Goal: Communication & Community: Ask a question

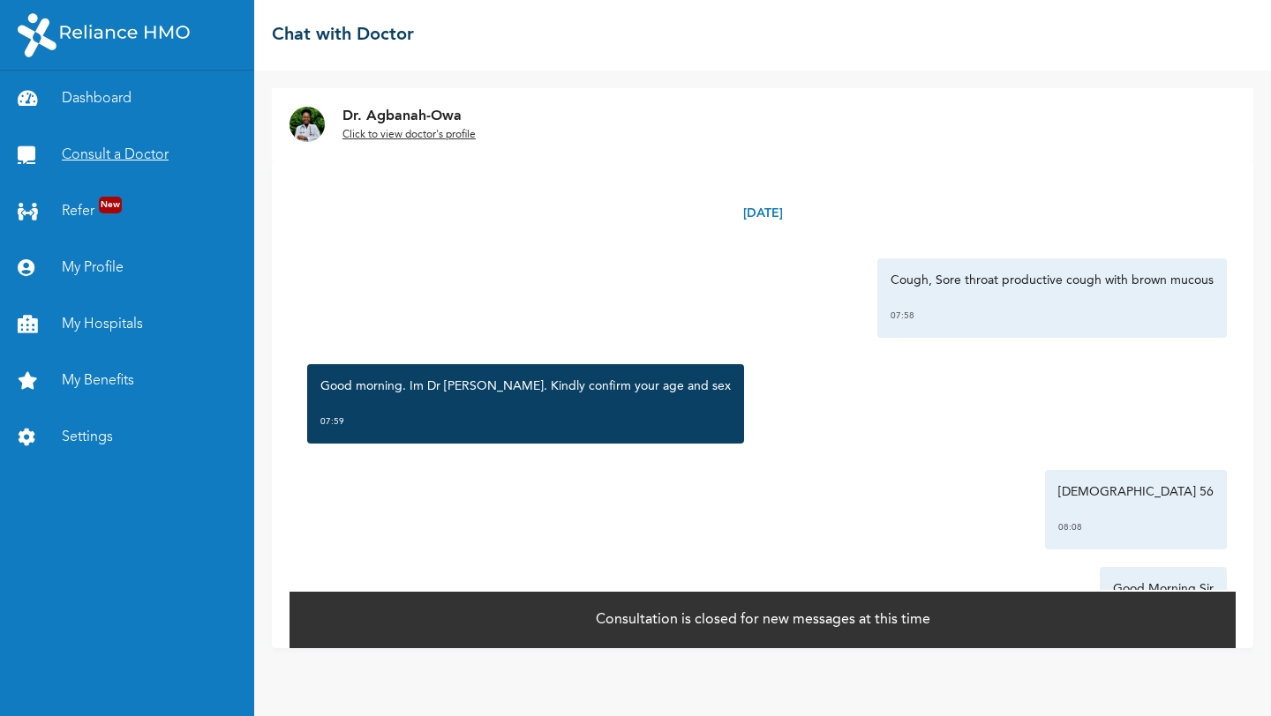
click at [131, 153] on link "Consult a Doctor" at bounding box center [127, 155] width 254 height 56
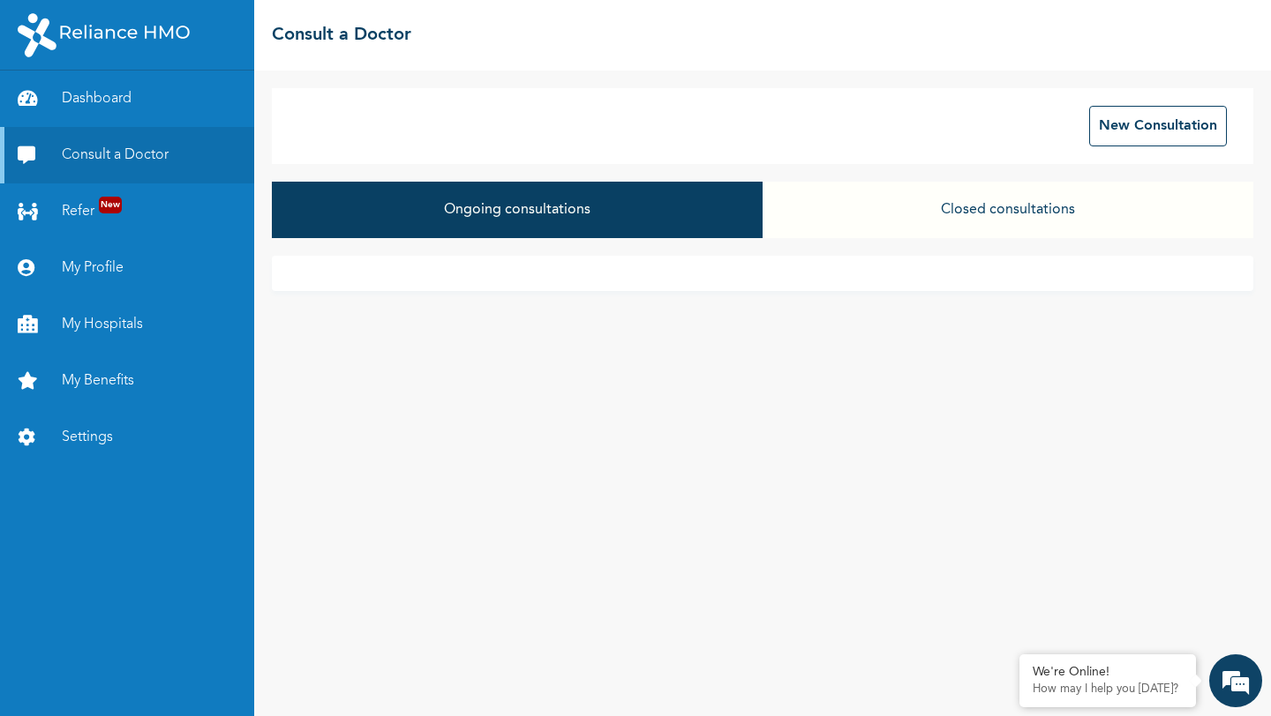
click at [982, 208] on button "Closed consultations" at bounding box center [1007, 210] width 491 height 56
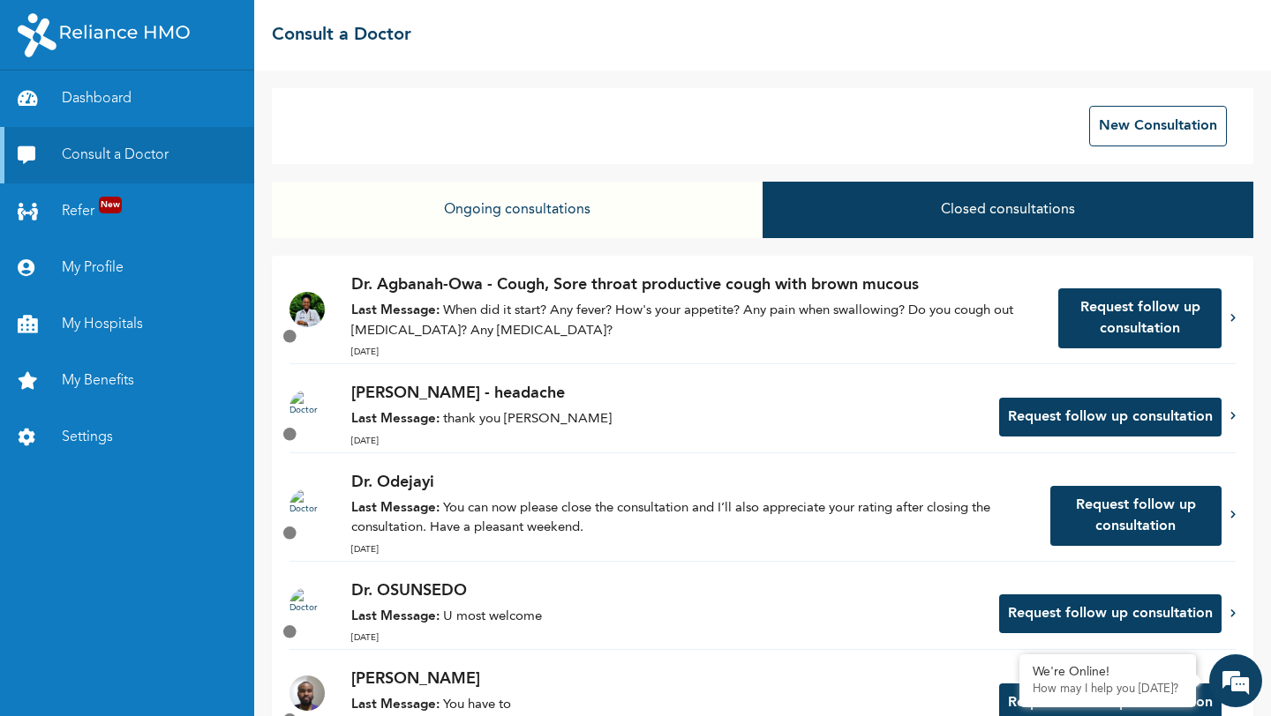
click at [525, 225] on button "Ongoing consultations" at bounding box center [517, 210] width 491 height 56
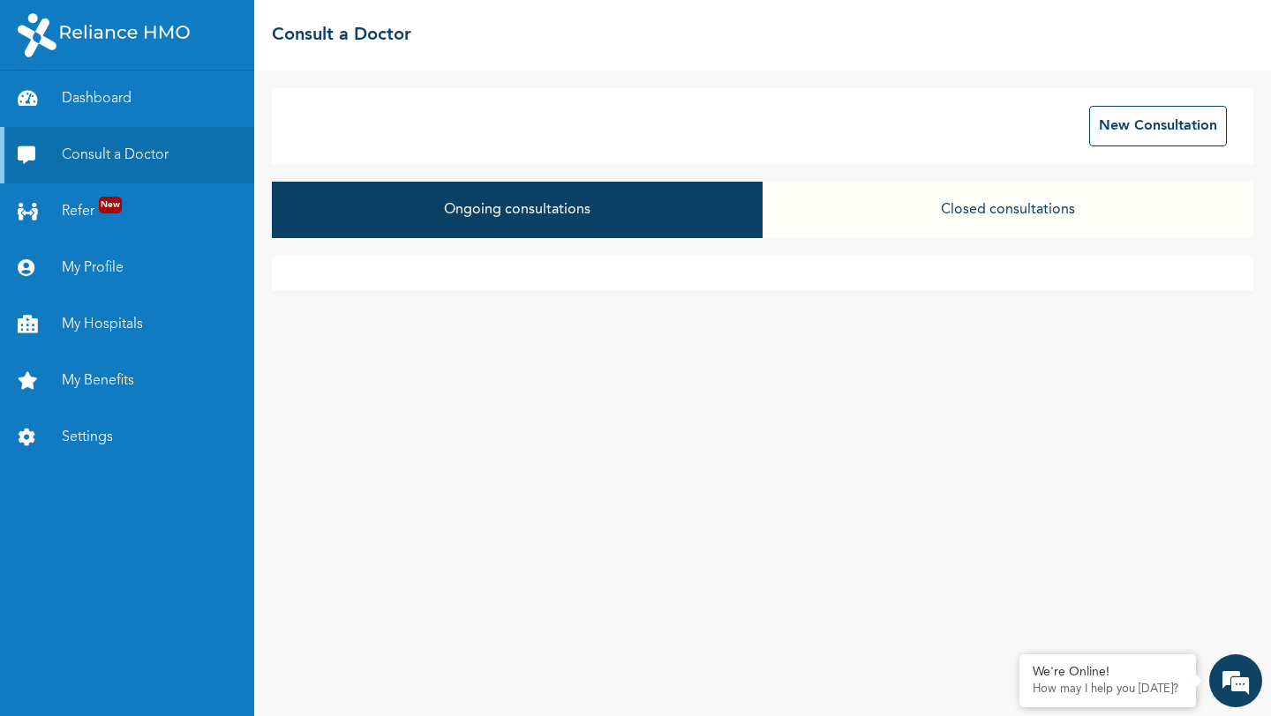
click at [987, 193] on button "Closed consultations" at bounding box center [1007, 210] width 491 height 56
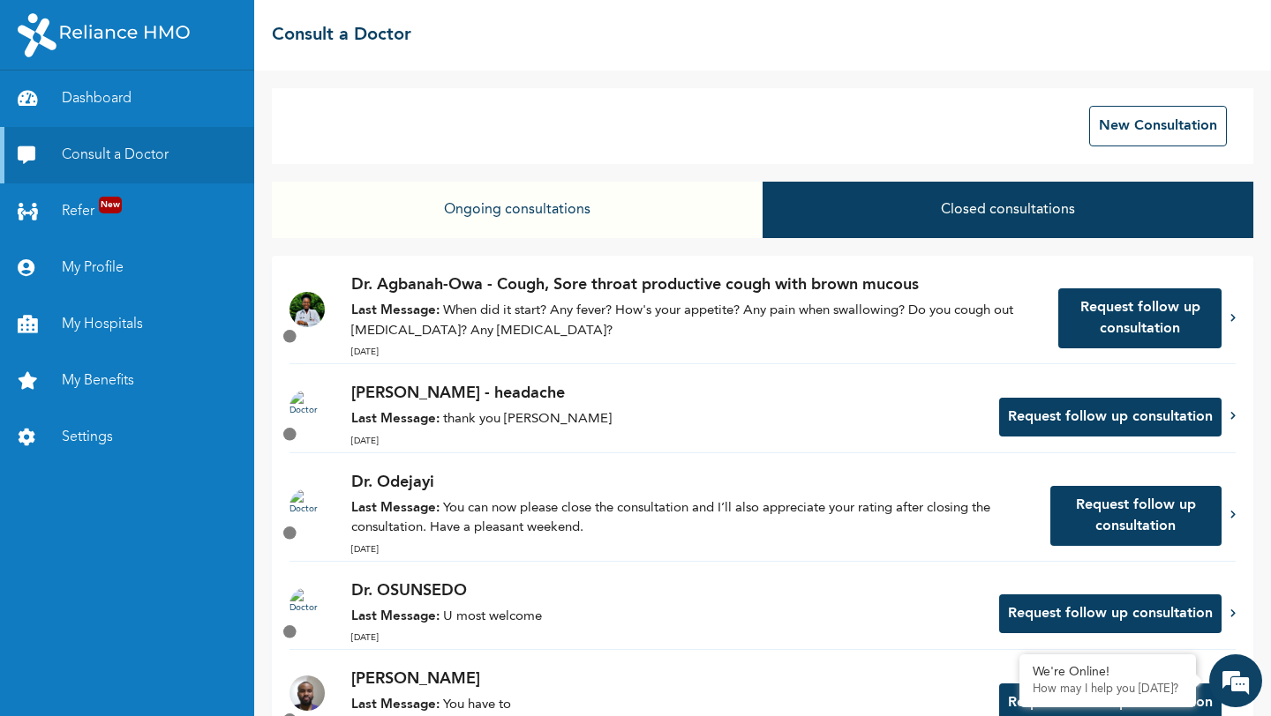
click at [1109, 318] on button "Request follow up consultation" at bounding box center [1139, 319] width 163 height 60
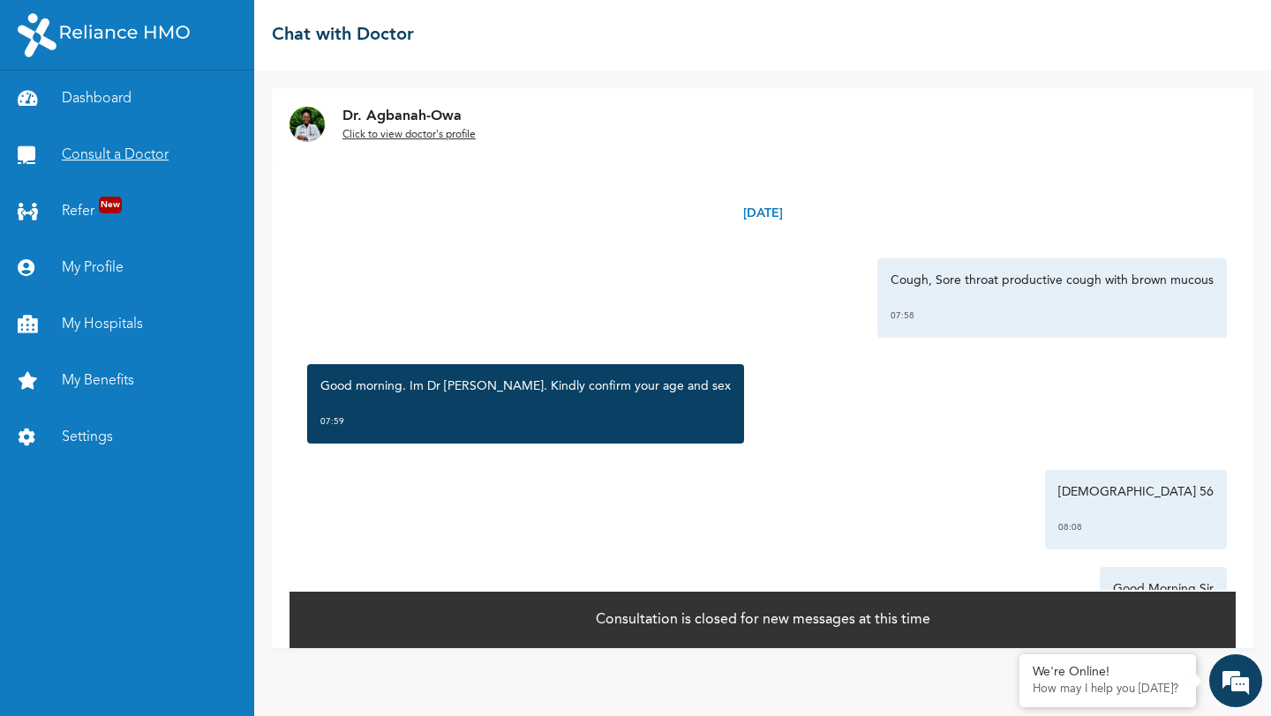
click at [88, 155] on link "Consult a Doctor" at bounding box center [127, 155] width 254 height 56
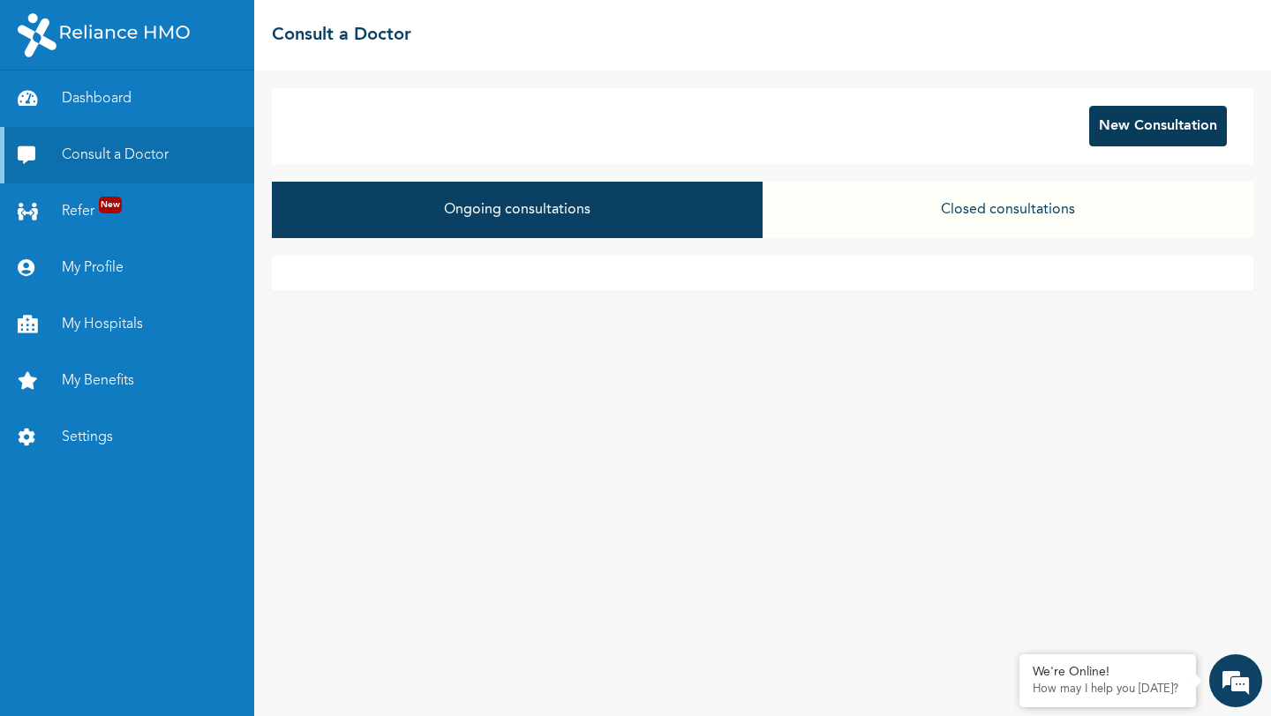
click at [1135, 115] on button "New Consultation" at bounding box center [1158, 126] width 138 height 41
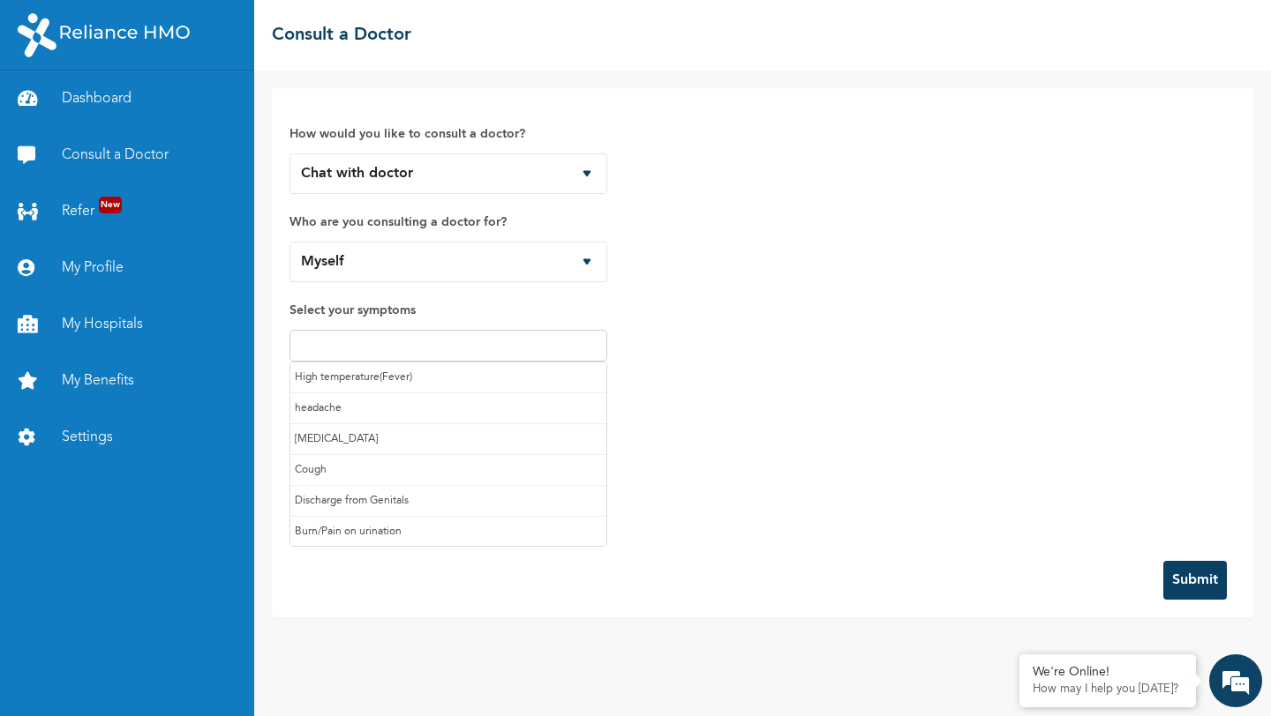
click at [383, 348] on input "text" at bounding box center [448, 345] width 307 height 21
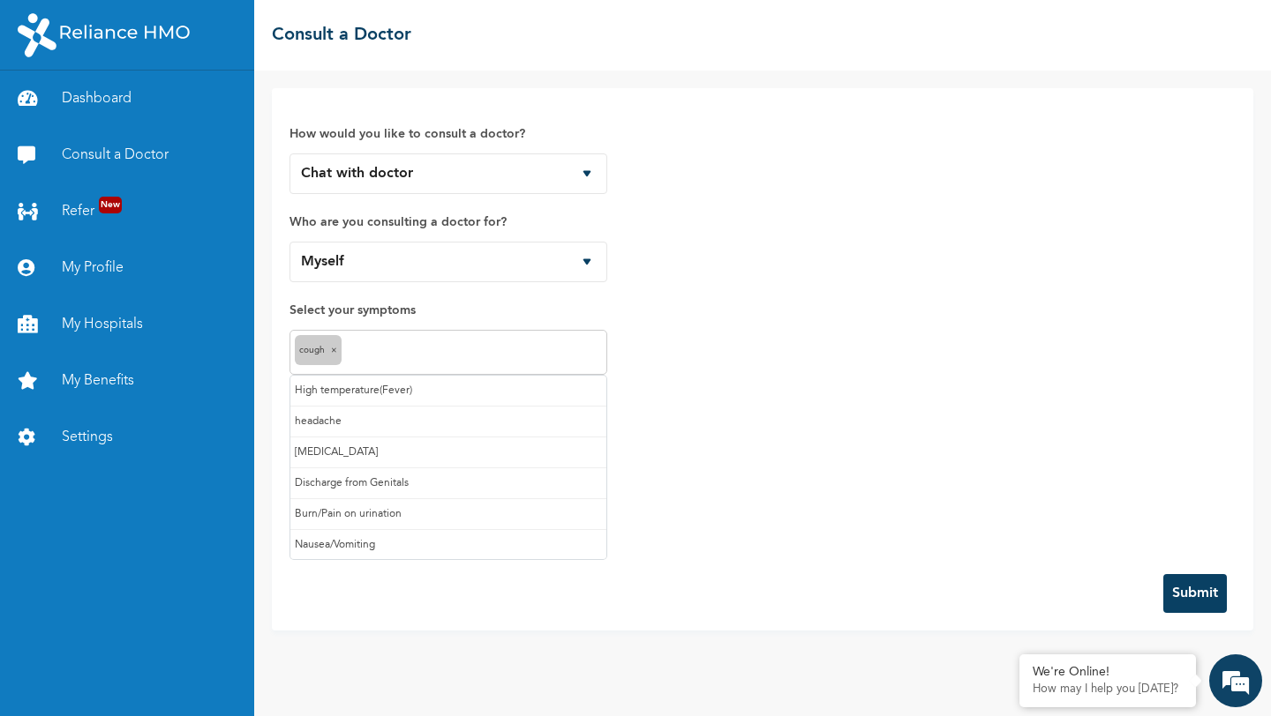
click at [403, 362] on input "text" at bounding box center [474, 352] width 256 height 21
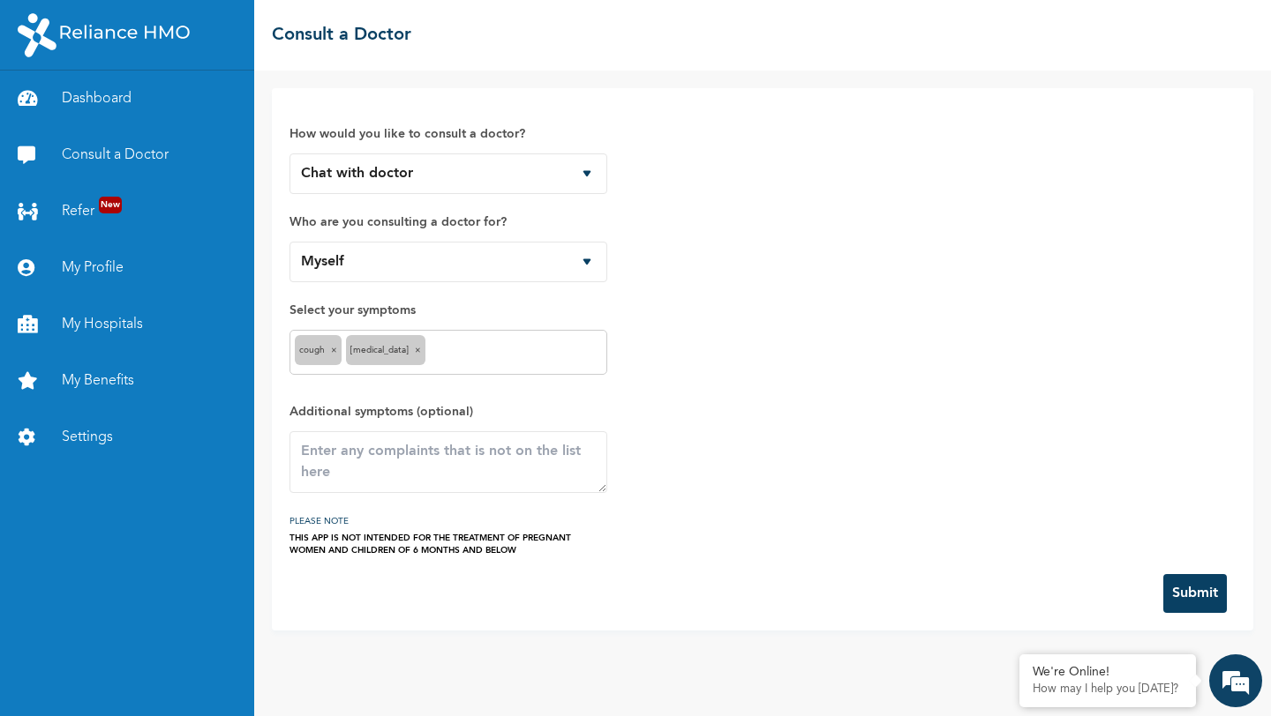
click at [454, 357] on input "text" at bounding box center [516, 352] width 172 height 21
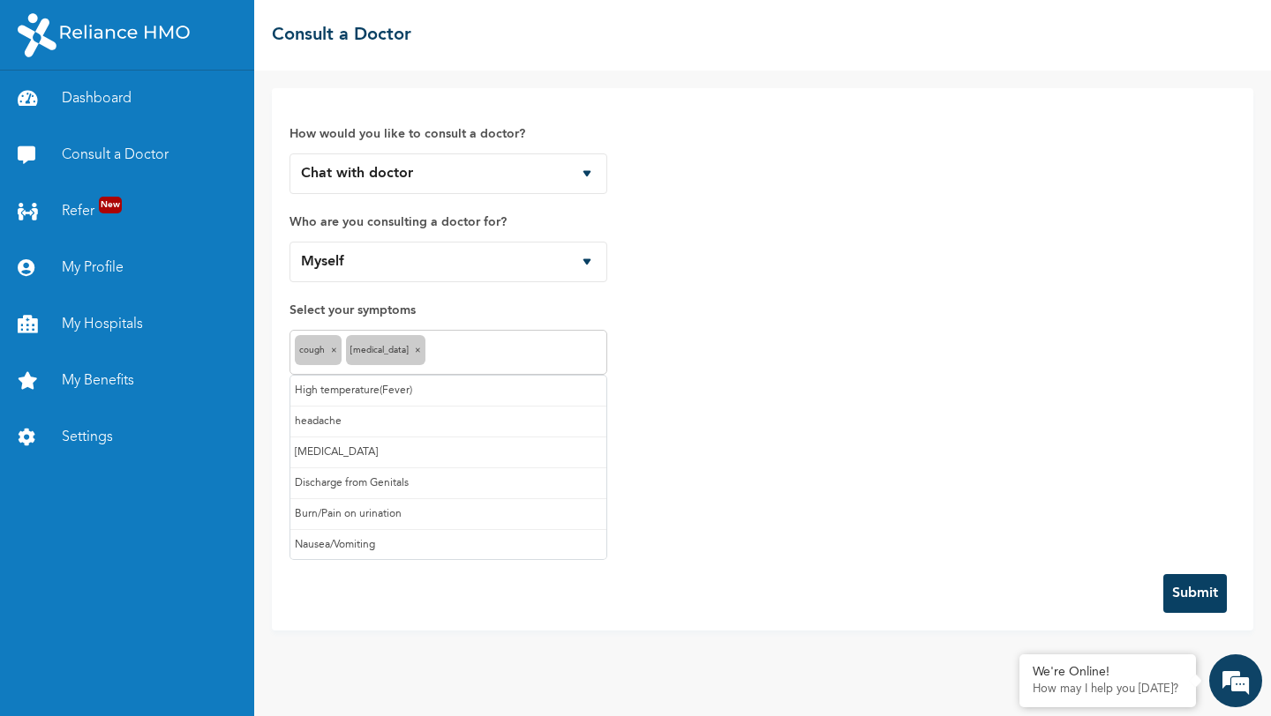
click at [717, 305] on div "How would you like to consult a doctor? Chat with doctor Phone Call Who are you…" at bounding box center [762, 331] width 946 height 451
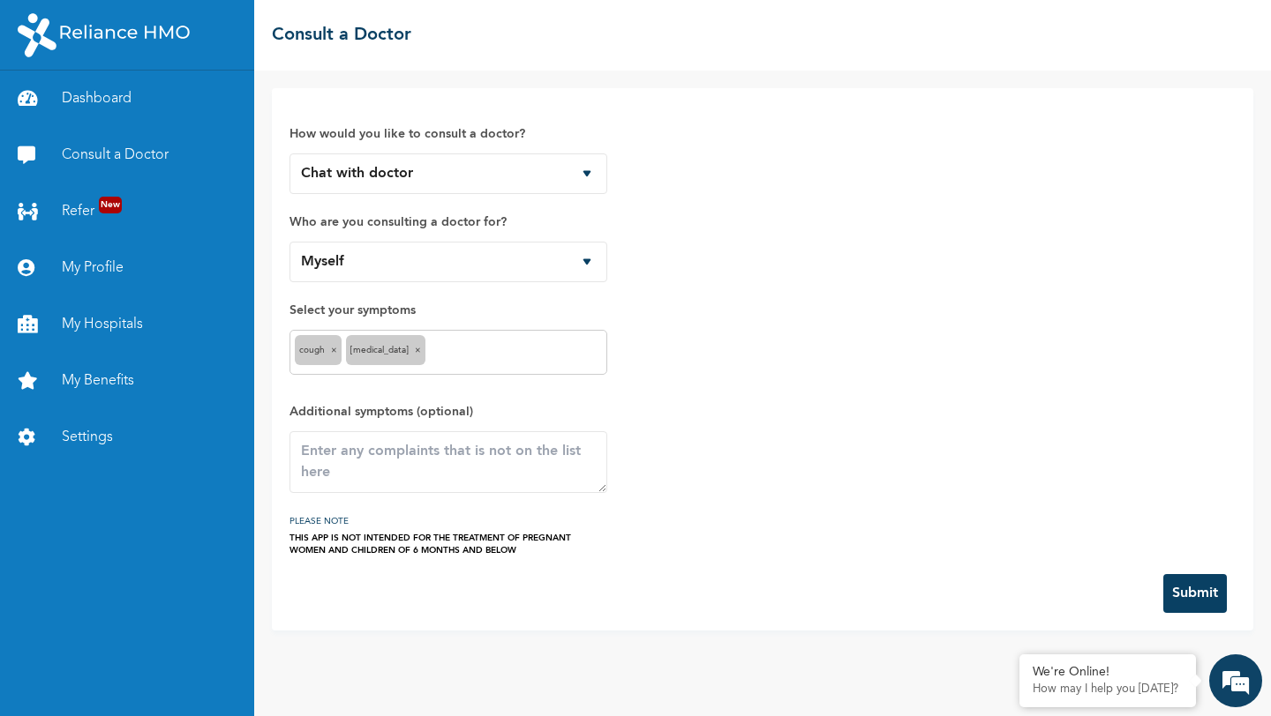
click at [1177, 583] on button "Submit" at bounding box center [1195, 593] width 64 height 39
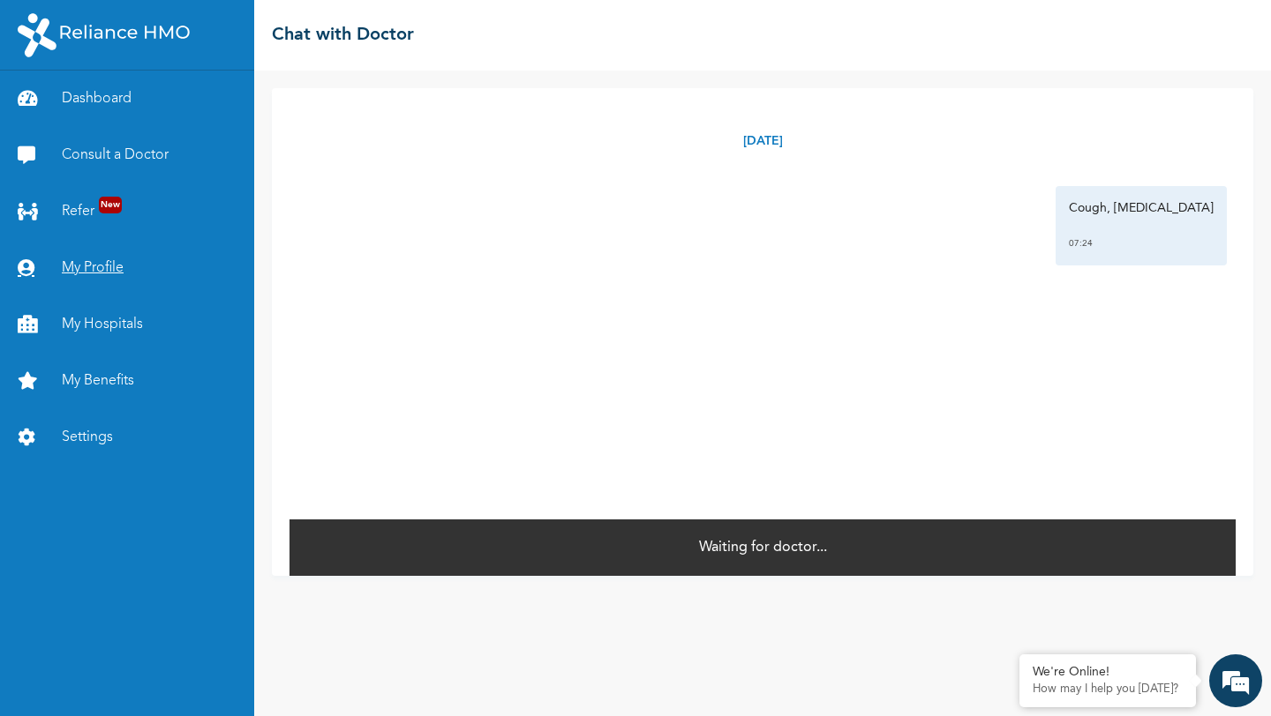
click at [95, 268] on link "My Profile" at bounding box center [127, 268] width 254 height 56
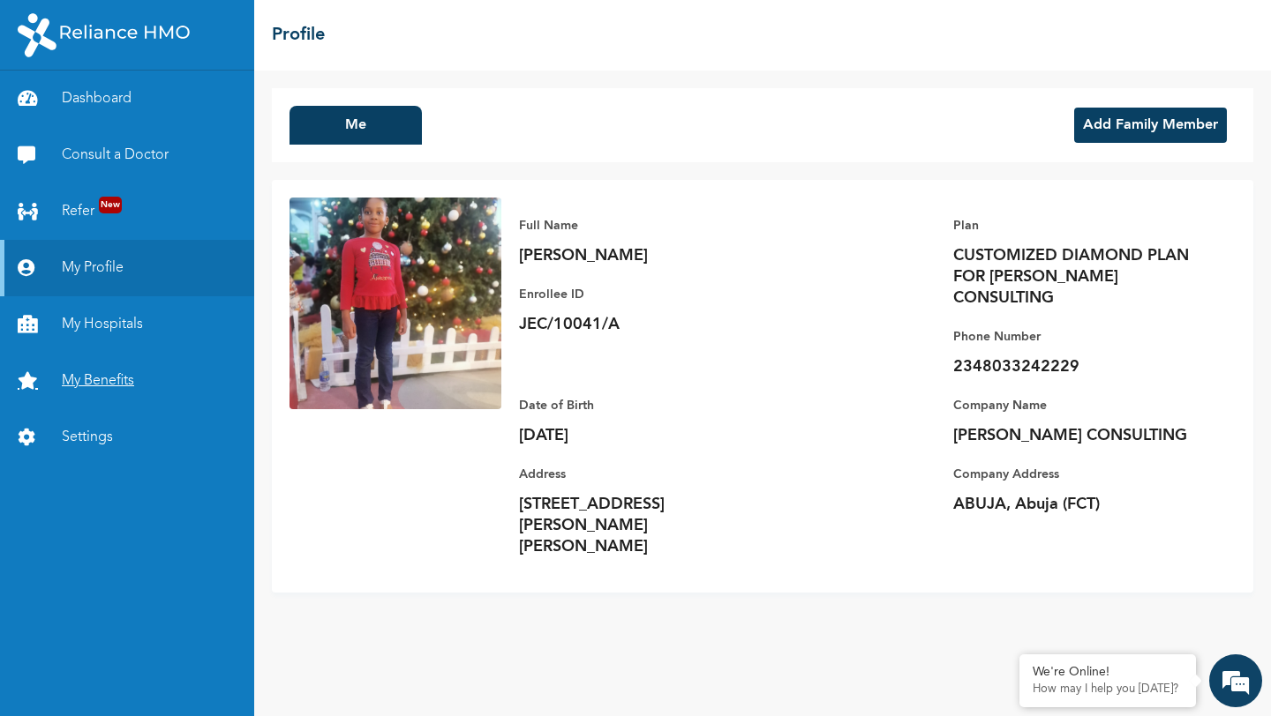
click at [104, 379] on link "My Benefits" at bounding box center [127, 381] width 254 height 56
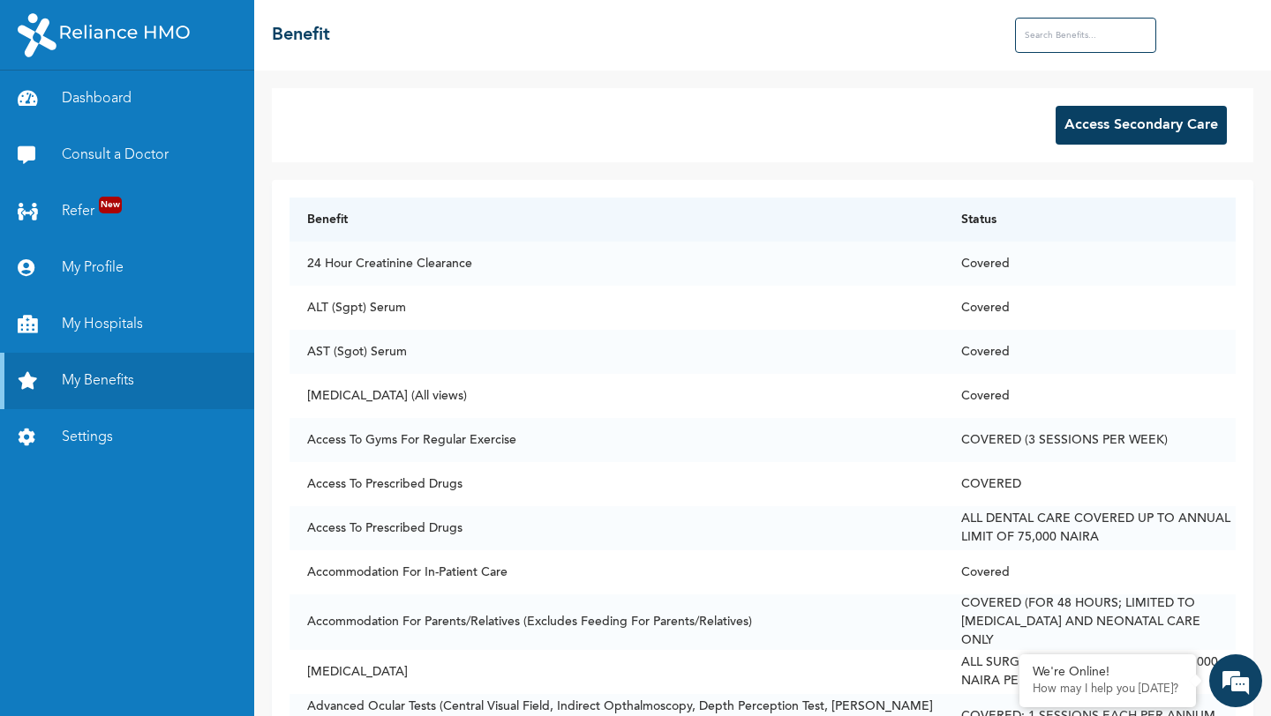
click at [1069, 131] on button "Access Secondary Care" at bounding box center [1140, 125] width 171 height 39
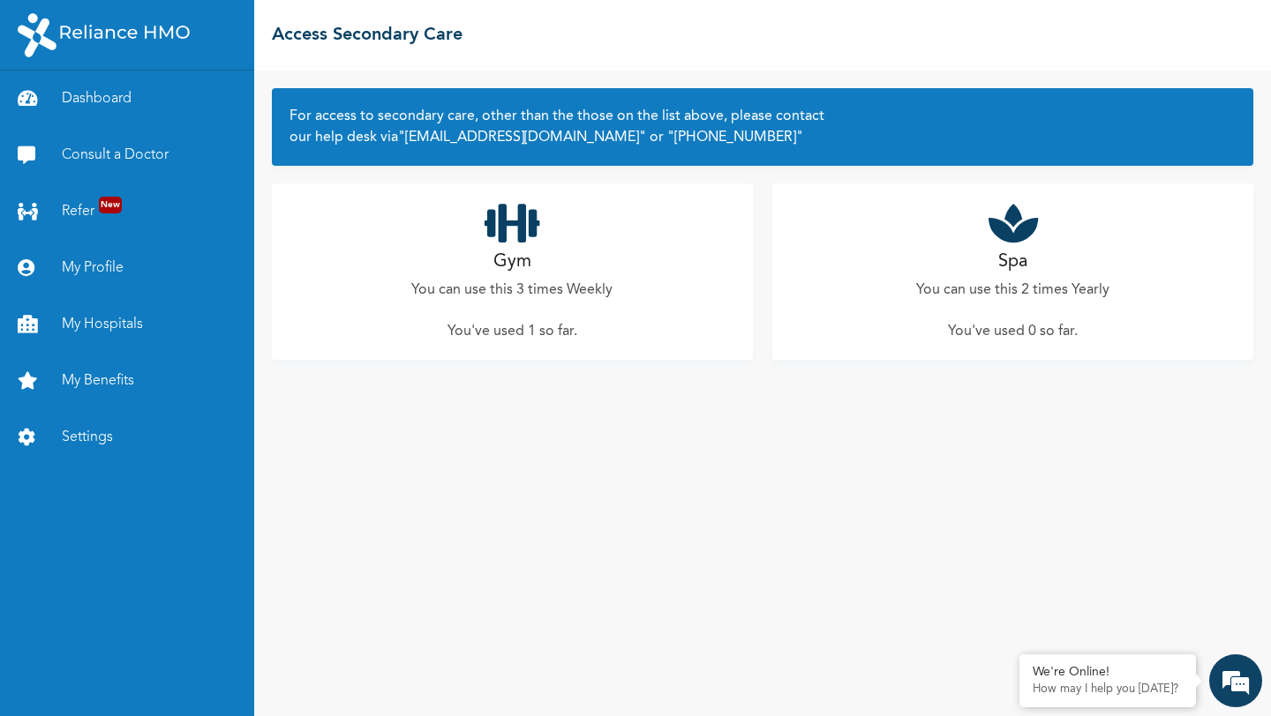
click at [544, 261] on div "Gym You can use this 3 times Weekly You've used 1 so far ." at bounding box center [512, 272] width 481 height 176
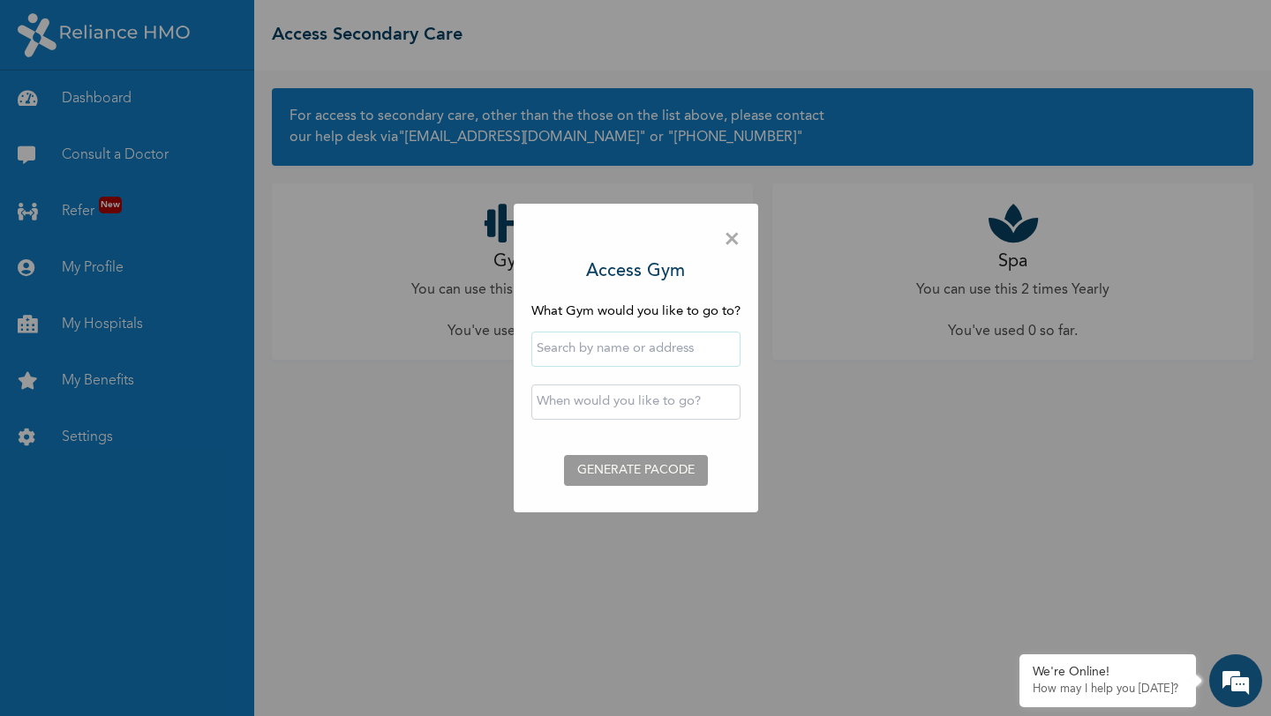
click at [609, 345] on input "text" at bounding box center [635, 349] width 209 height 35
type input "iSweat Fitness"
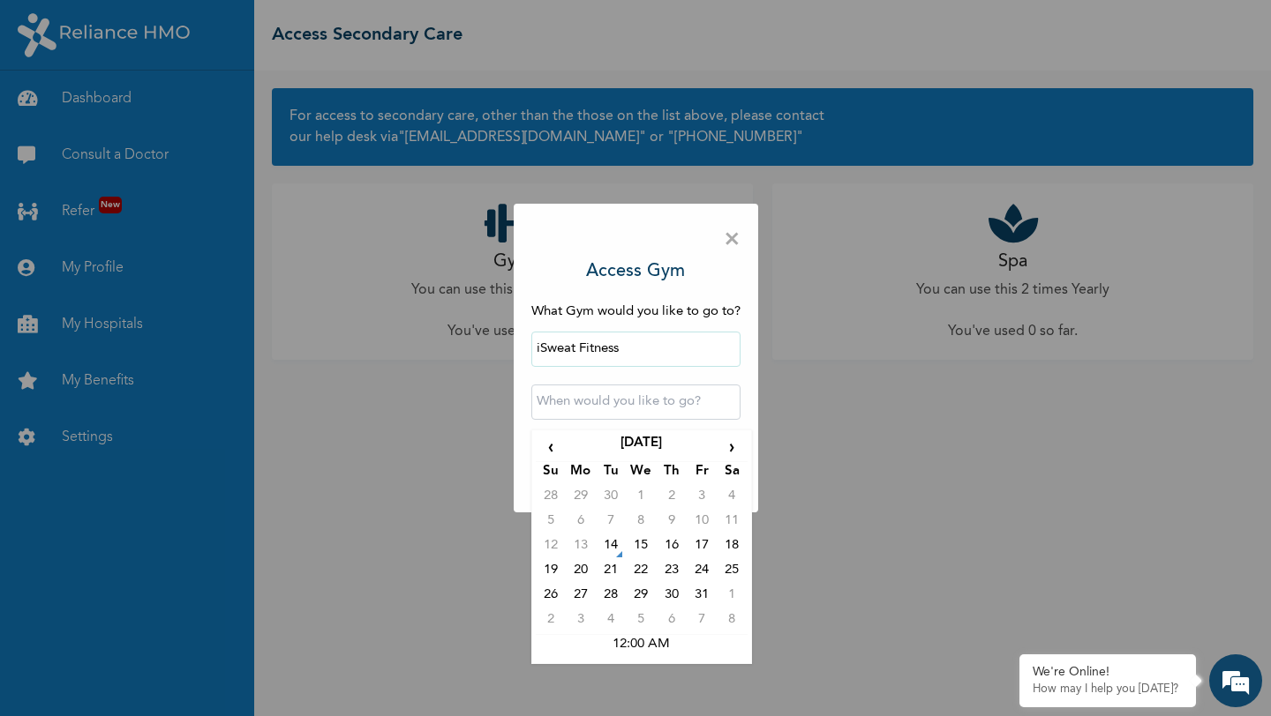
click at [617, 401] on input "text" at bounding box center [635, 402] width 209 height 35
click at [610, 544] on td "14" at bounding box center [611, 548] width 30 height 25
type input "2025-10-14 12:00 AM"
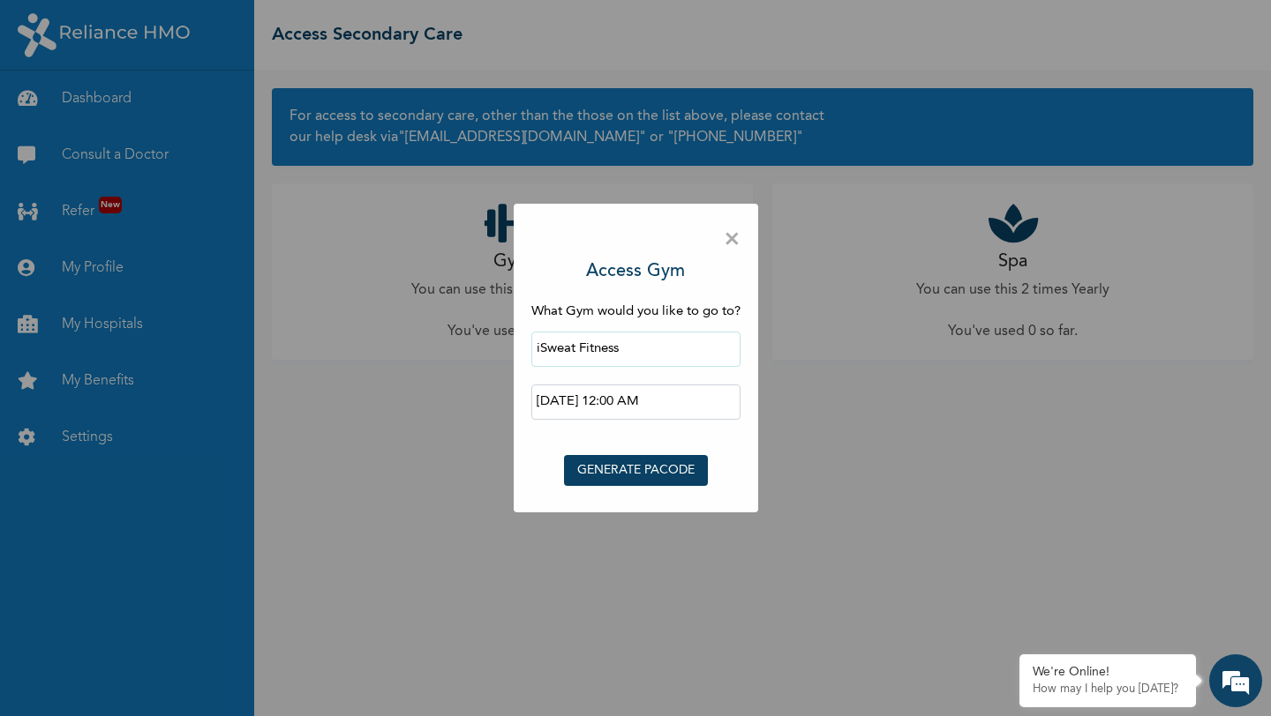
click at [656, 476] on button "GENERATE PACODE" at bounding box center [636, 470] width 144 height 31
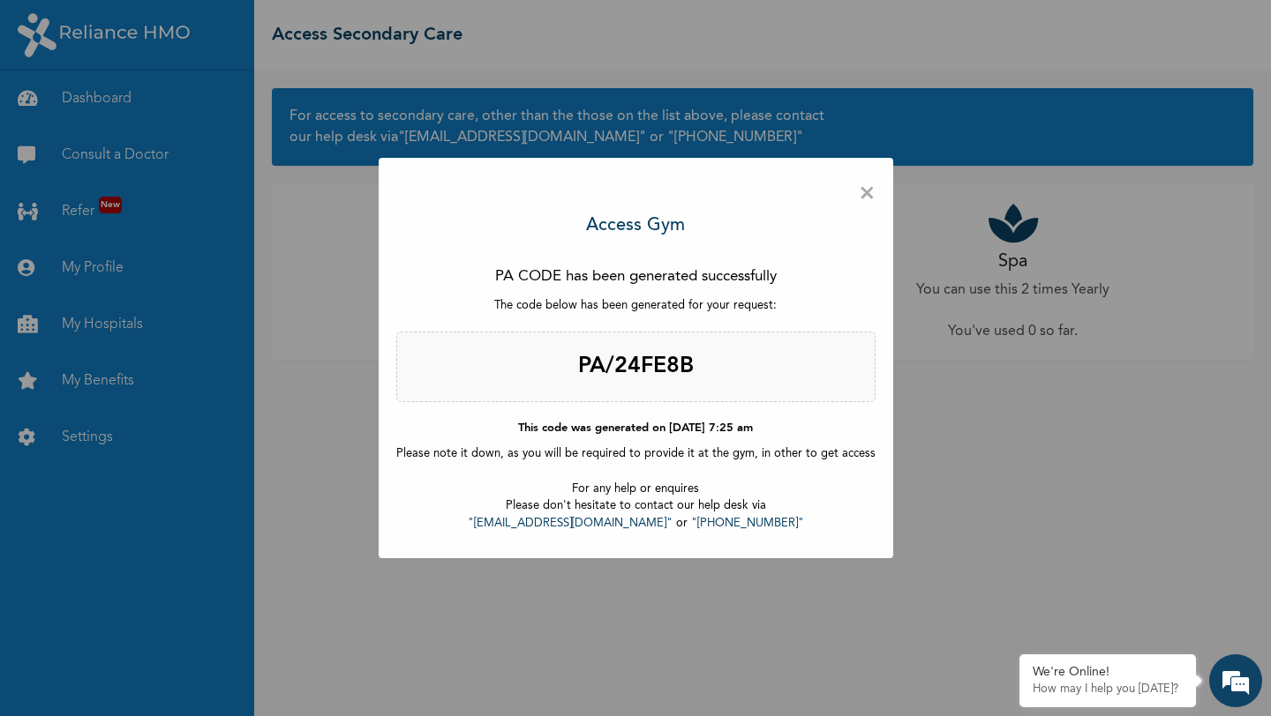
click at [862, 197] on span "×" at bounding box center [867, 194] width 17 height 37
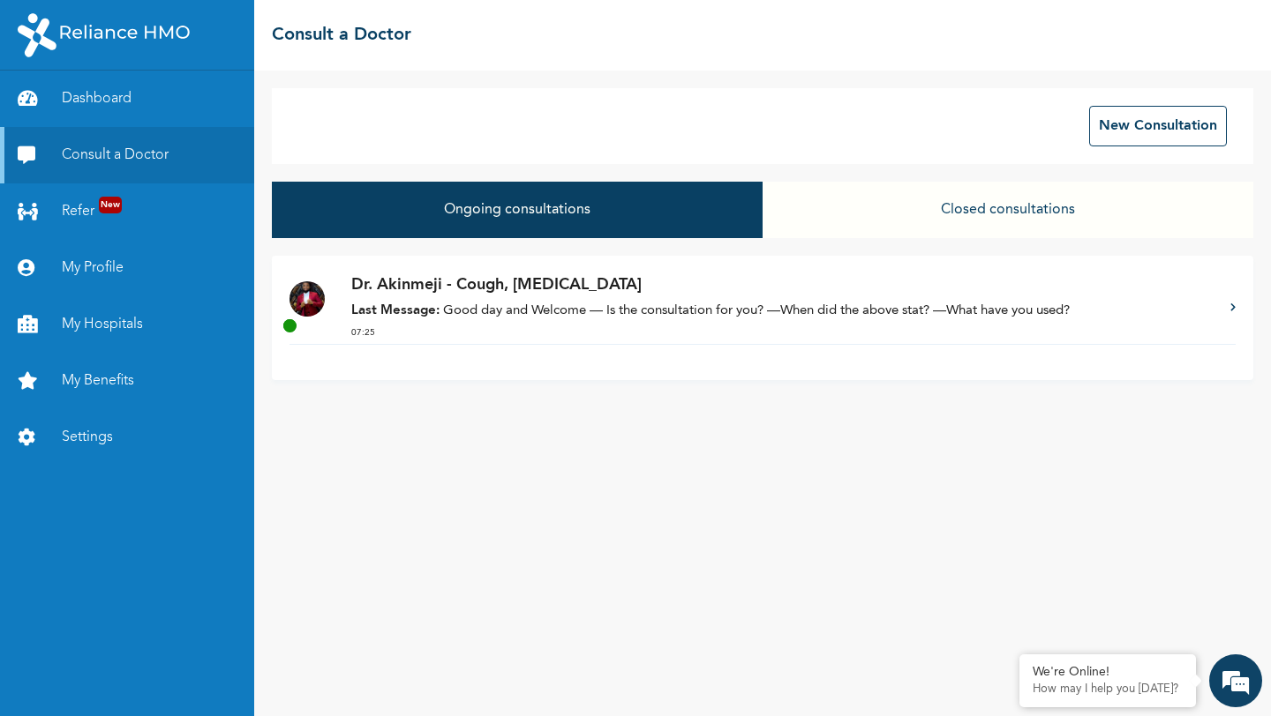
click at [681, 319] on p "Last Message: Good day and Welcome — Is the consultation for you? —When did the…" at bounding box center [781, 312] width 861 height 20
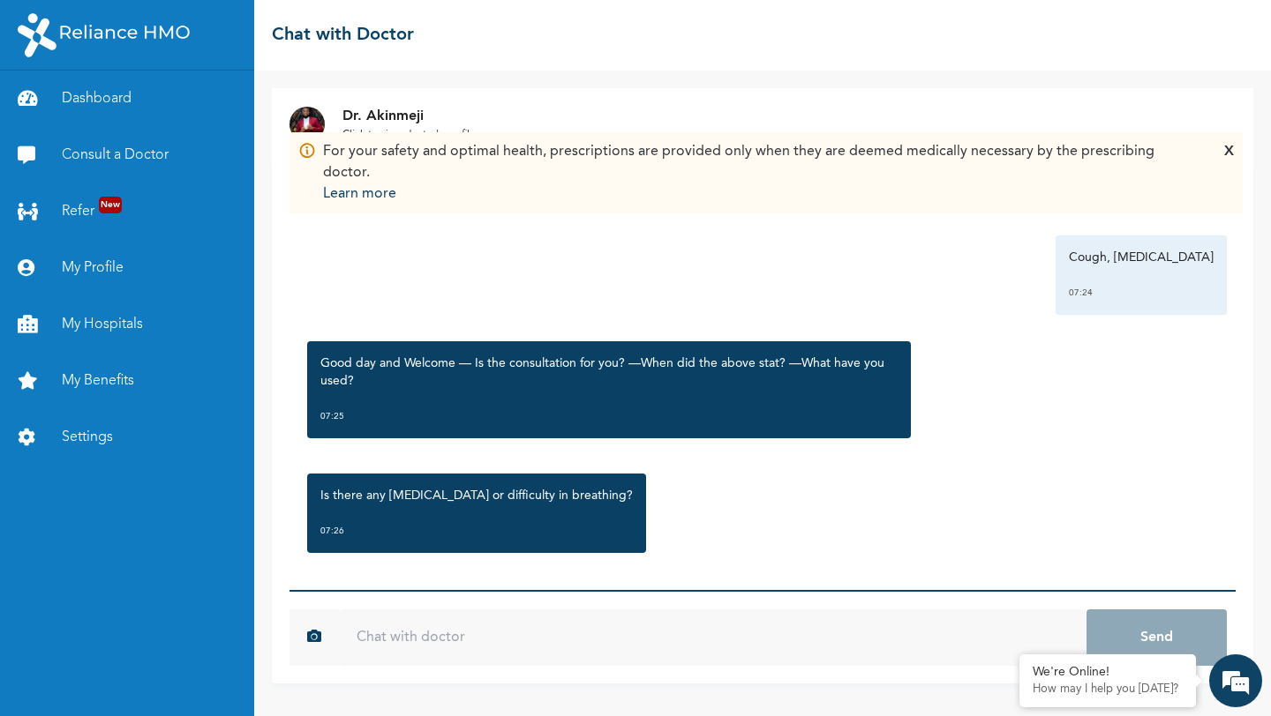
scroll to position [34, 0]
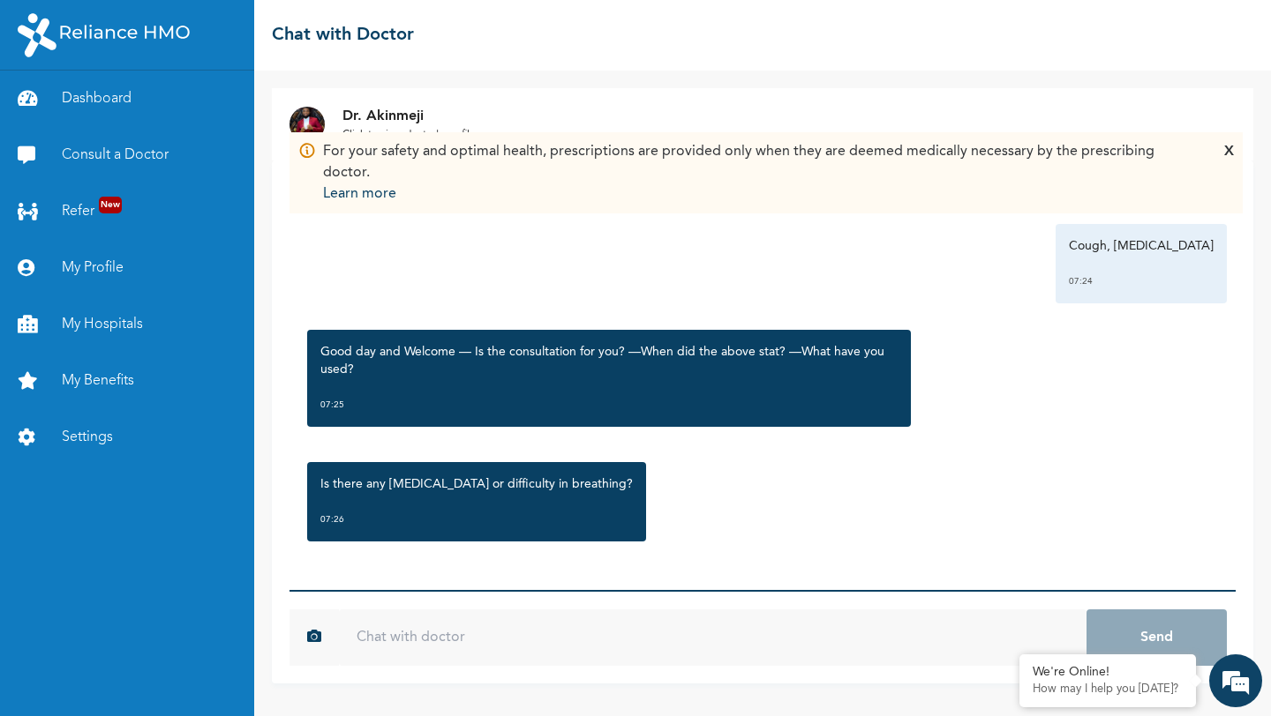
click at [582, 619] on input "text" at bounding box center [712, 638] width 747 height 56
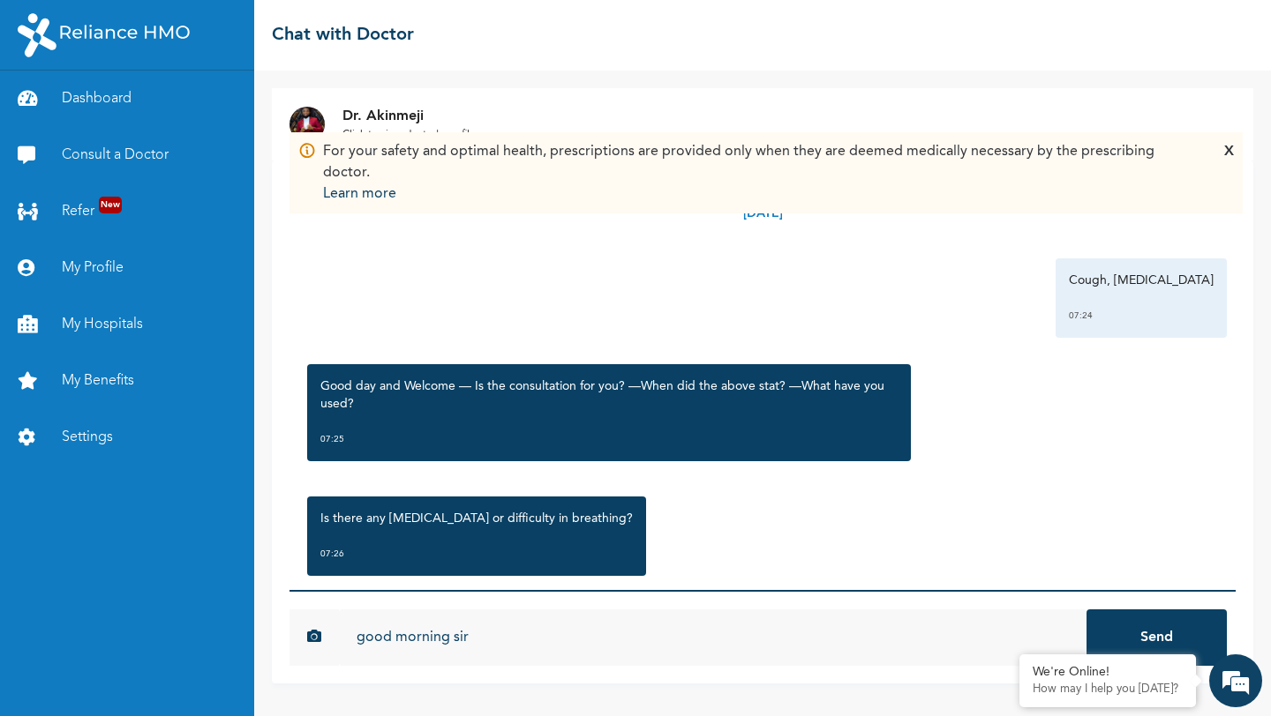
type input "good morning sir"
click at [1086, 610] on button "Send" at bounding box center [1156, 638] width 140 height 56
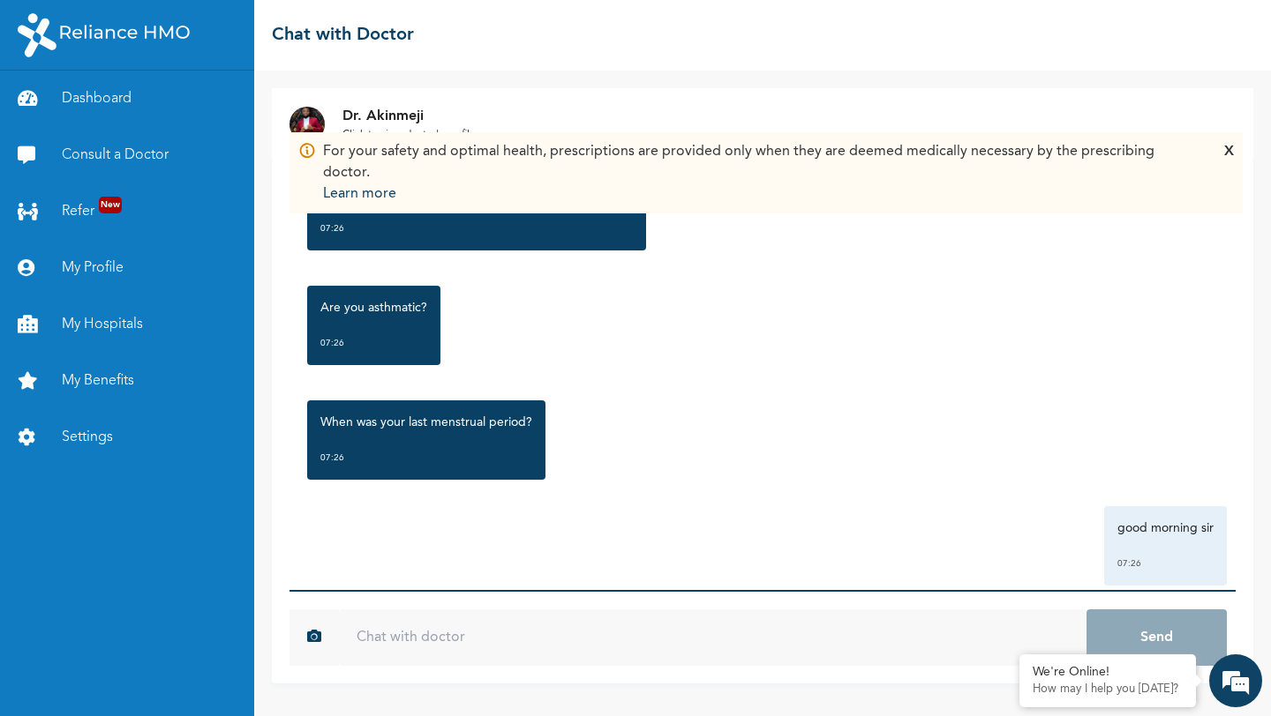
scroll to position [361, 0]
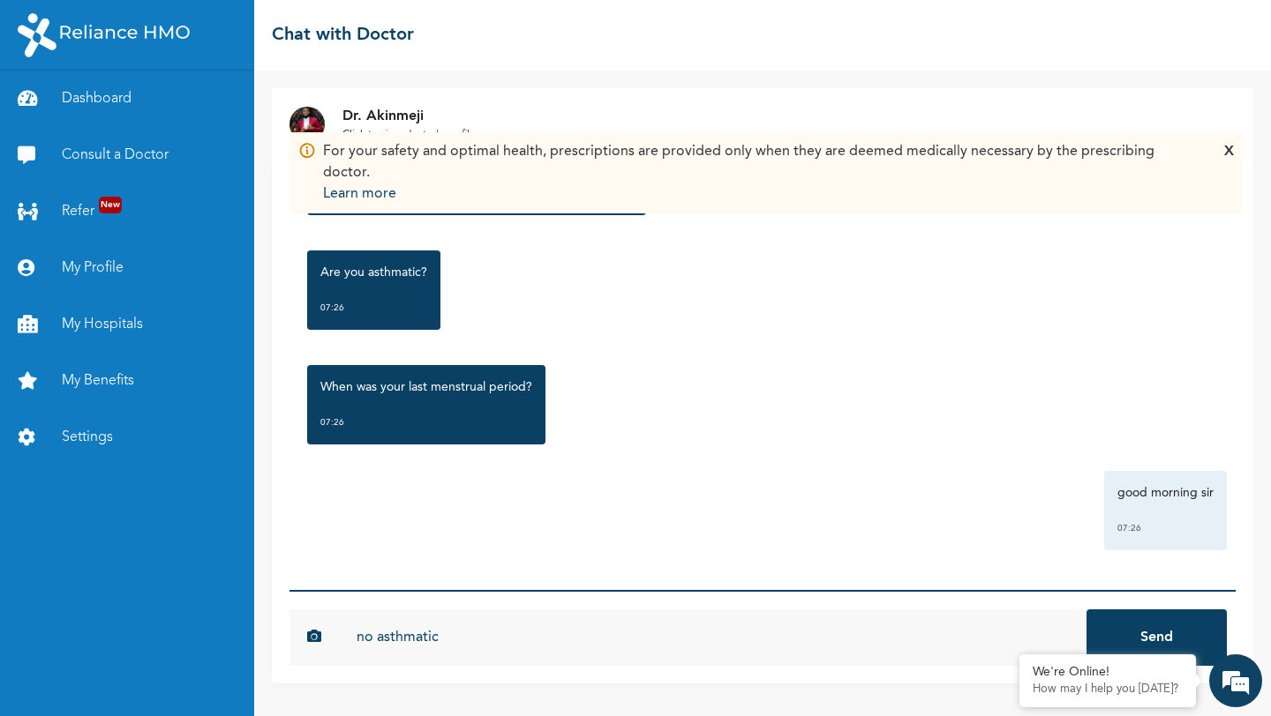
type input "no asthmatic"
click at [1086, 610] on button "Send" at bounding box center [1156, 638] width 140 height 56
type input "just running nose, cough with mucus"
click at [1086, 610] on button "Send" at bounding box center [1156, 638] width 140 height 56
type input "and having headaches"
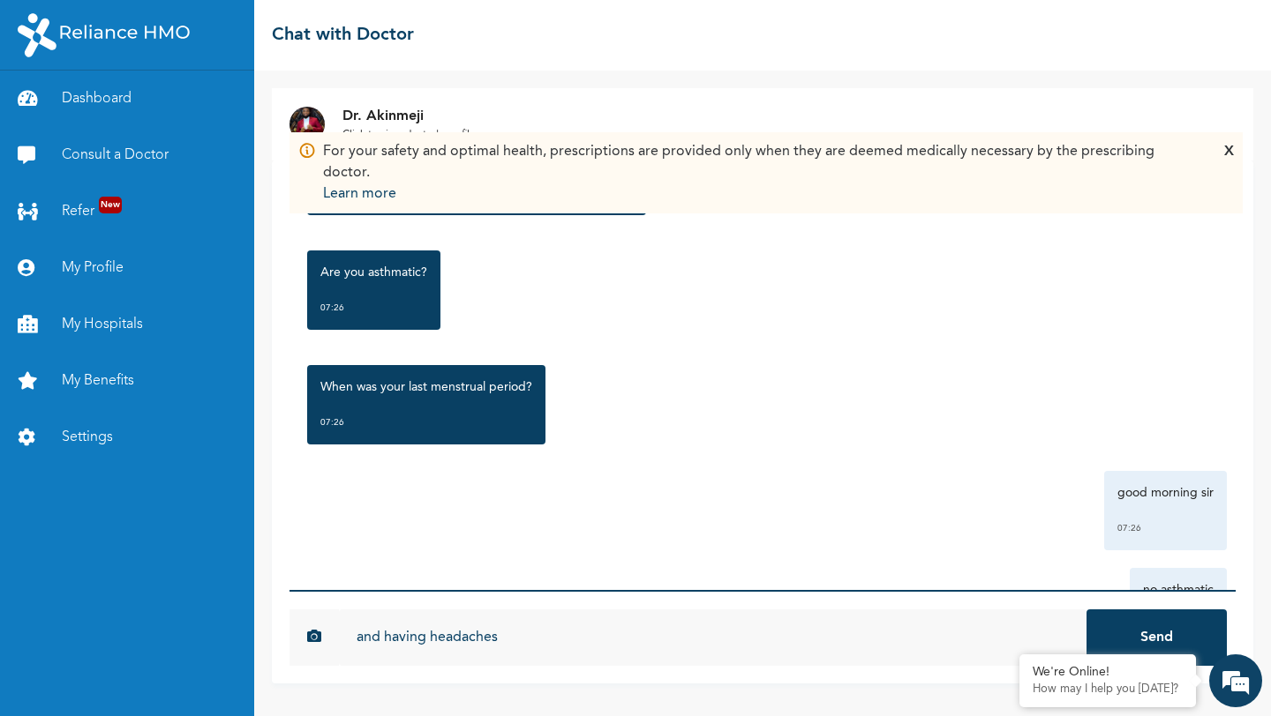
click at [1086, 610] on button "Send" at bounding box center [1156, 638] width 140 height 56
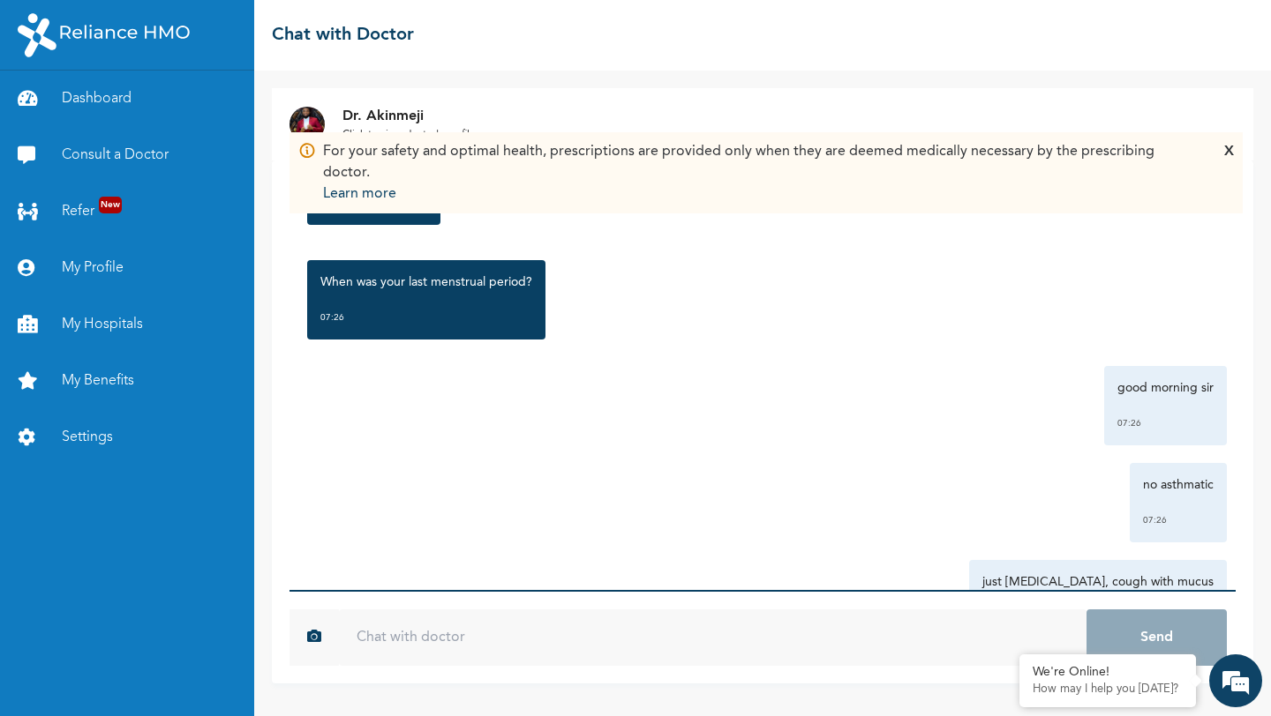
scroll to position [767, 0]
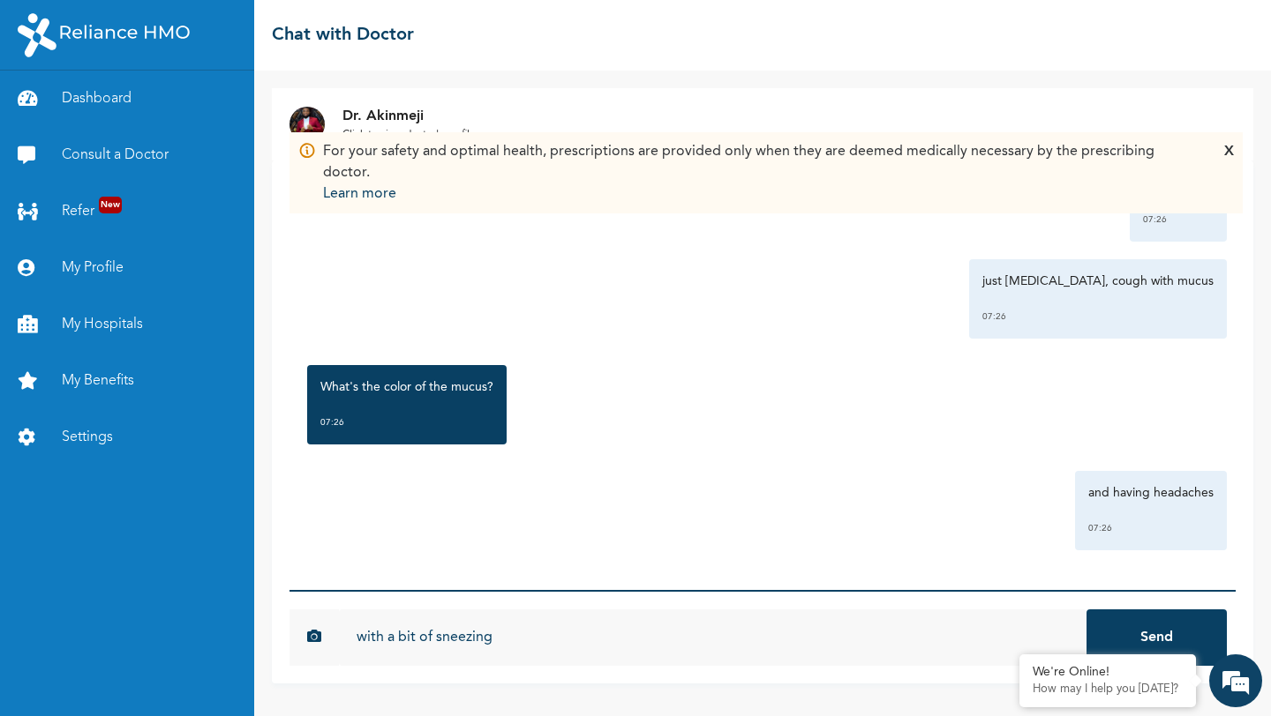
type input "with a bit of sneezing"
click at [1086, 610] on button "Send" at bounding box center [1156, 638] width 140 height 56
type input "the colour of mucus is brown sir"
click at [1086, 610] on button "Send" at bounding box center [1156, 638] width 140 height 56
type input "and its kinda thick"
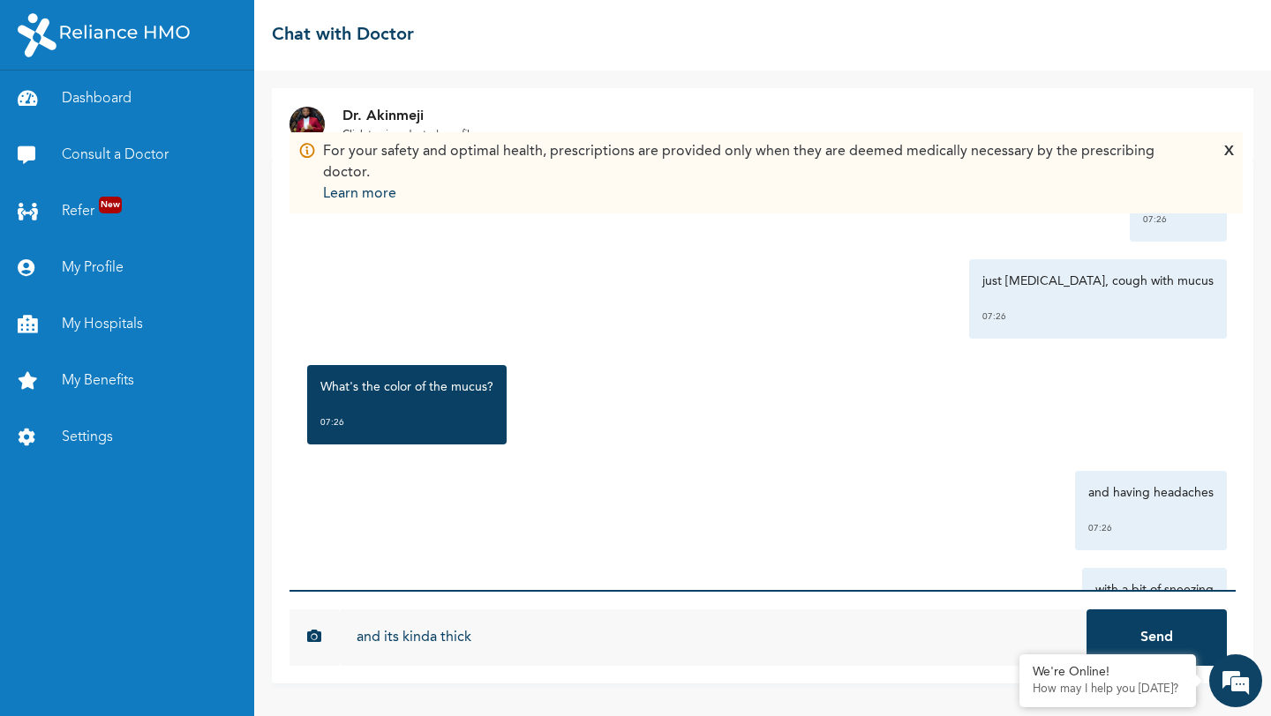
click at [1086, 610] on button "Send" at bounding box center [1156, 638] width 140 height 56
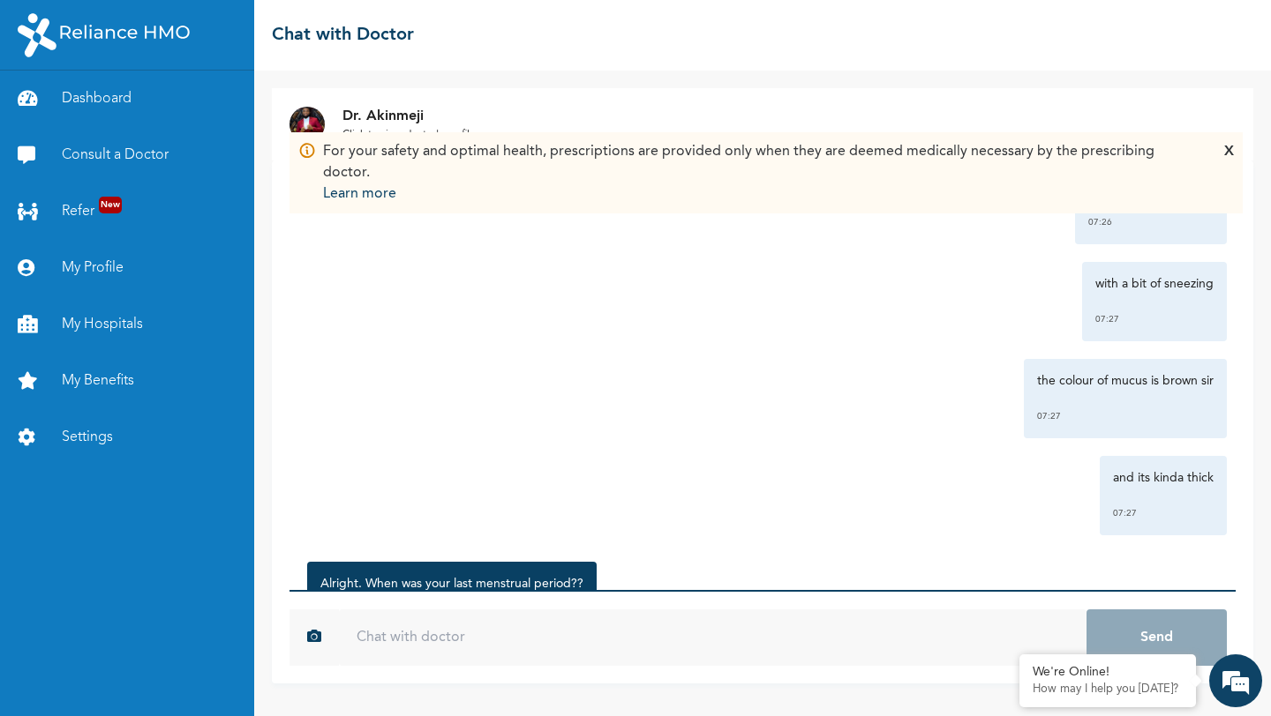
scroll to position [1173, 0]
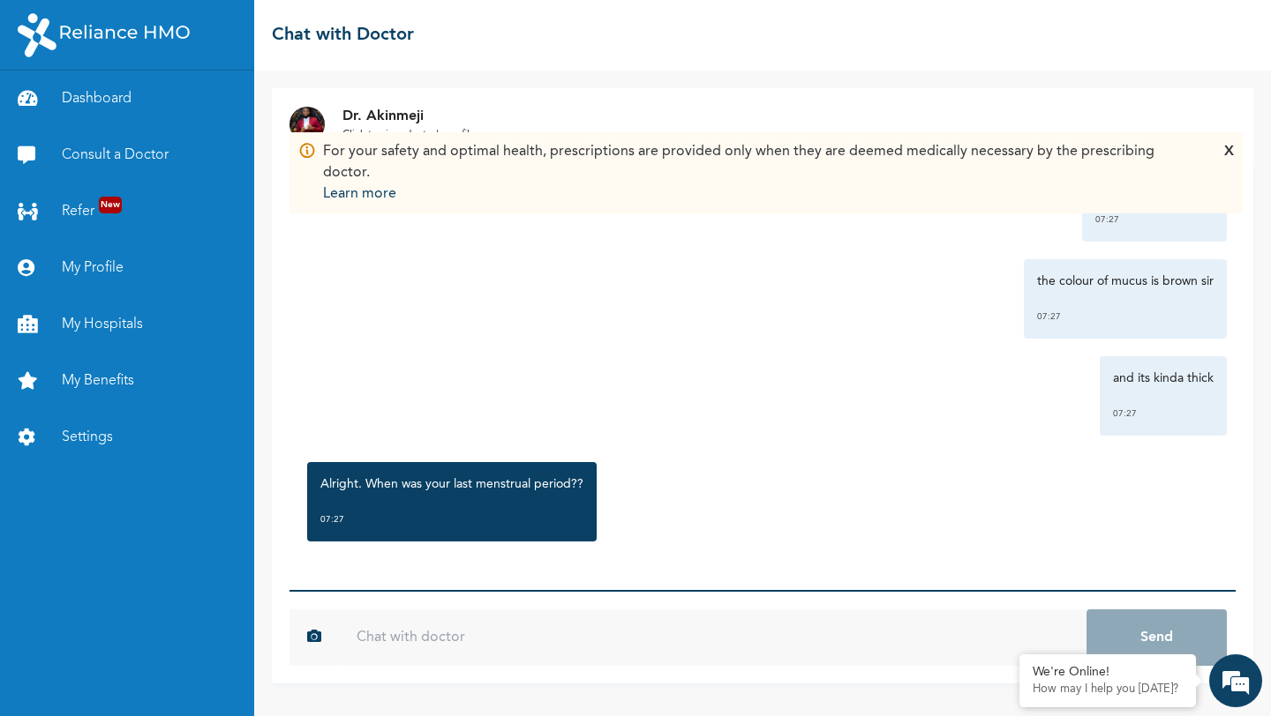
click at [671, 640] on input "text" at bounding box center [712, 638] width 747 height 56
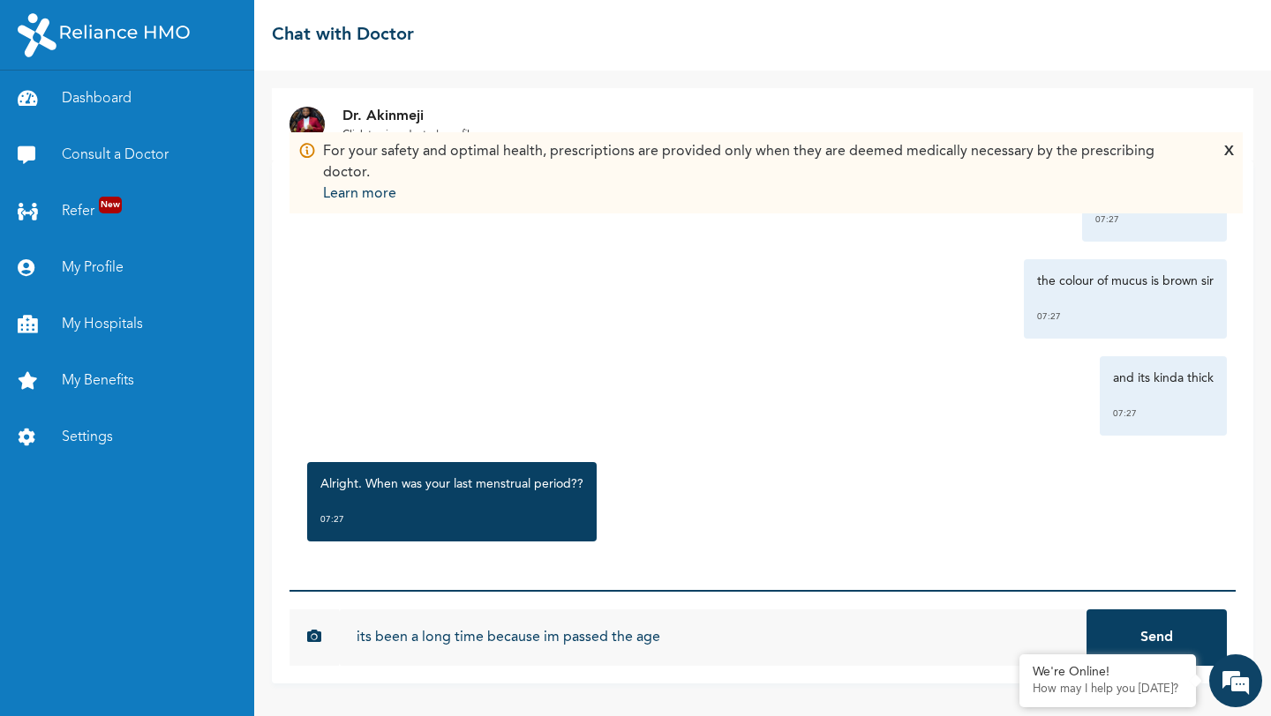
type input "its been a long time because im passed the age"
click at [1086, 610] on button "Send" at bounding box center [1156, 638] width 140 height 56
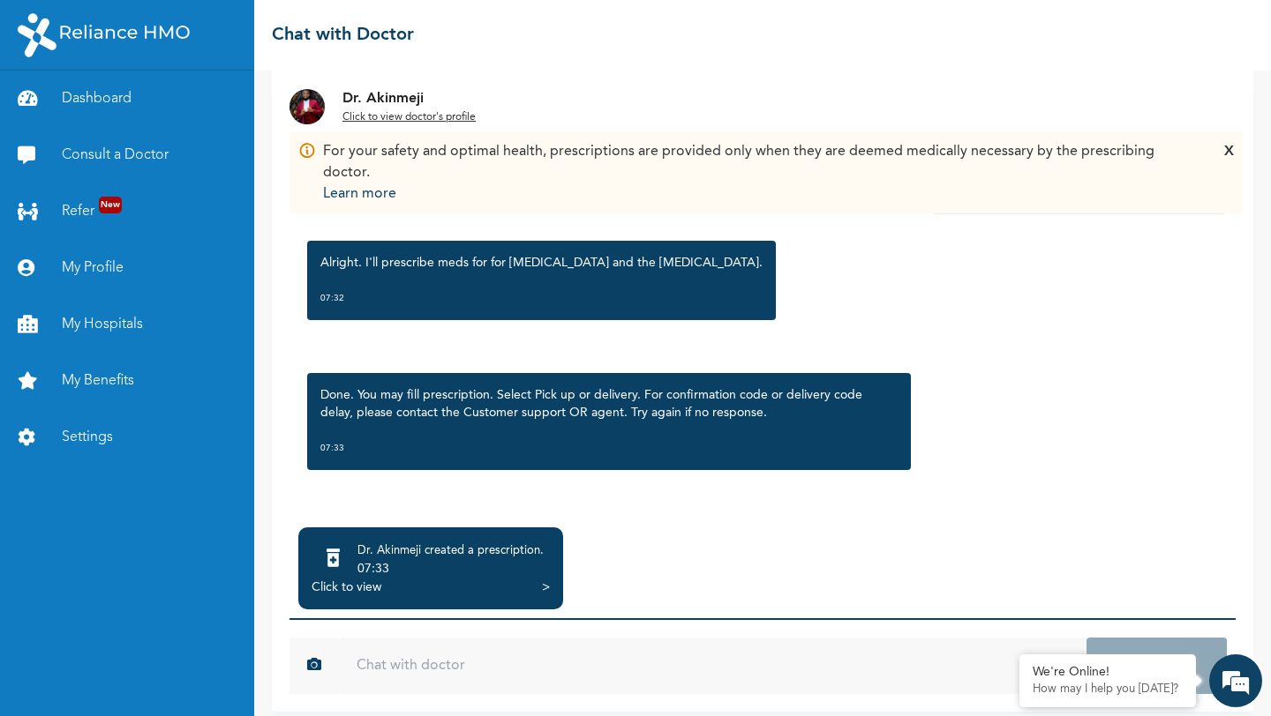
scroll to position [85, 0]
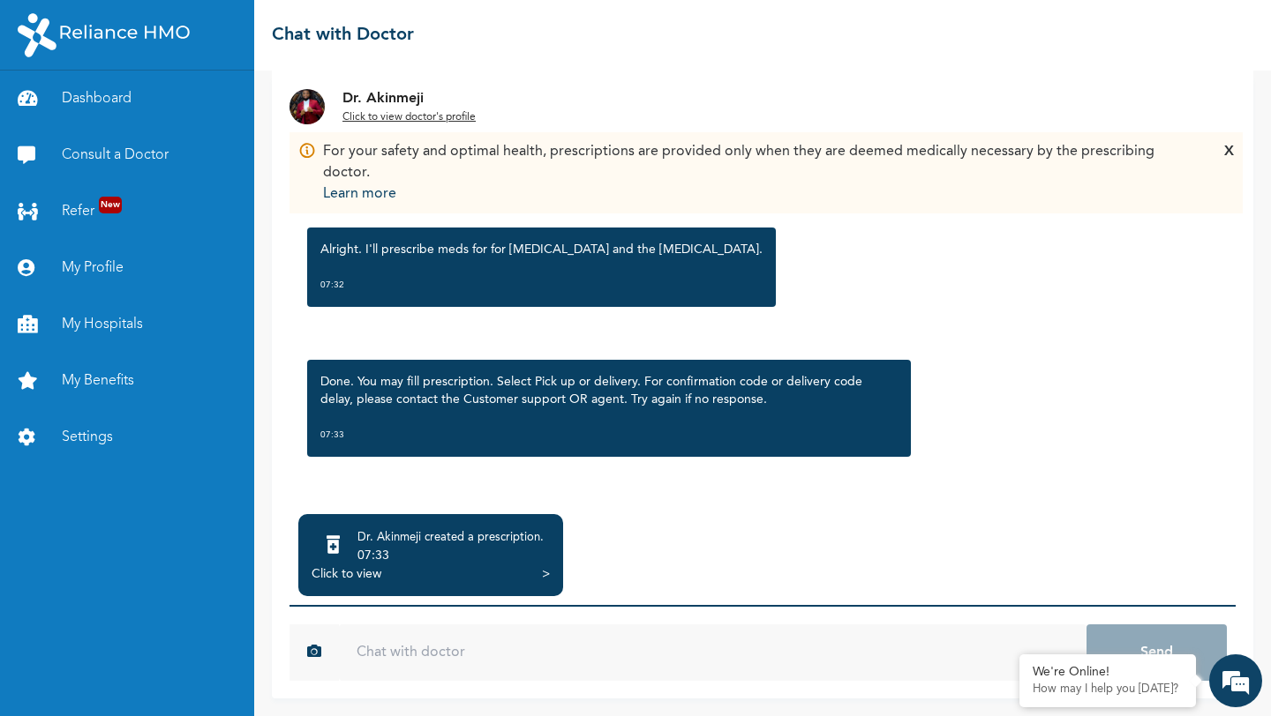
click at [364, 570] on div "Click to view" at bounding box center [346, 575] width 70 height 18
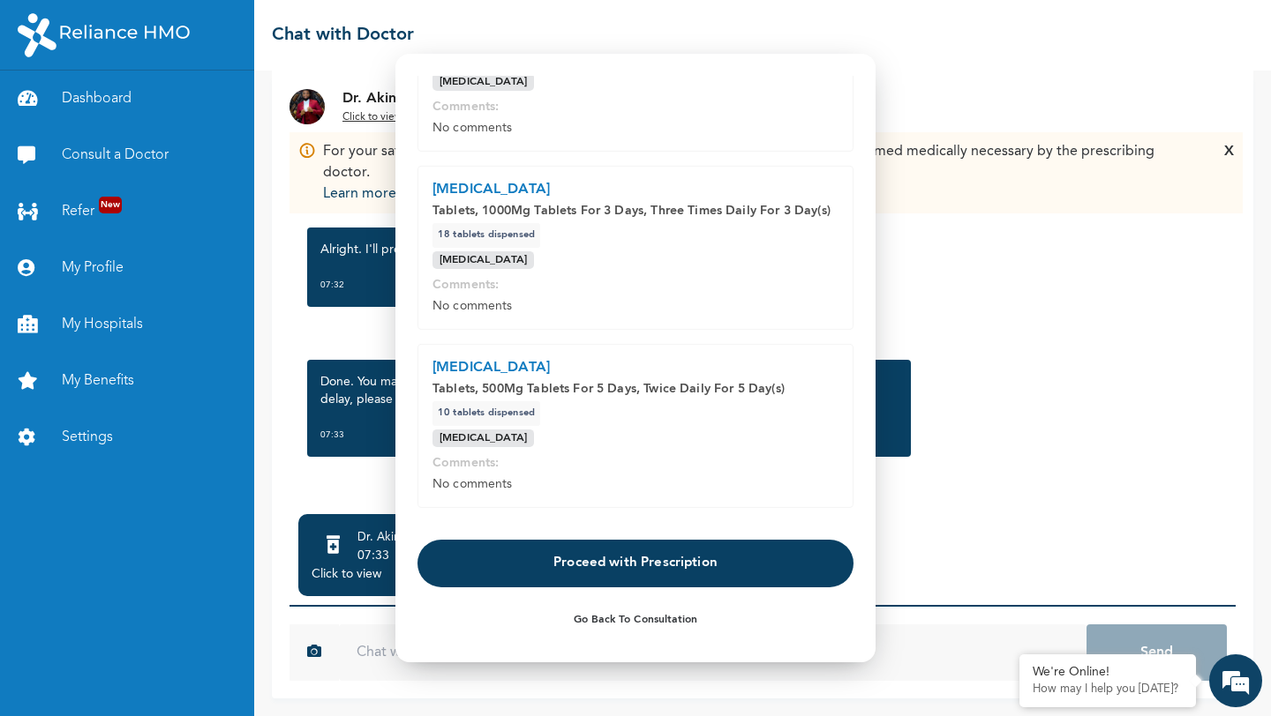
scroll to position [377, 0]
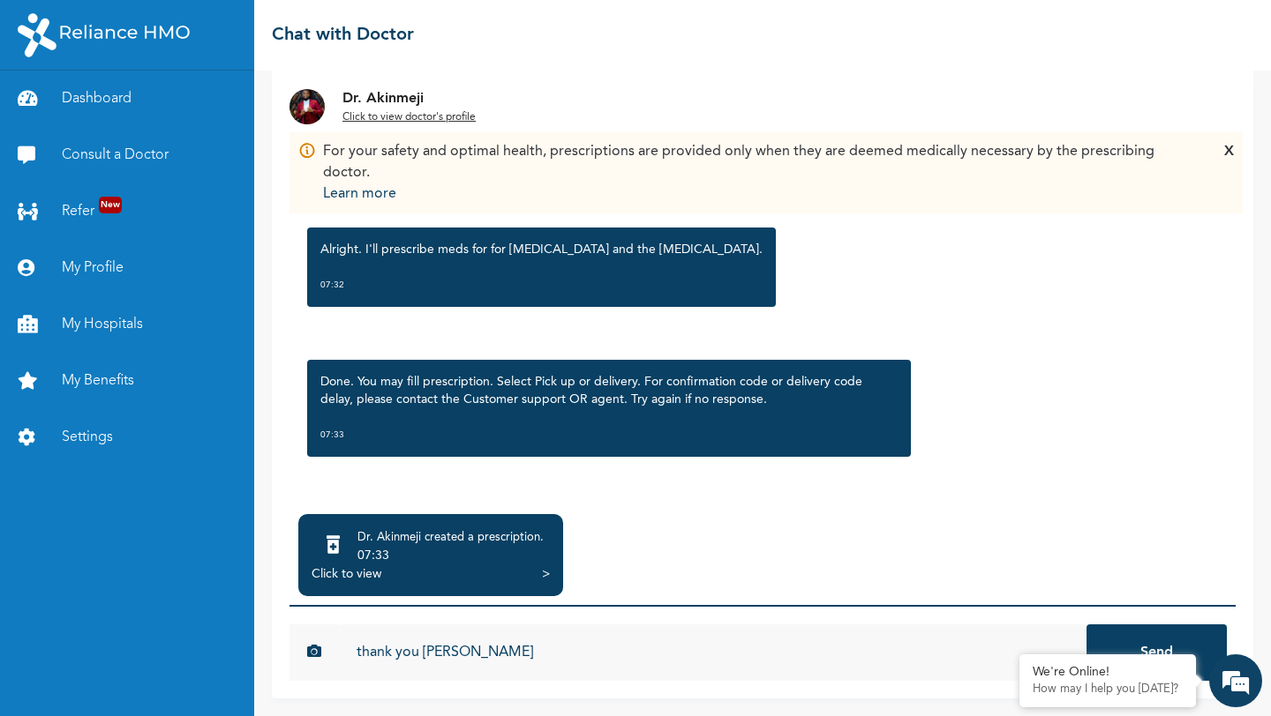
type input "thank you sir"
click at [1086, 625] on button "Send" at bounding box center [1156, 653] width 140 height 56
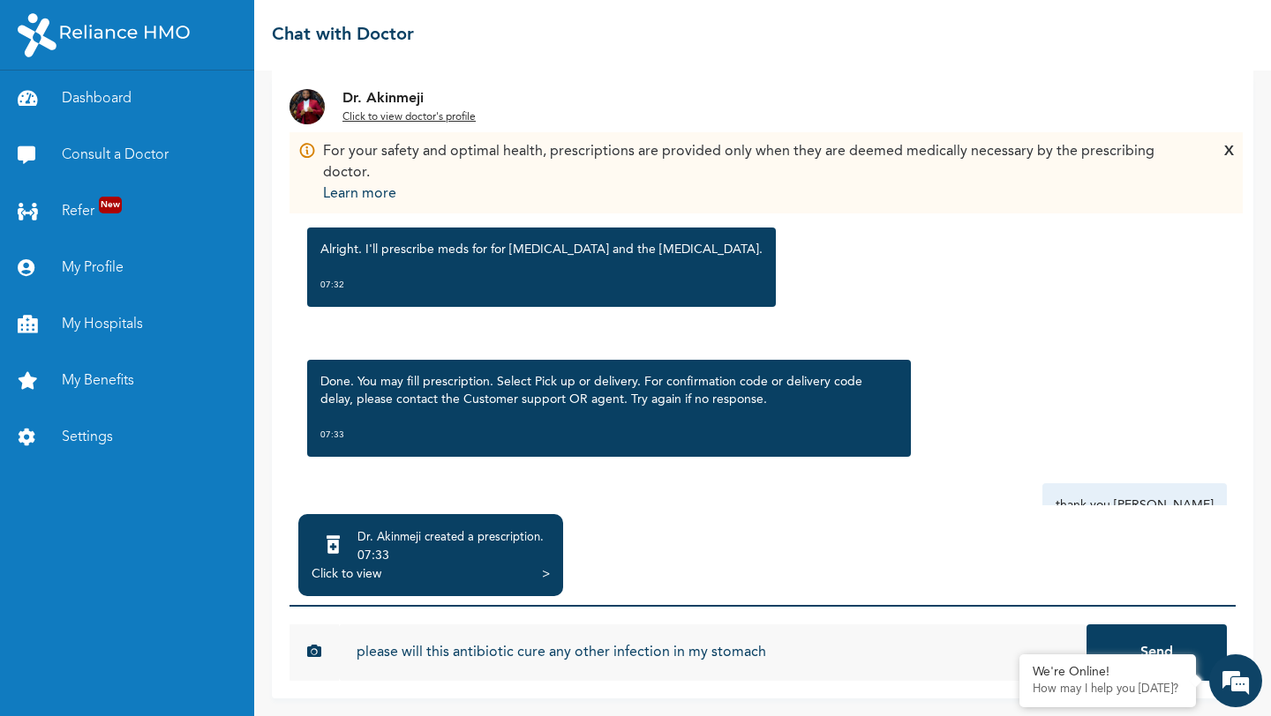
type input "please will this antibiotic cure any other infection in my stomach"
click at [1086, 625] on button "Send" at bounding box center [1156, 653] width 140 height 56
type input "because started having typhoid feeling after eating at a road side spot 2days a…"
click at [1086, 625] on button "Send" at bounding box center [1156, 653] width 140 height 56
type input "pain below the stomach and stooling about 3 - 4times , with strong headaches"
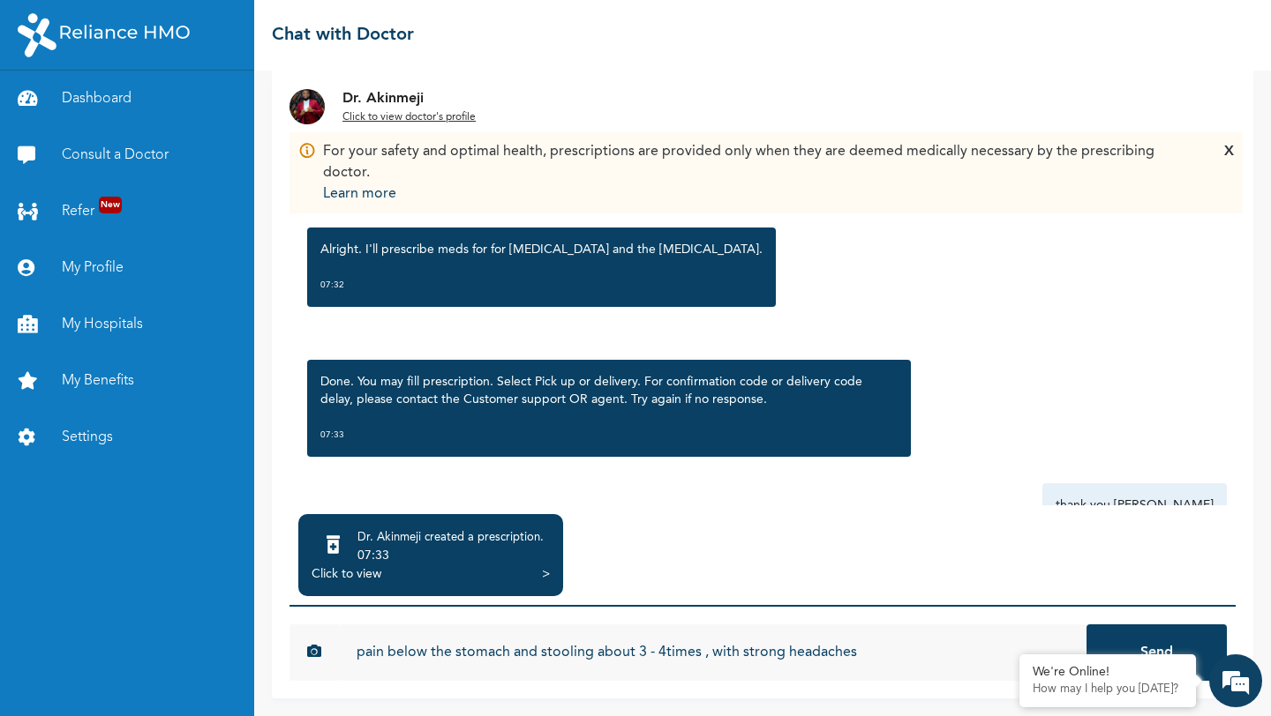
click at [1086, 625] on button "Send" at bounding box center [1156, 653] width 140 height 56
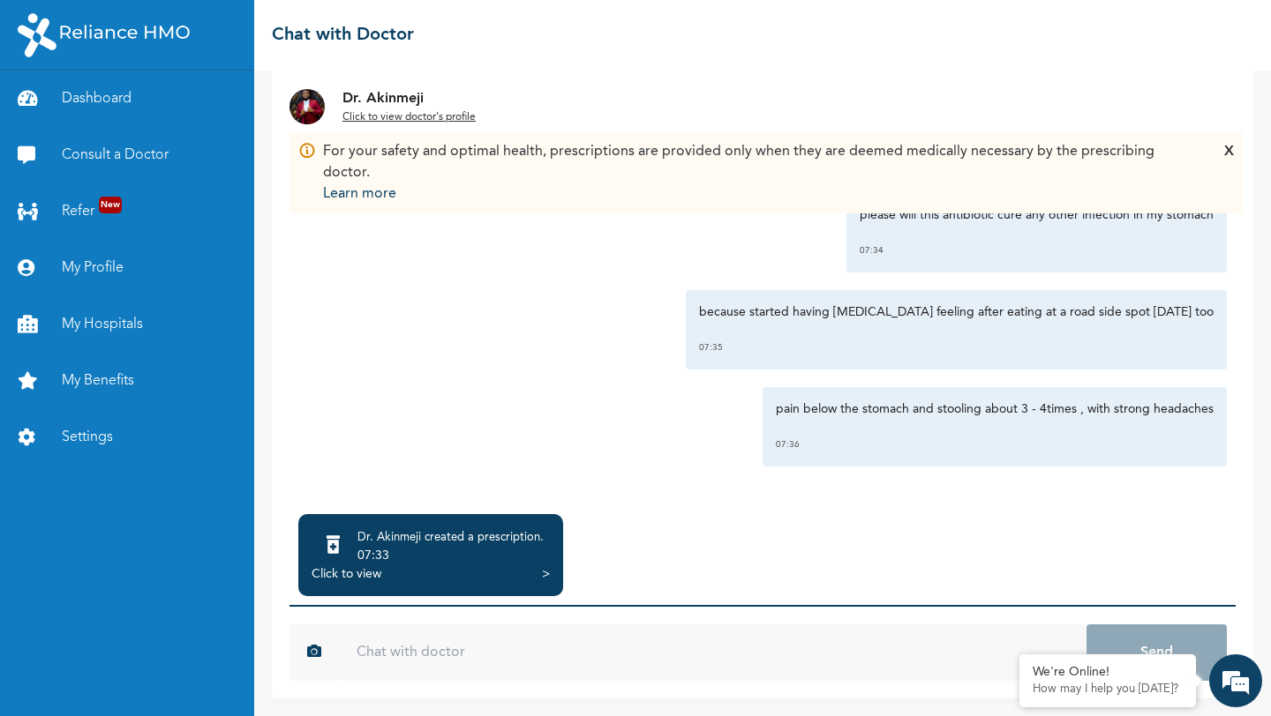
scroll to position [1923, 0]
click at [362, 579] on div "Click to view" at bounding box center [346, 575] width 70 height 18
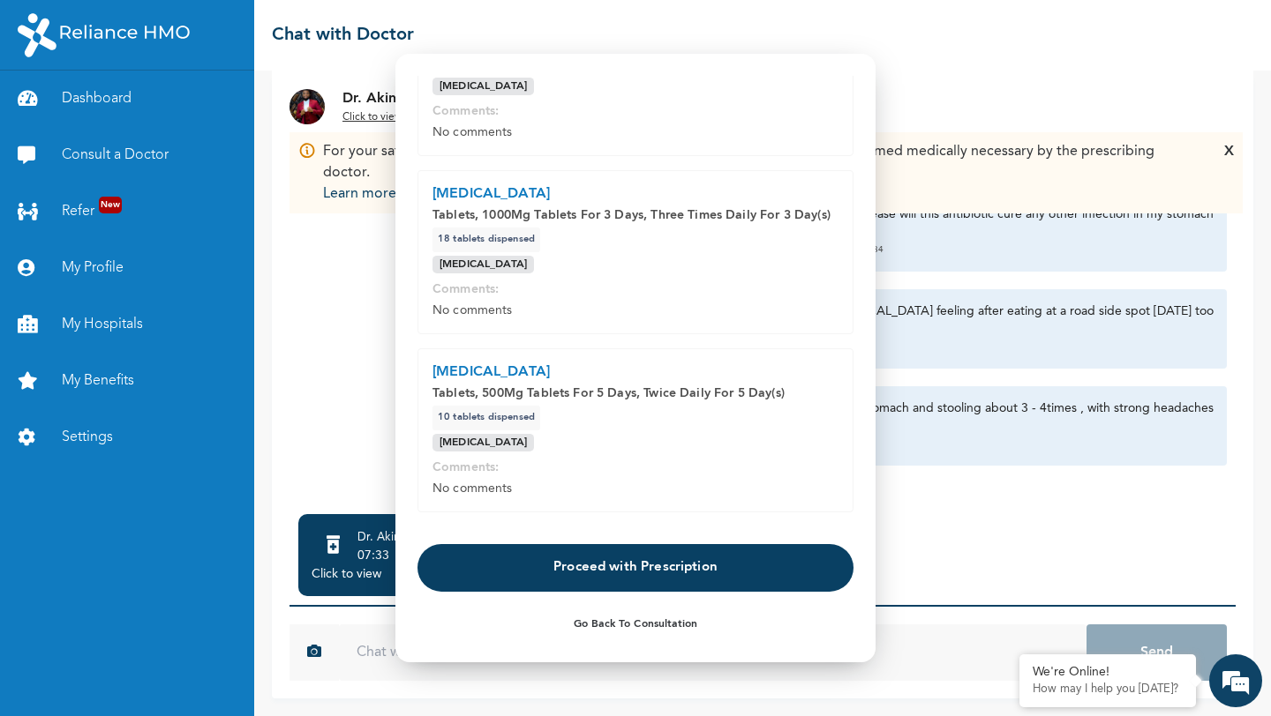
scroll to position [392, 0]
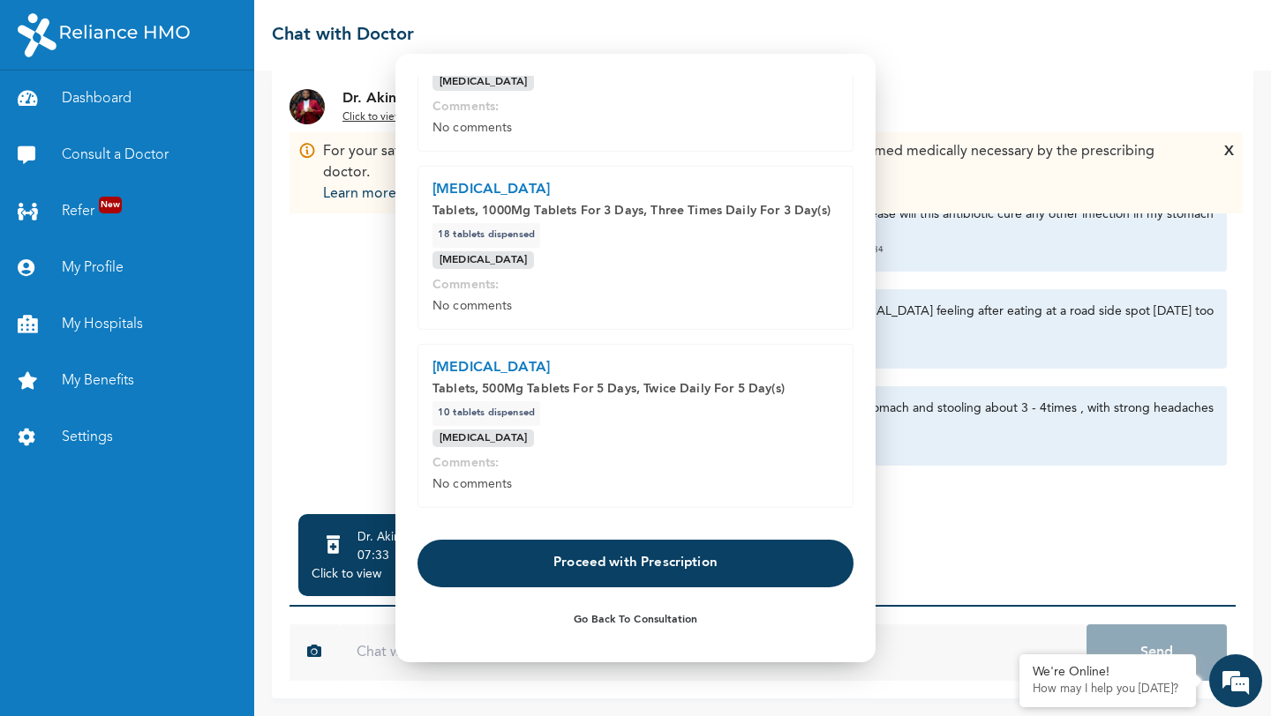
click at [627, 561] on button "Proceed with Prescription" at bounding box center [635, 563] width 436 height 48
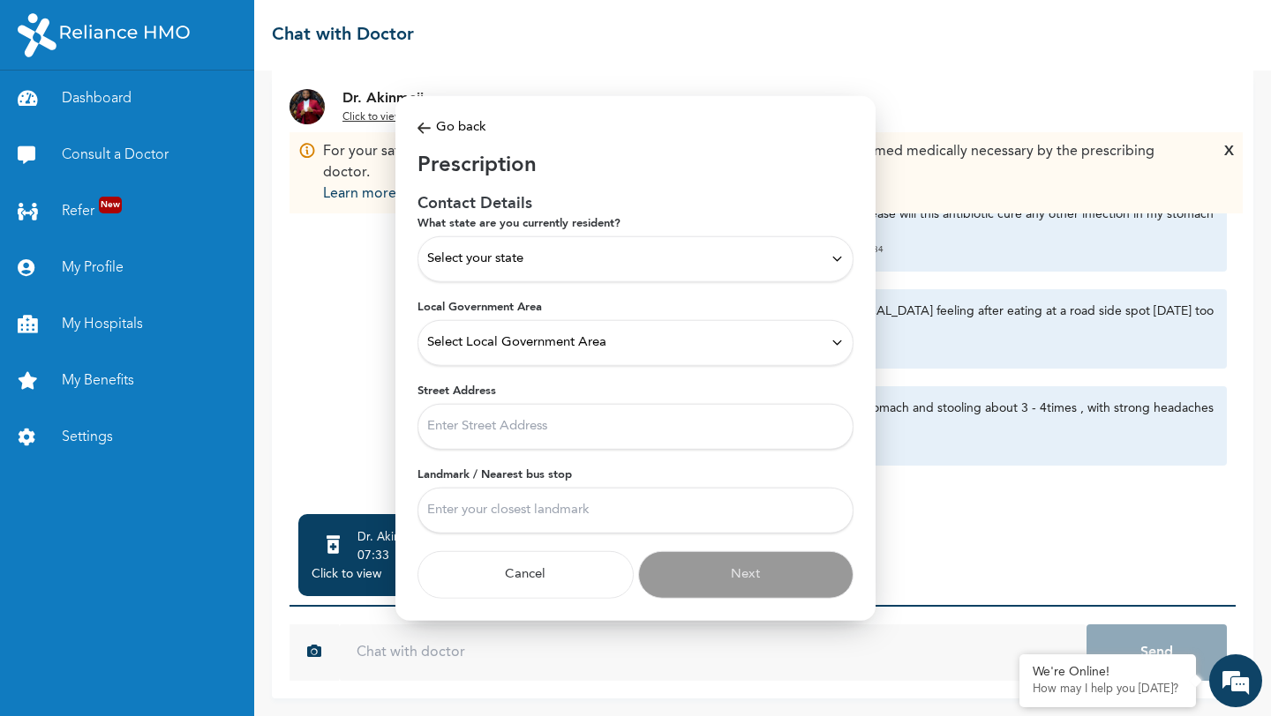
scroll to position [0, 0]
click at [564, 266] on div "Select your state" at bounding box center [635, 258] width 416 height 19
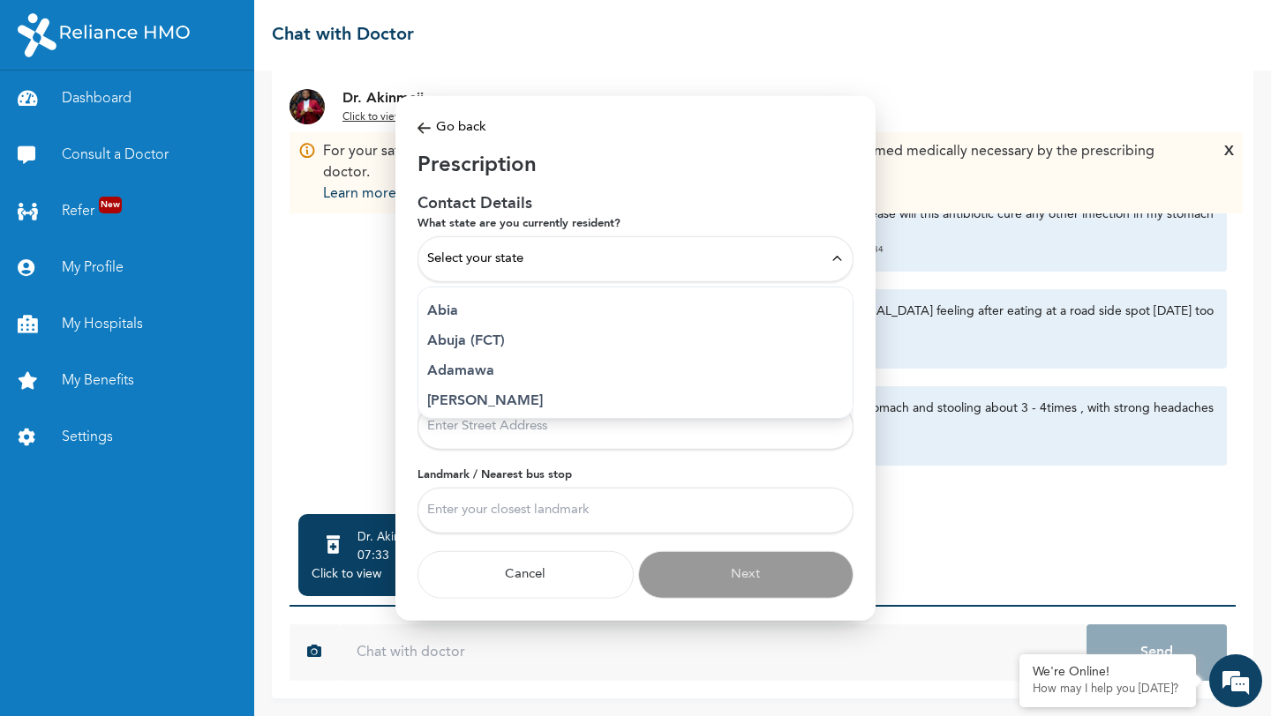
click at [500, 343] on p "Abuja (FCT)" at bounding box center [635, 340] width 416 height 21
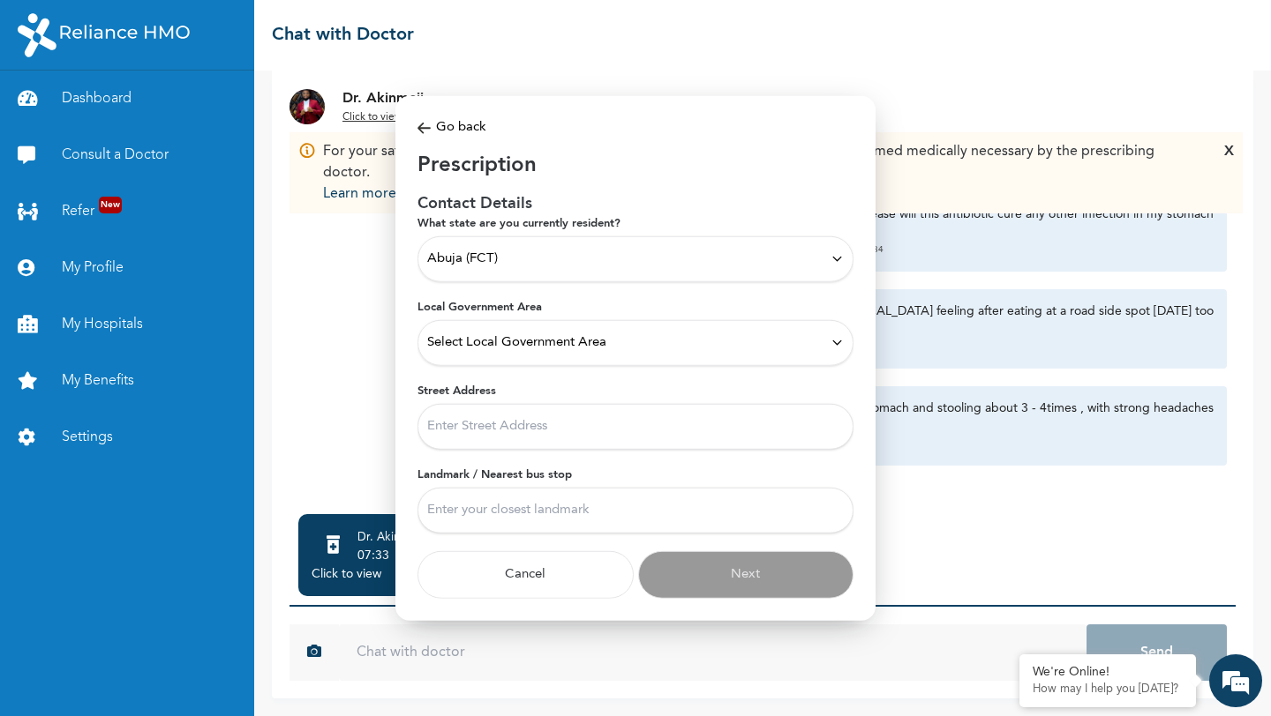
click at [524, 342] on span "Select Local Government Area" at bounding box center [516, 342] width 179 height 19
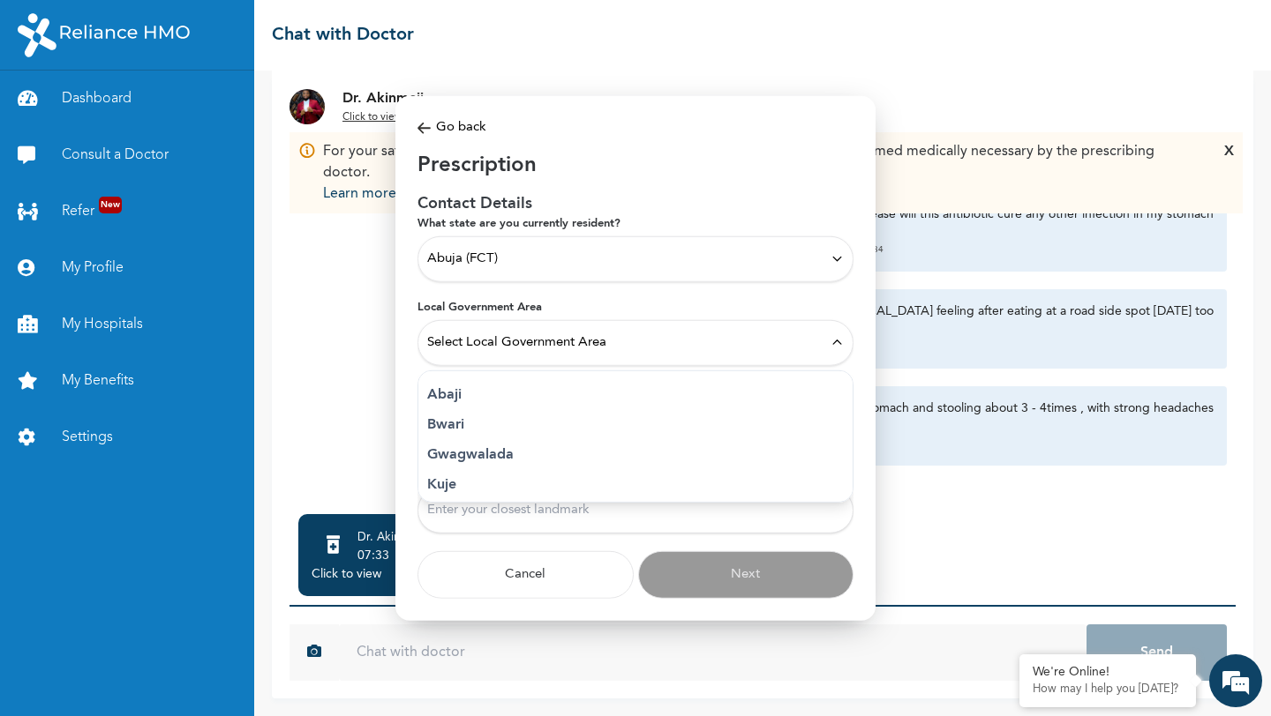
scroll to position [67, 0]
click at [518, 480] on p "Municipal Area Council" at bounding box center [635, 477] width 416 height 21
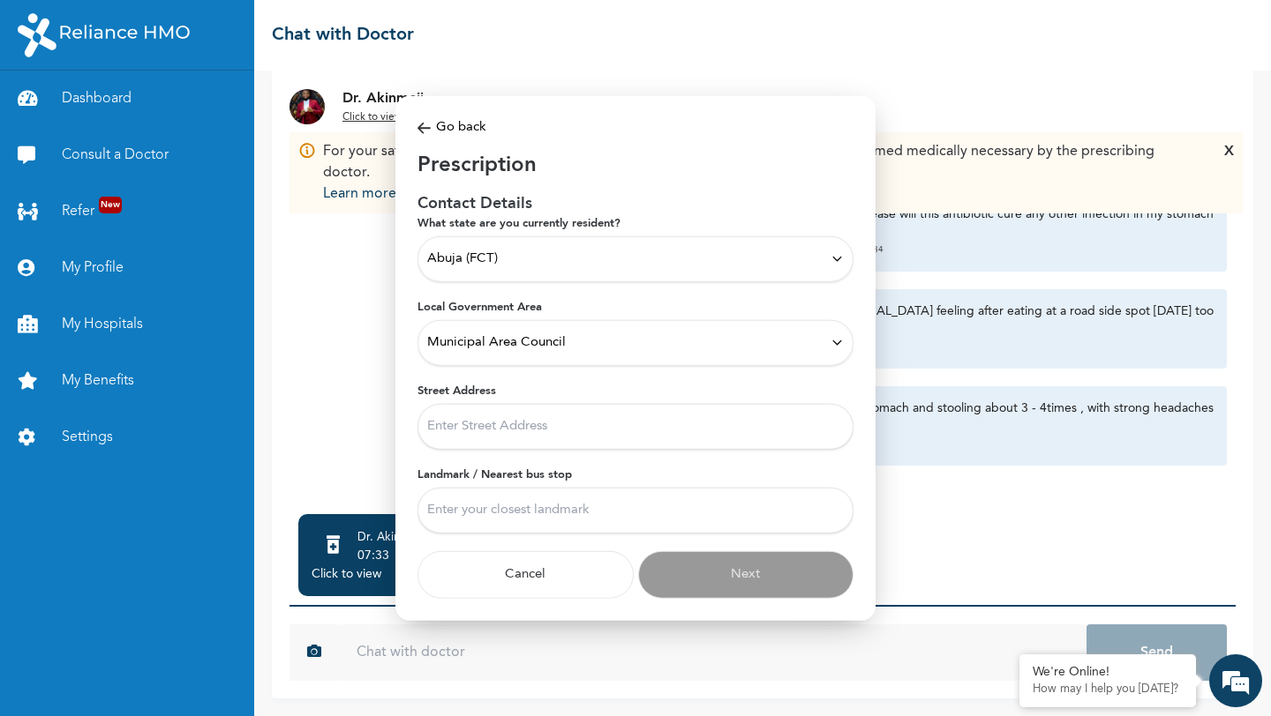
click at [503, 430] on input "Street Address" at bounding box center [635, 426] width 436 height 46
type input "plot 3692 innocent okeke street zone E Apo resettlement fct abuja"
click at [544, 515] on input "Landmark / Nearest bus stop" at bounding box center [635, 510] width 436 height 46
type input "Arab junction"
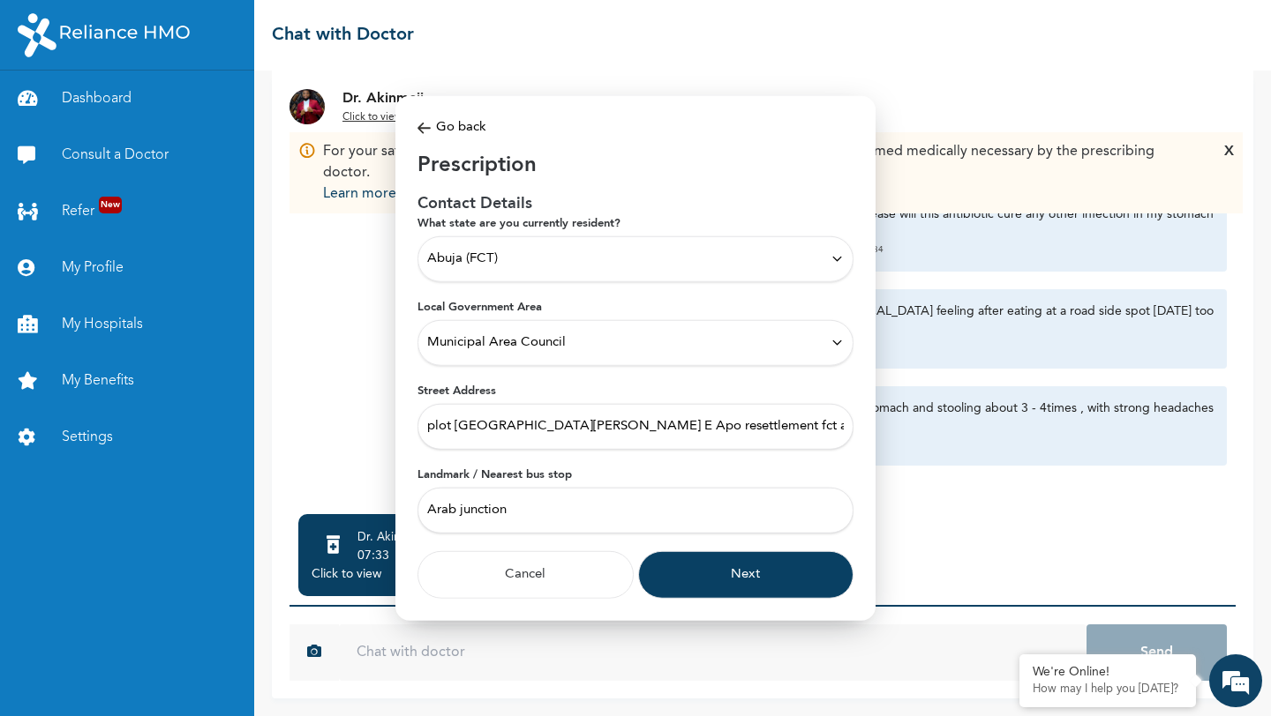
click at [677, 572] on button "Next" at bounding box center [746, 575] width 216 height 48
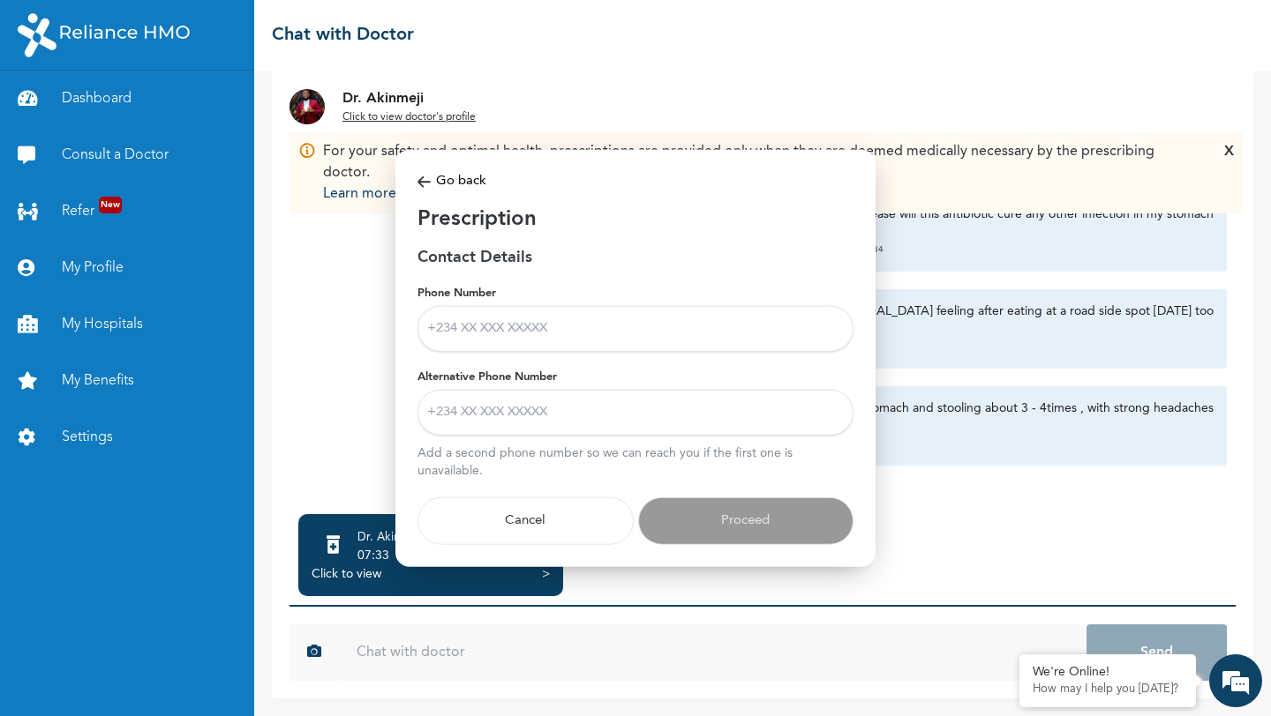
click at [506, 329] on input "Phone Number" at bounding box center [635, 328] width 436 height 46
type input "08030503977"
click at [537, 415] on input "Alternative Phone Number" at bounding box center [635, 412] width 436 height 46
type input "08183000070"
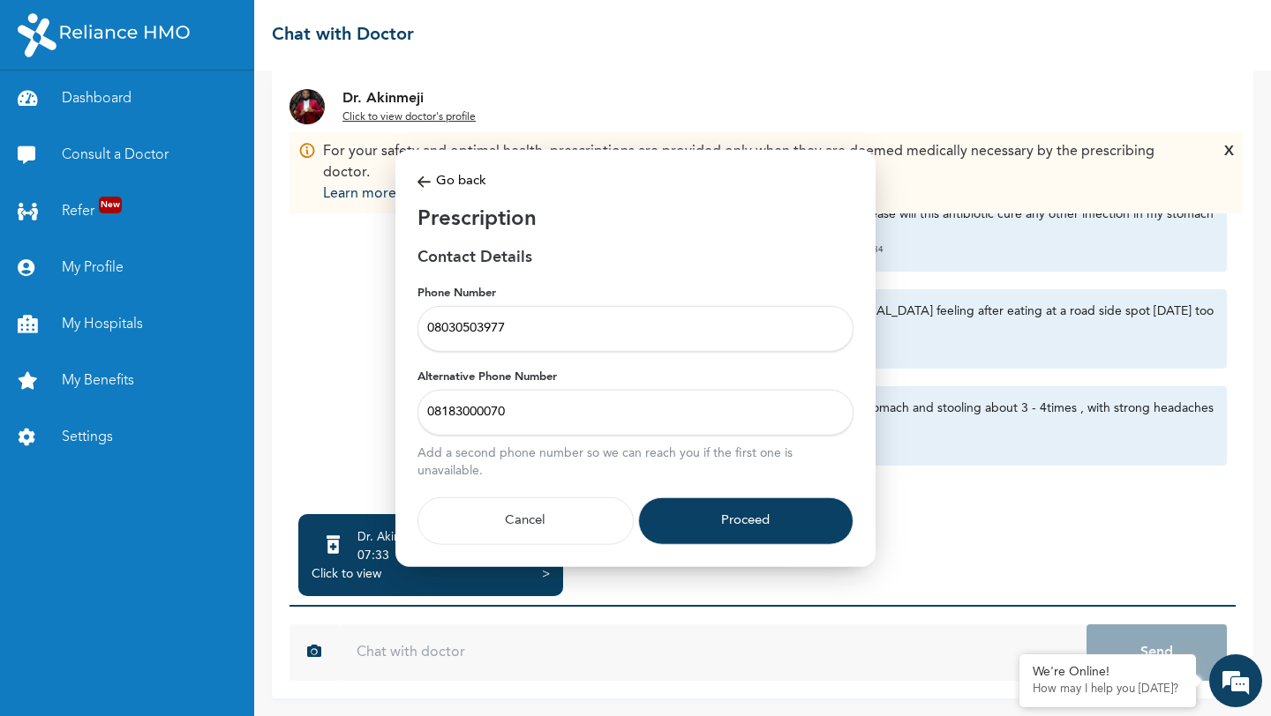
click at [713, 512] on button "Proceed" at bounding box center [746, 521] width 216 height 48
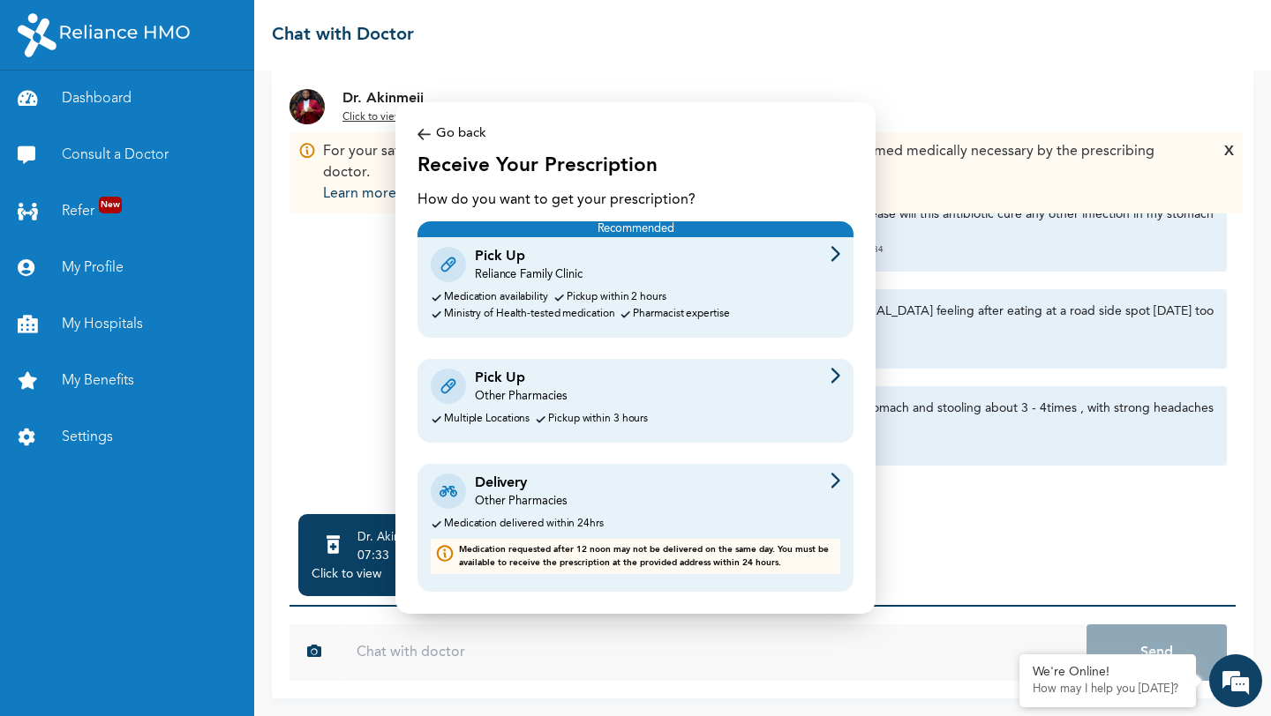
click at [626, 497] on div "Delivery Other Pharmacies" at bounding box center [635, 491] width 409 height 37
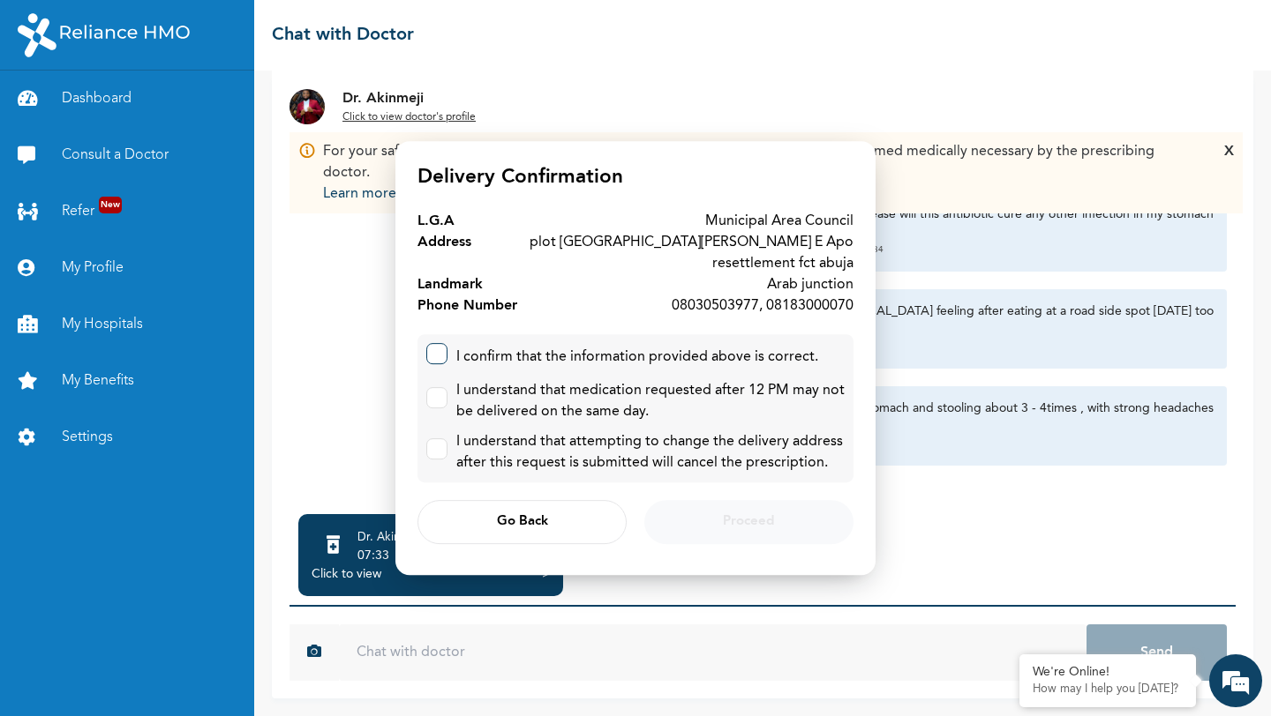
click at [443, 360] on label at bounding box center [436, 353] width 21 height 21
click at [439, 356] on input "checkbox" at bounding box center [432, 349] width 11 height 11
checkbox input "true"
click at [444, 391] on label at bounding box center [436, 397] width 21 height 21
click at [439, 391] on input "checkbox" at bounding box center [432, 393] width 11 height 11
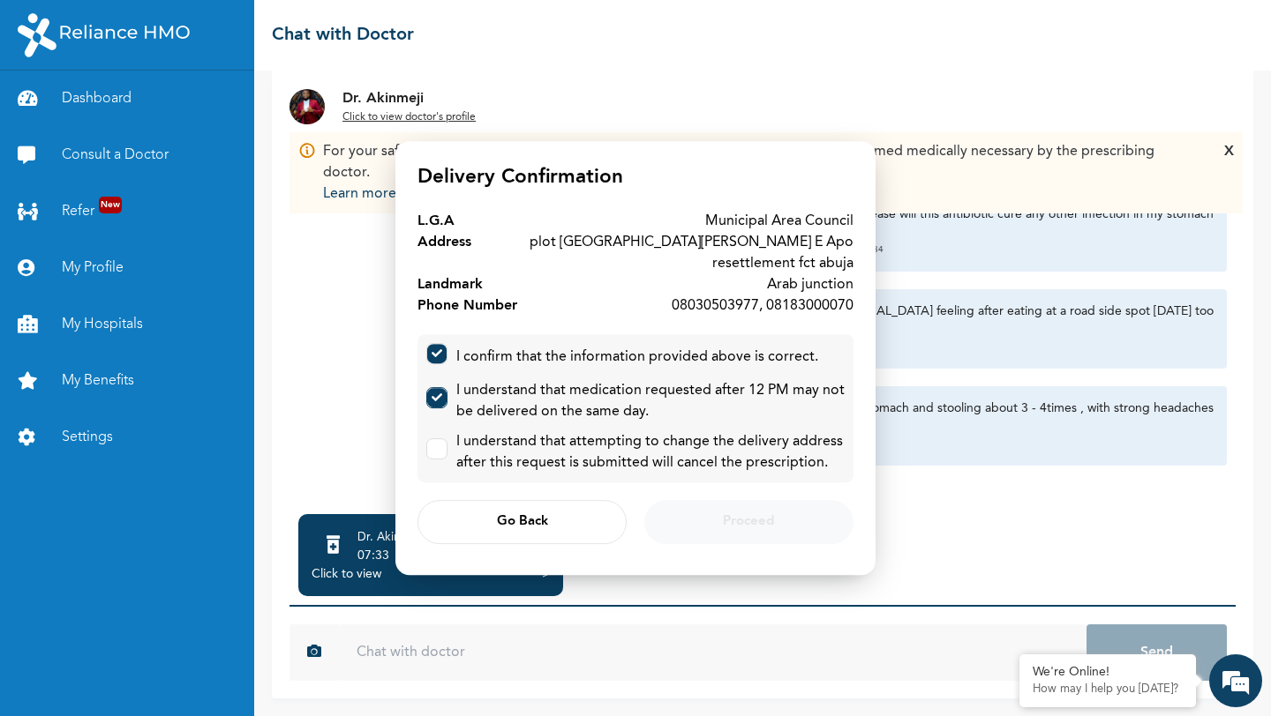
checkbox input "true"
click at [446, 453] on label at bounding box center [436, 449] width 21 height 21
click at [439, 451] on input "checkbox" at bounding box center [432, 444] width 11 height 11
checkbox input "true"
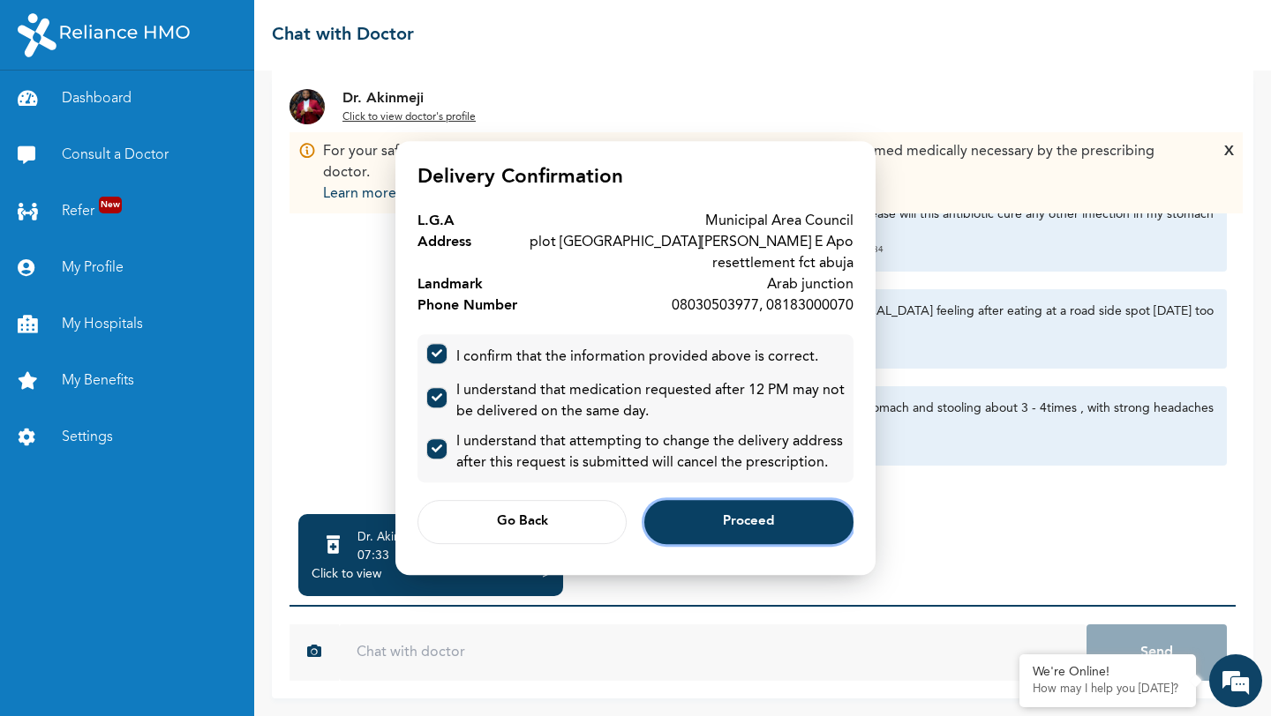
click at [710, 533] on button "Proceed" at bounding box center [748, 522] width 209 height 44
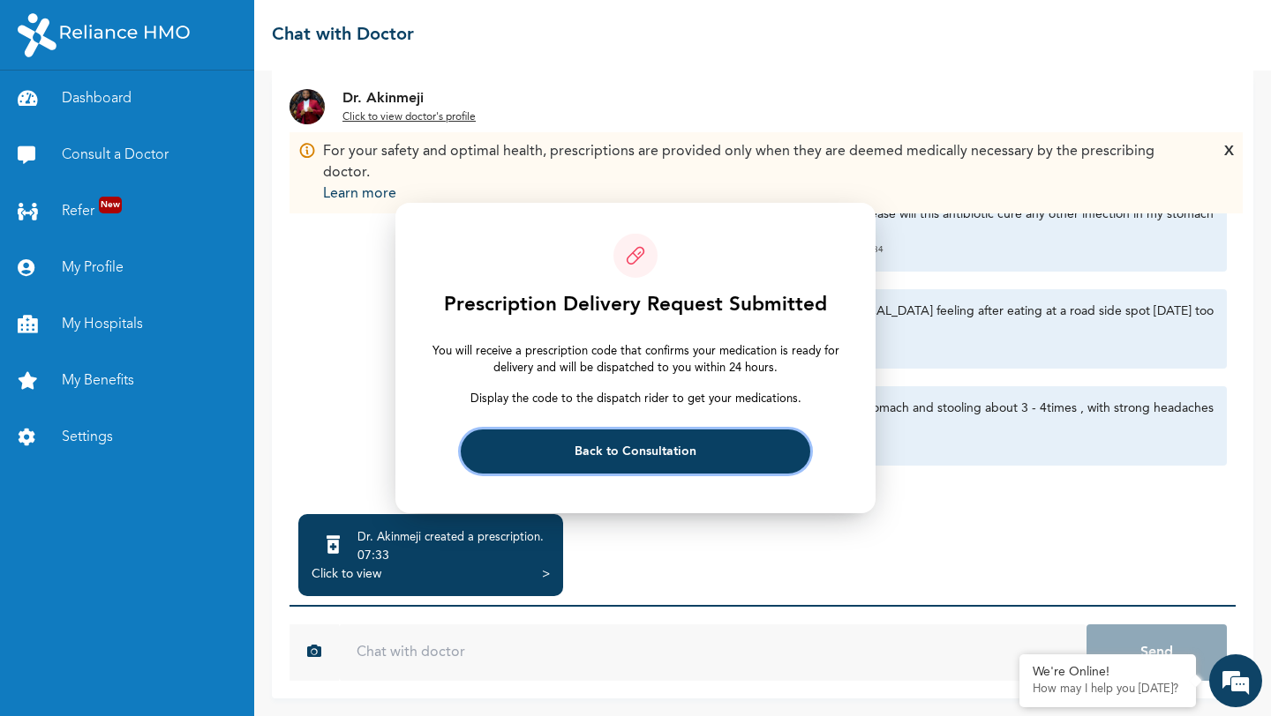
click at [646, 448] on span "Back to Consultation" at bounding box center [635, 451] width 122 height 11
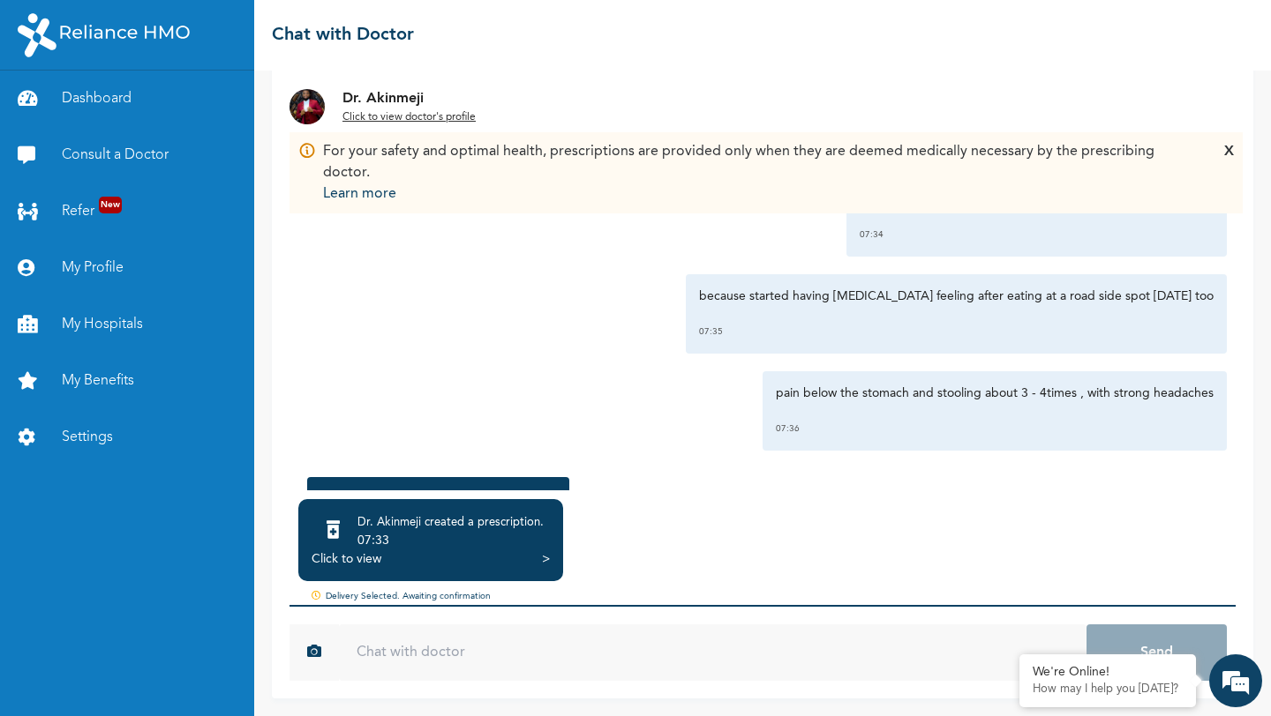
drag, startPoint x: 1222, startPoint y: 438, endPoint x: 1231, endPoint y: 472, distance: 35.5
click at [1231, 472] on div "For your safety and optimal health, prescriptions are provided only when they a…" at bounding box center [762, 380] width 981 height 638
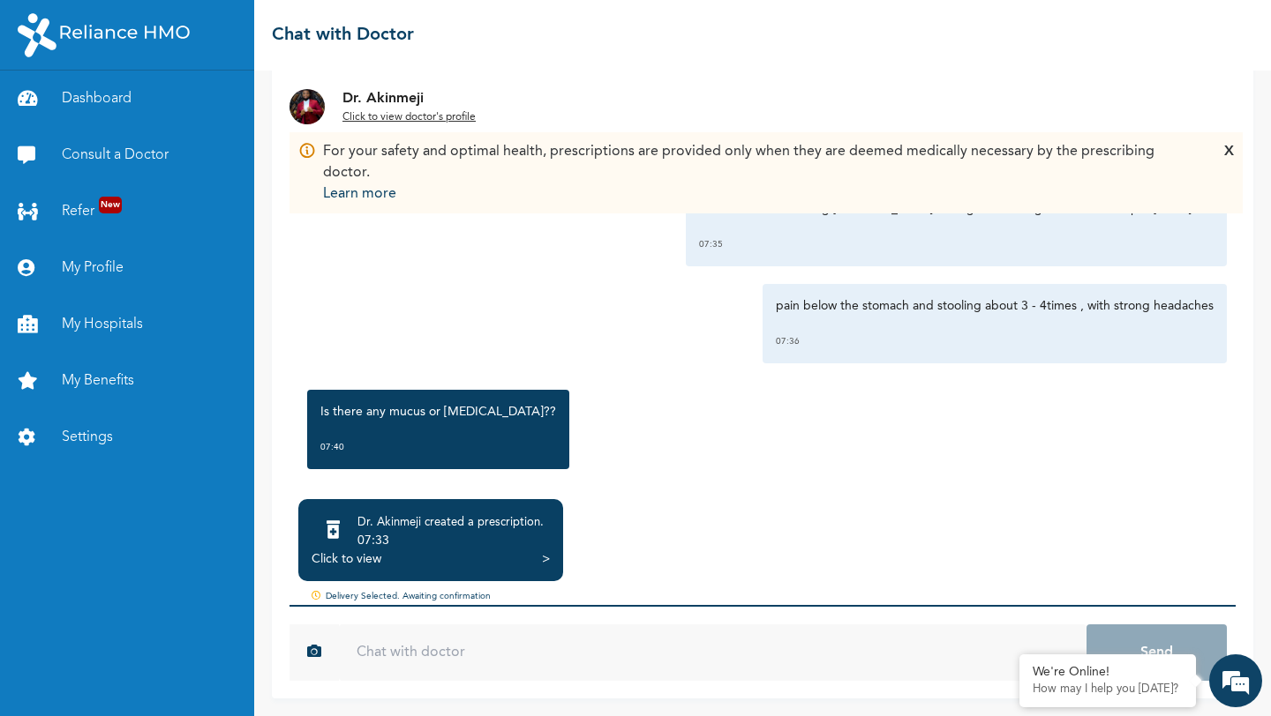
scroll to position [2037, 0]
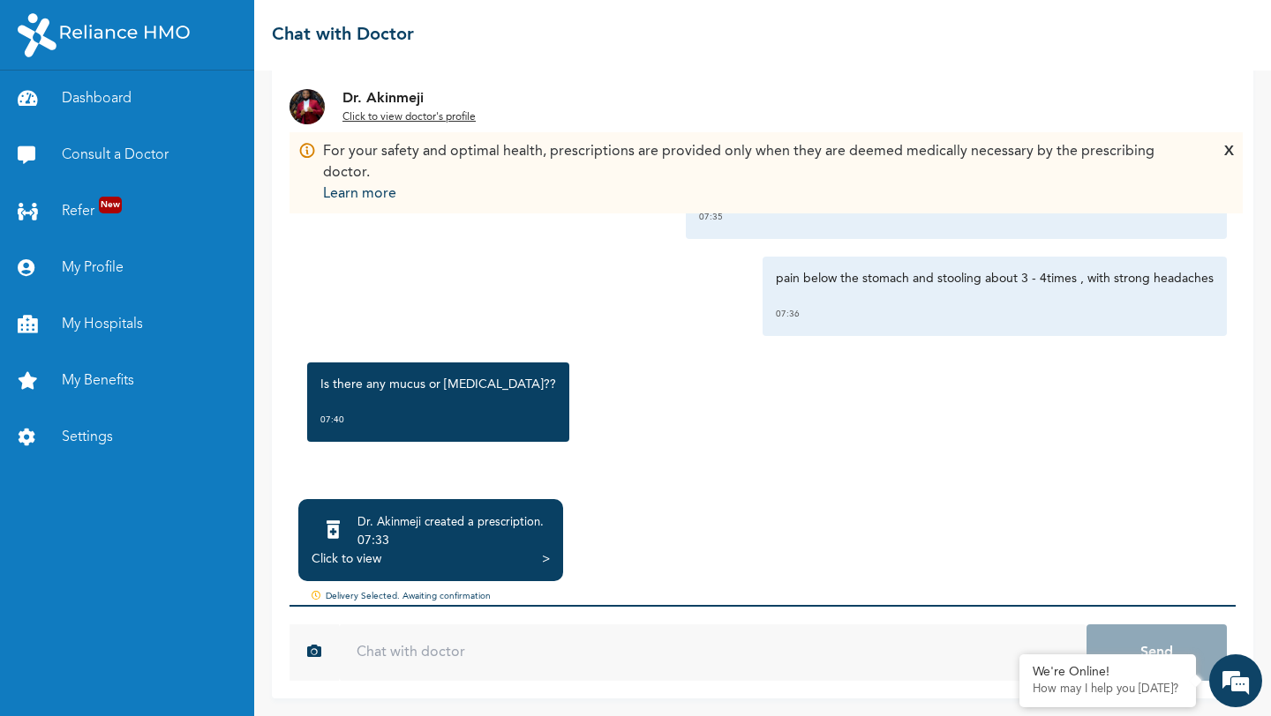
click at [587, 650] on input "text" at bounding box center [712, 653] width 747 height 56
type input "no blood in stool sir"
click at [1086, 625] on button "Send" at bounding box center [1156, 653] width 140 height 56
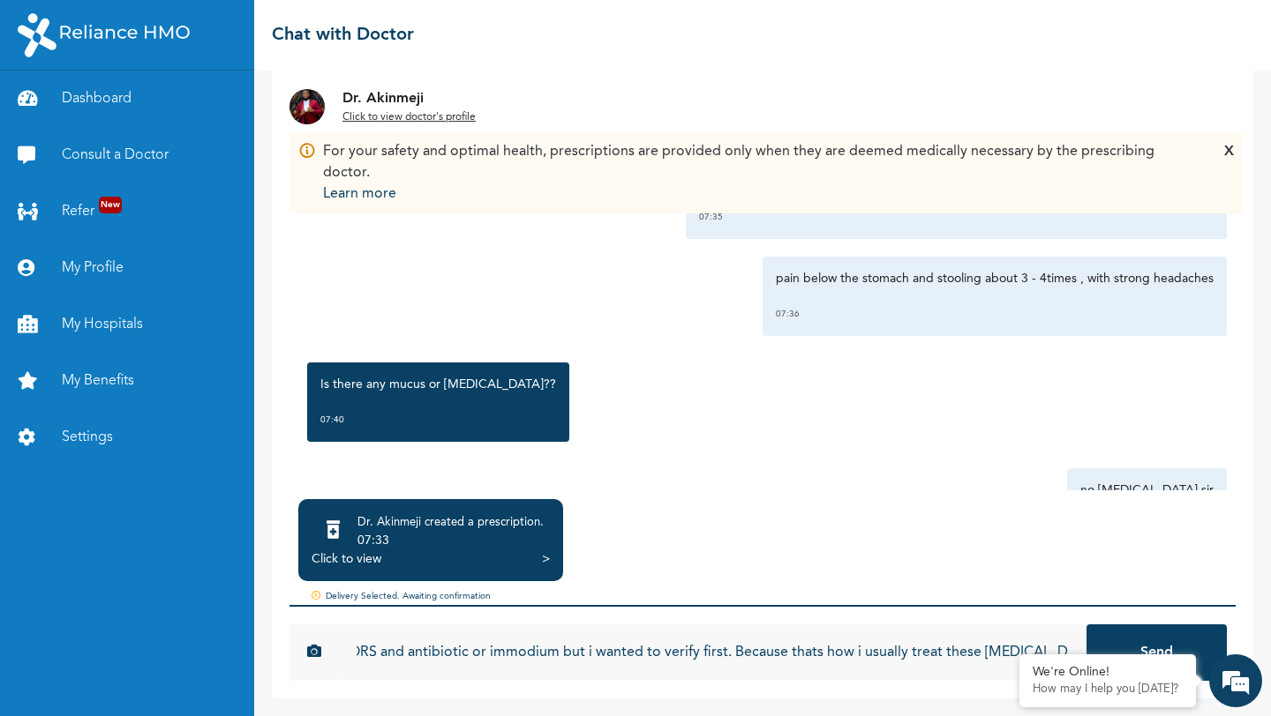
scroll to position [0, 230]
type input "just watery stool. i wanted to buy ORS and antibiotic or immodium but i wanted …"
click at [1086, 625] on button "Send" at bounding box center [1156, 653] width 140 height 56
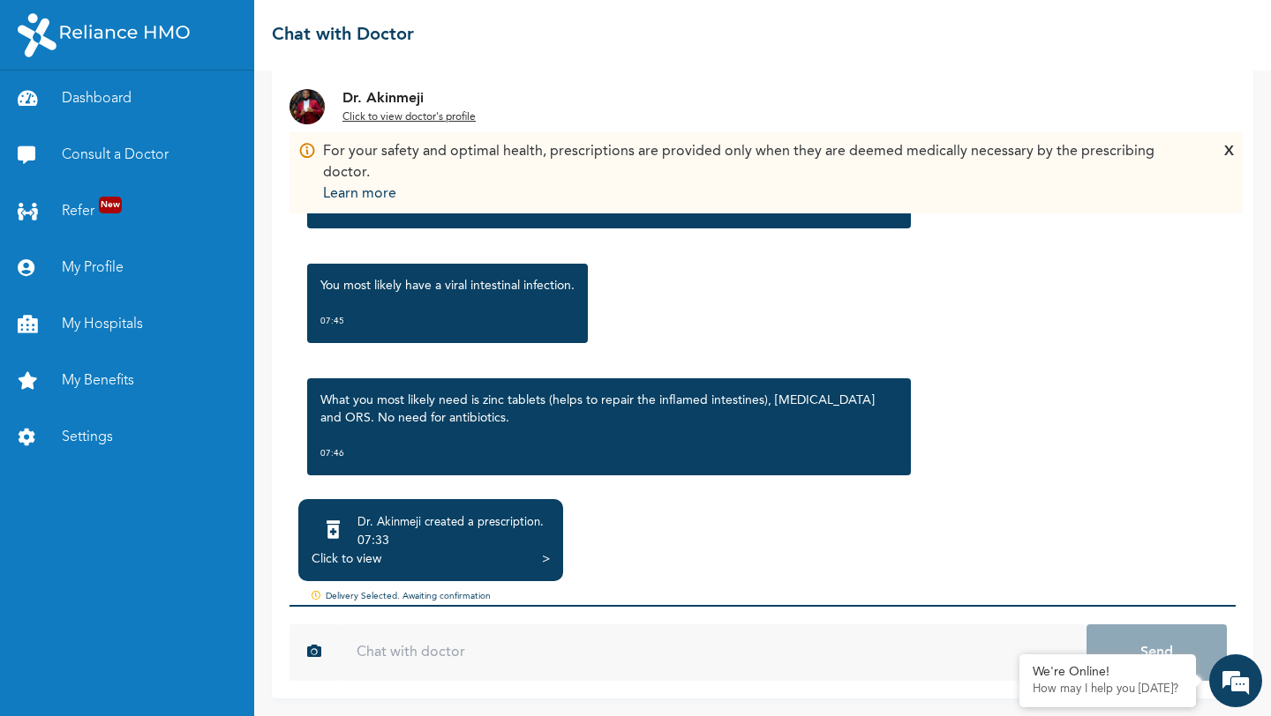
scroll to position [2628, 0]
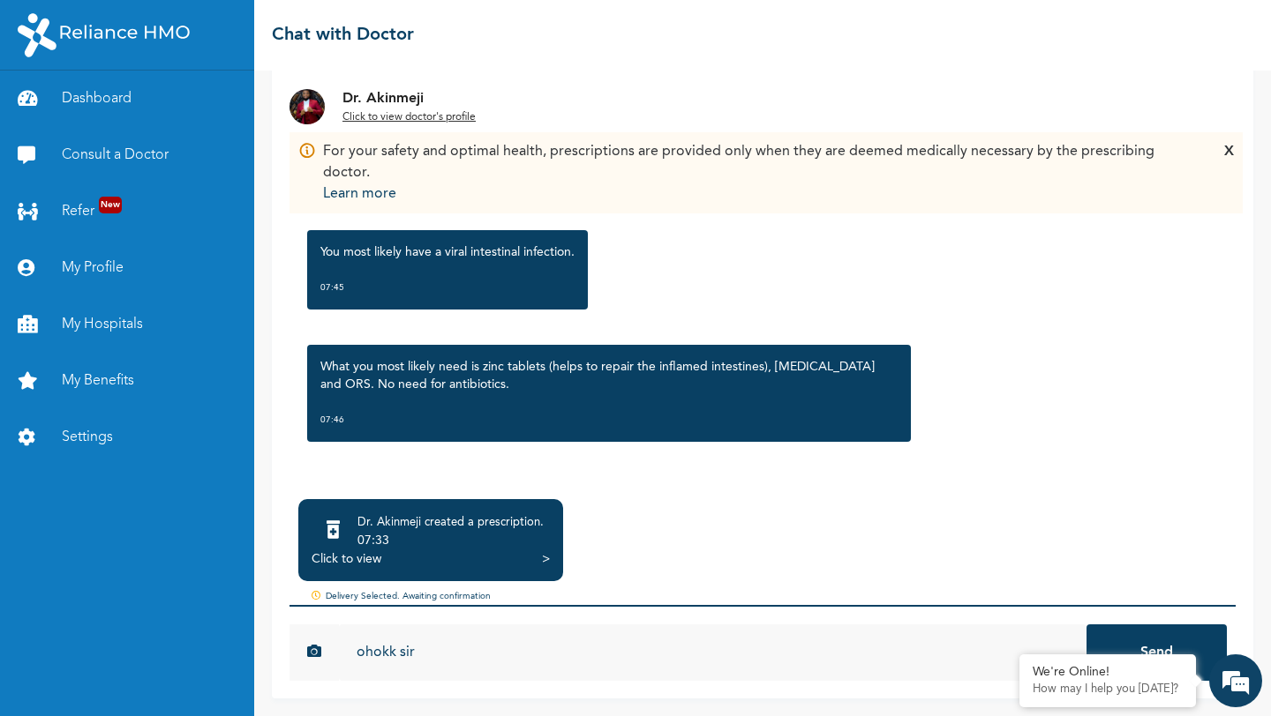
type input "ohokk sir"
click at [1086, 625] on button "Send" at bounding box center [1156, 653] width 140 height 56
type input "i"
type input "thats my mistake"
click at [1086, 625] on button "Send" at bounding box center [1156, 653] width 140 height 56
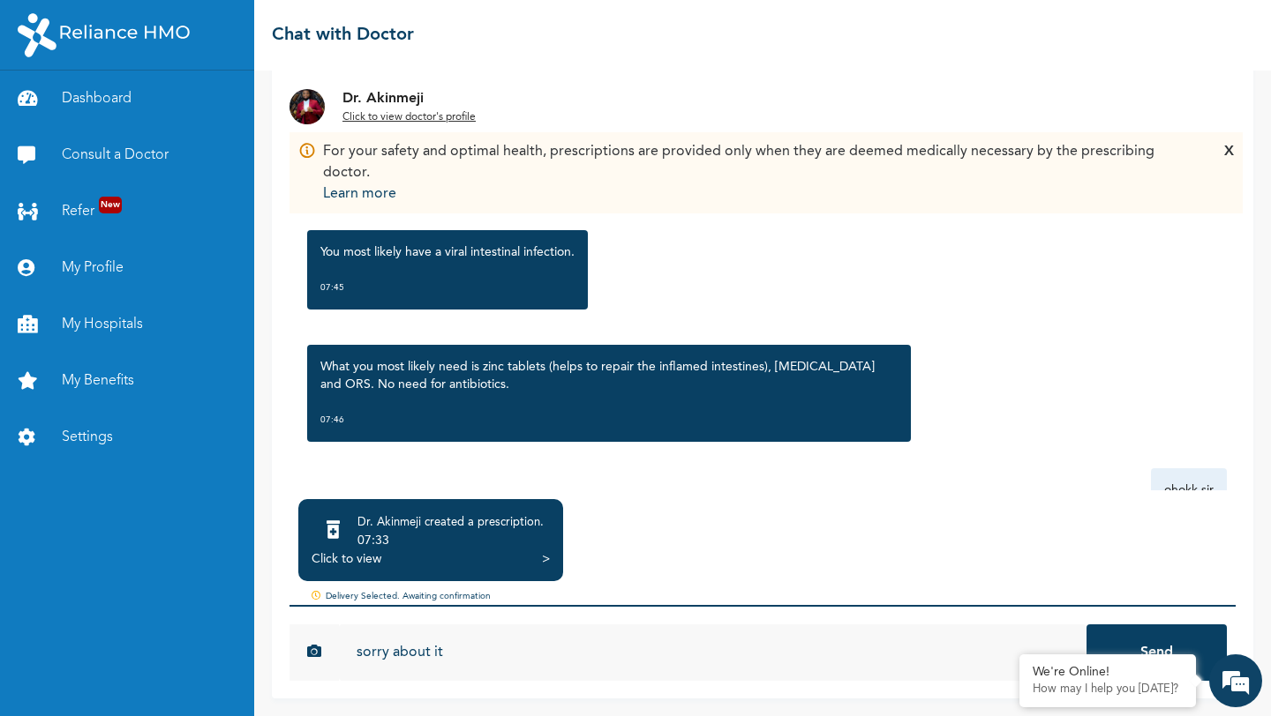
type input "sorry about it"
click at [1086, 625] on button "Send" at bounding box center [1156, 653] width 140 height 56
type input "i will request for another consultation"
click at [1086, 625] on button "Send" at bounding box center [1156, 653] width 140 height 56
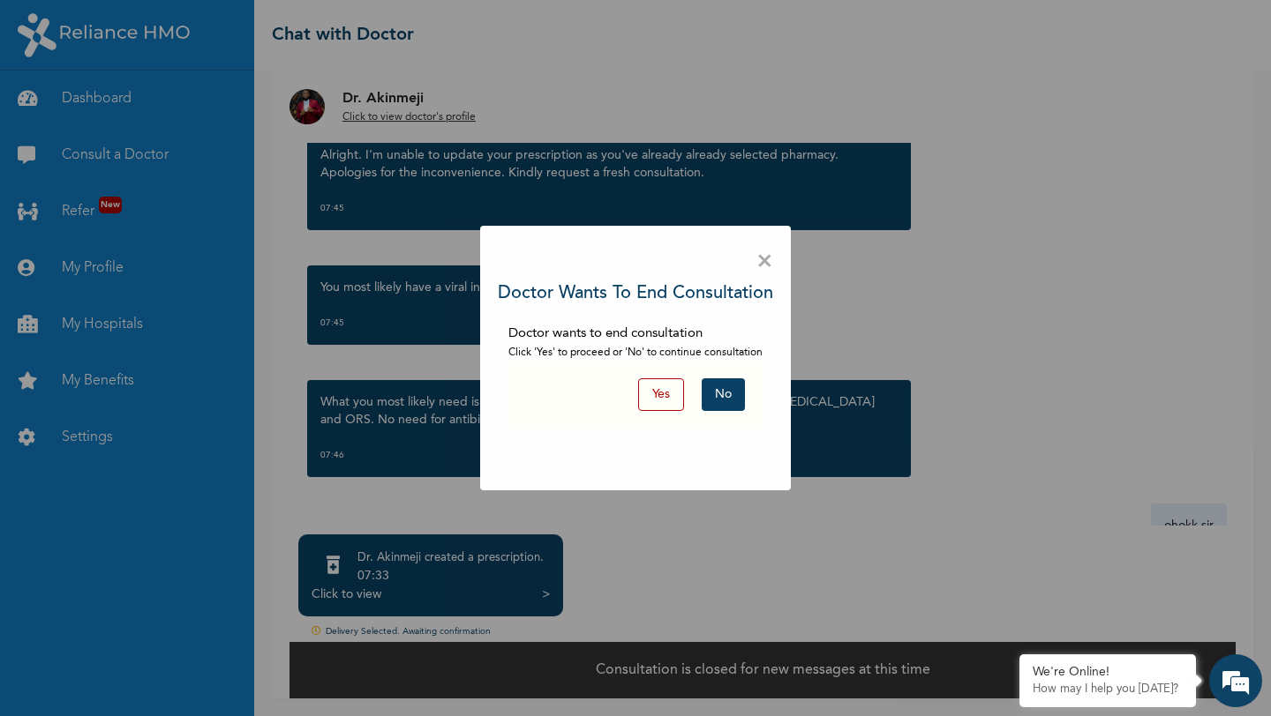
scroll to position [64, 0]
click at [655, 388] on button "Yes" at bounding box center [661, 395] width 46 height 33
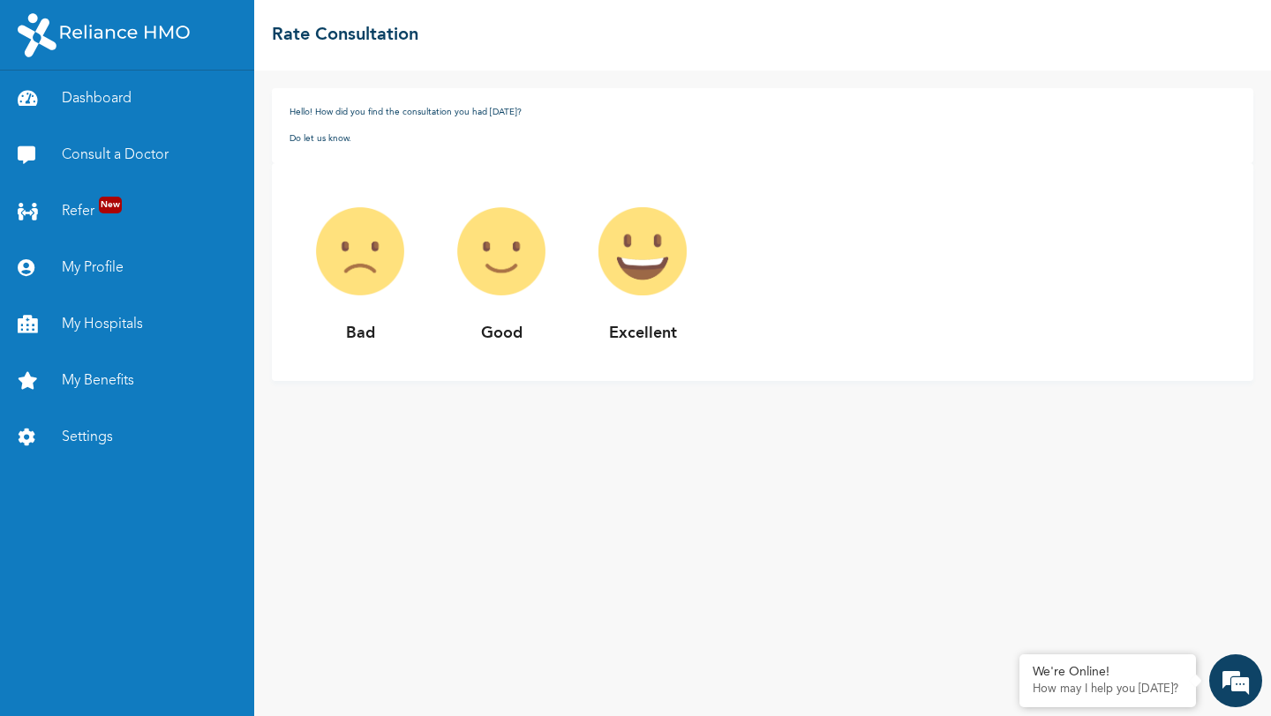
click at [618, 266] on img at bounding box center [642, 251] width 141 height 141
click at [626, 257] on img at bounding box center [642, 251] width 141 height 141
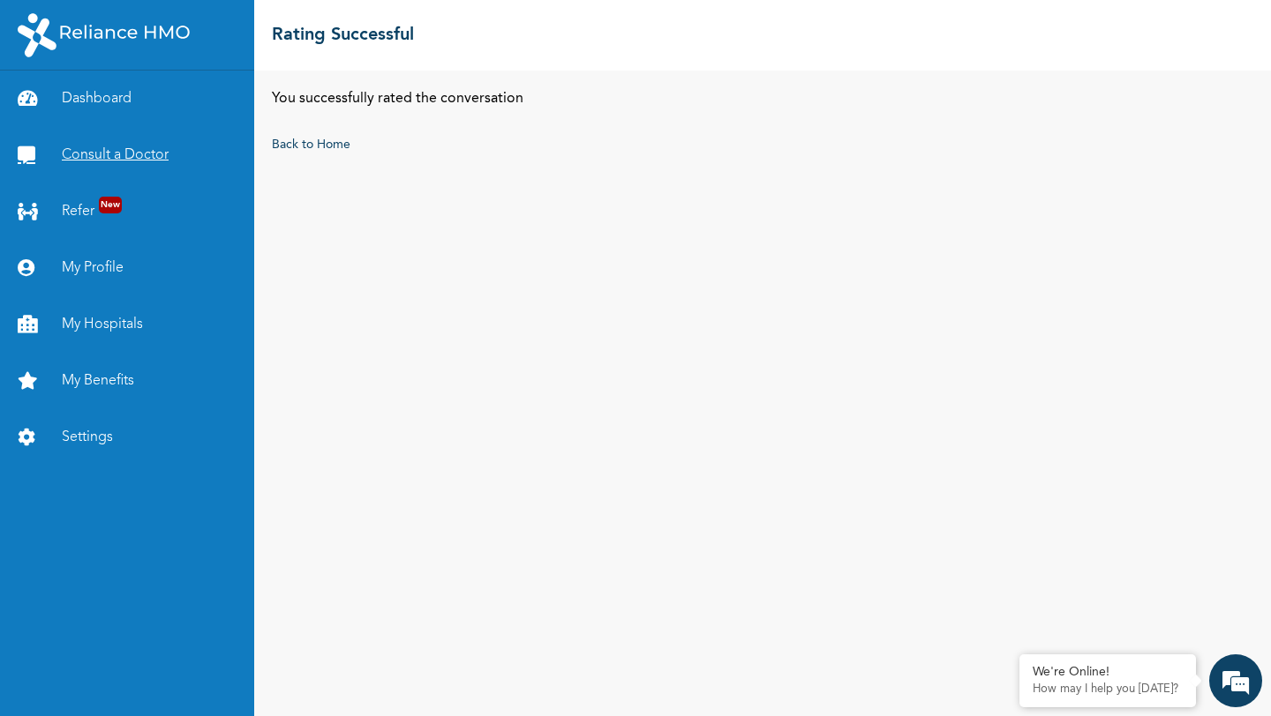
click at [132, 161] on link "Consult a Doctor" at bounding box center [127, 155] width 254 height 56
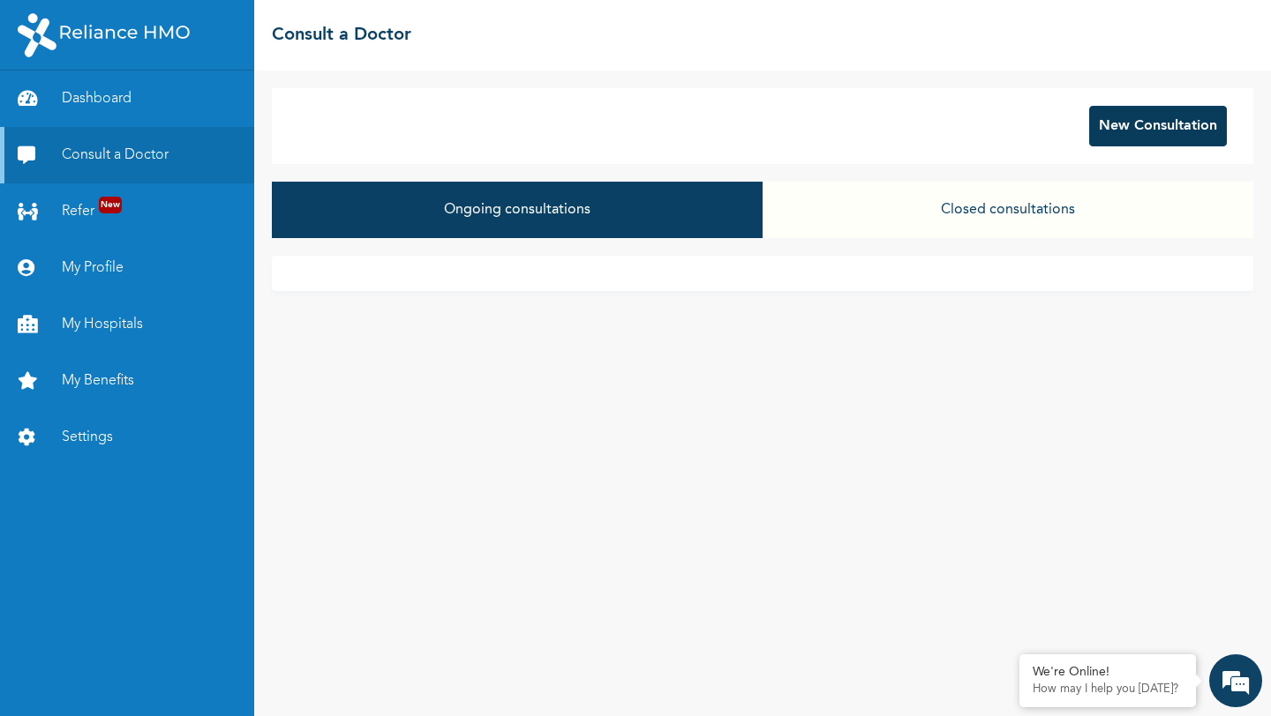
click at [1145, 137] on button "New Consultation" at bounding box center [1158, 126] width 138 height 41
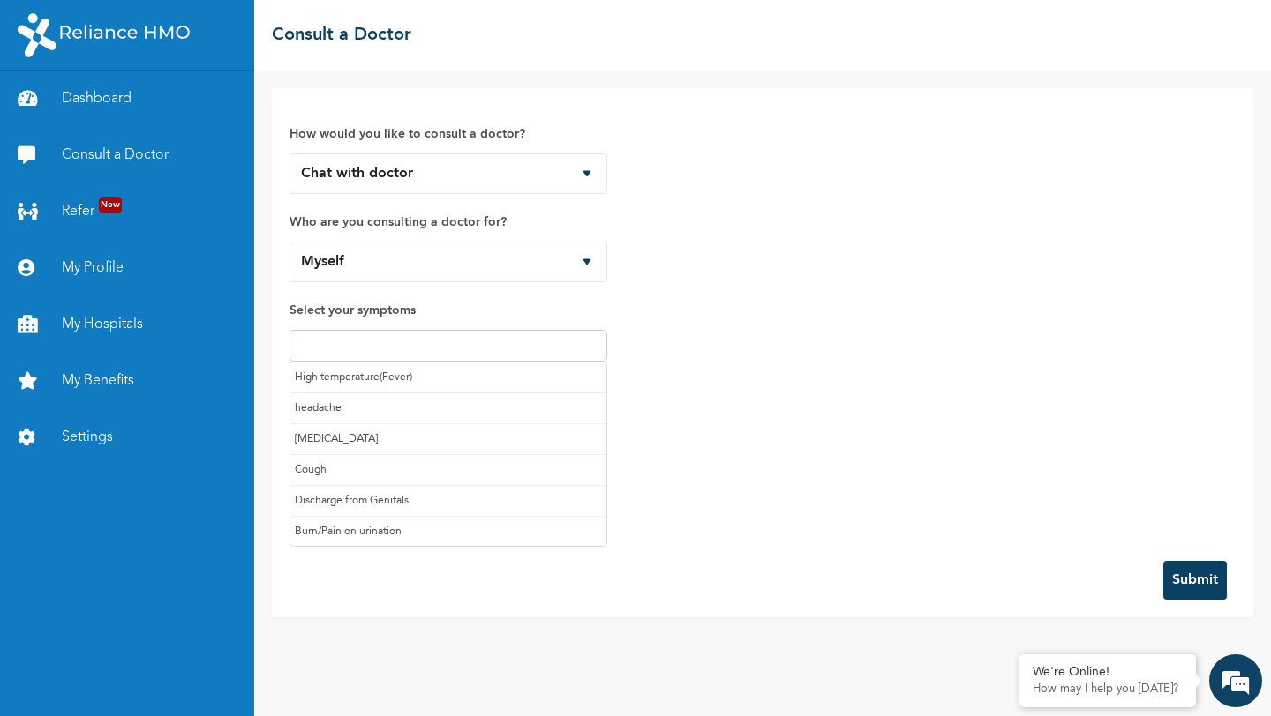
click at [403, 341] on input "text" at bounding box center [448, 345] width 307 height 21
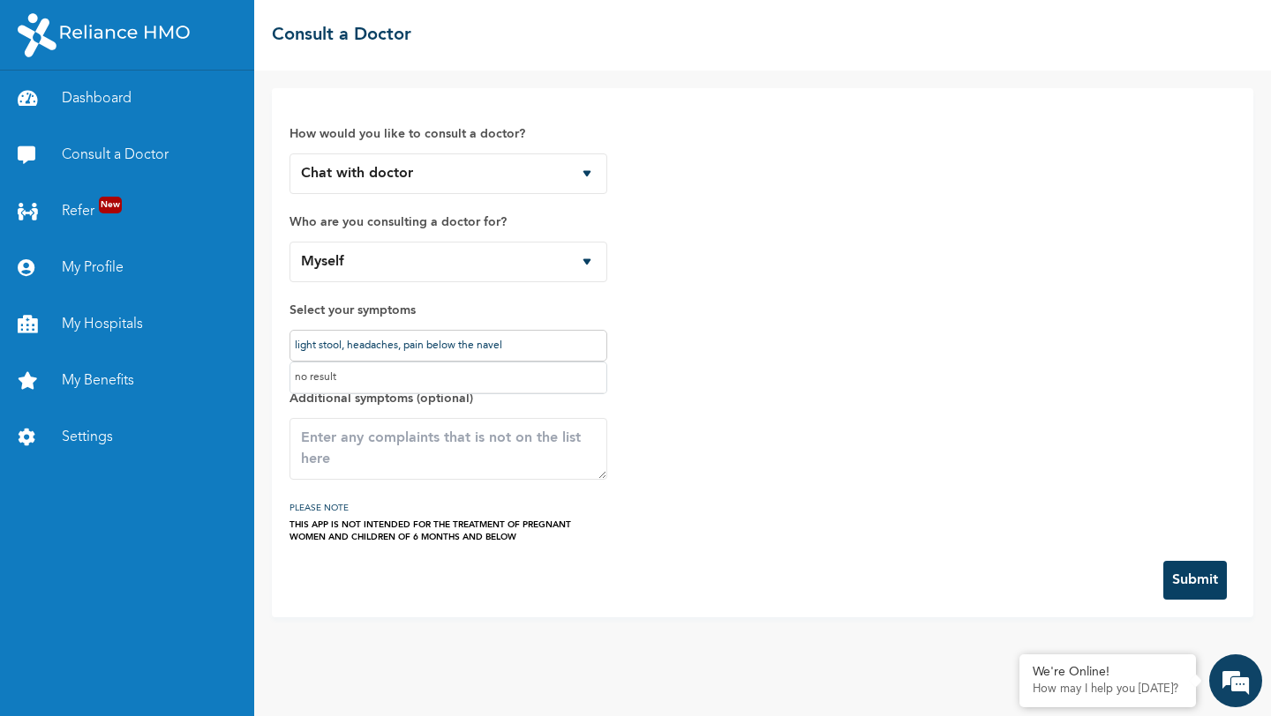
type input "light stool, headaches, pain below the navel"
click at [1198, 577] on button "Submit" at bounding box center [1195, 580] width 64 height 39
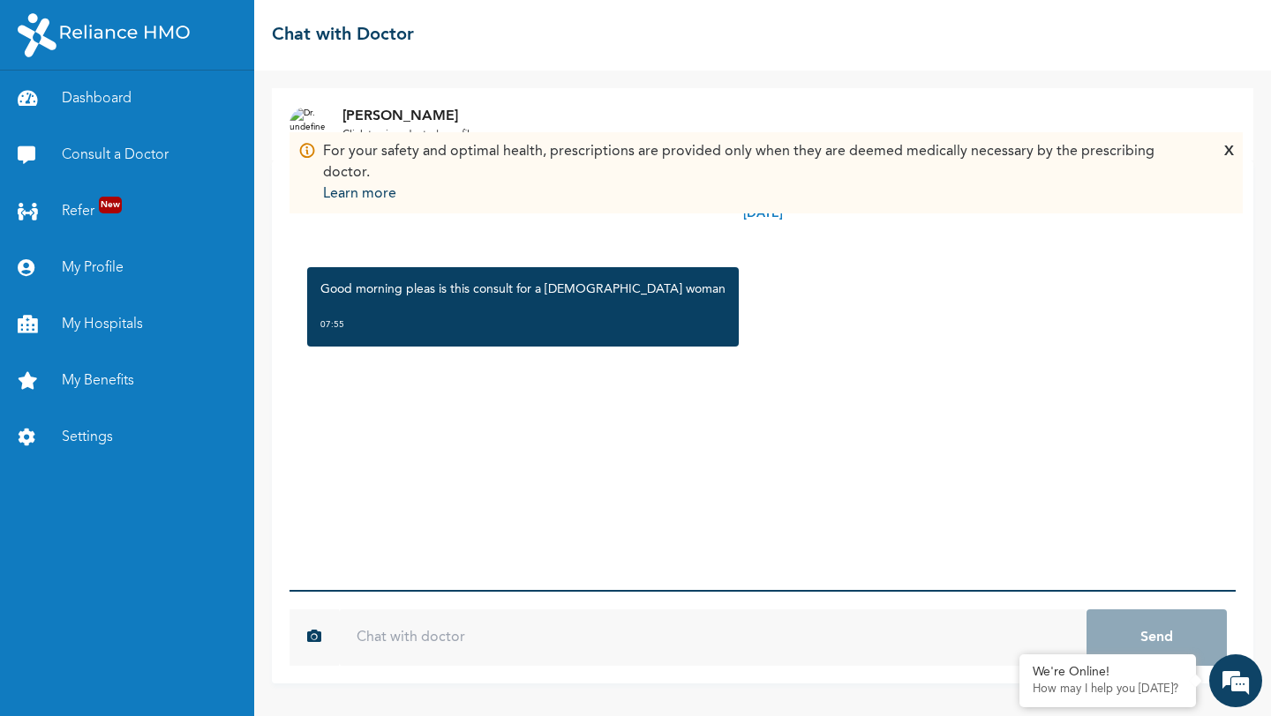
click at [520, 626] on input "text" at bounding box center [712, 638] width 747 height 56
type input "yes sir"
click at [1086, 610] on button "Send" at bounding box center [1156, 638] width 140 height 56
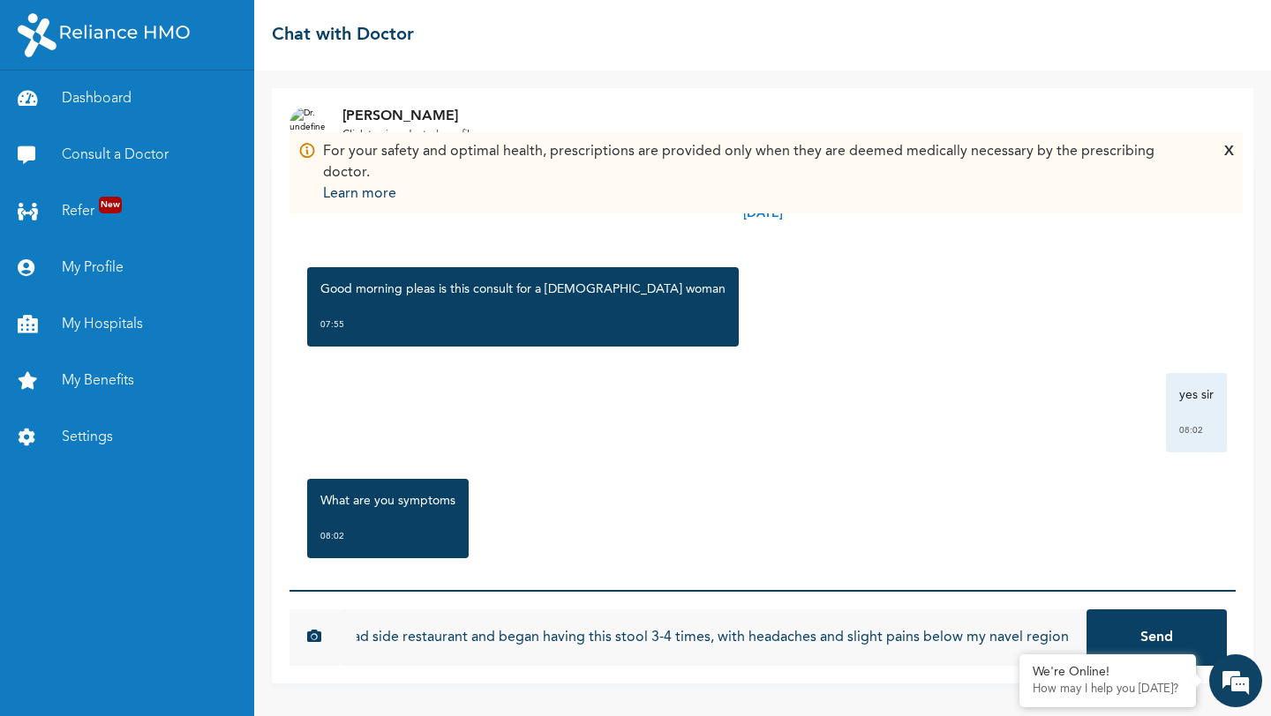
scroll to position [0, 160]
type input "[DATE] I ate at a road side restaurant and began having this stool 3-4 times, w…"
click at [1086, 610] on button "Send" at bounding box center [1156, 638] width 140 height 56
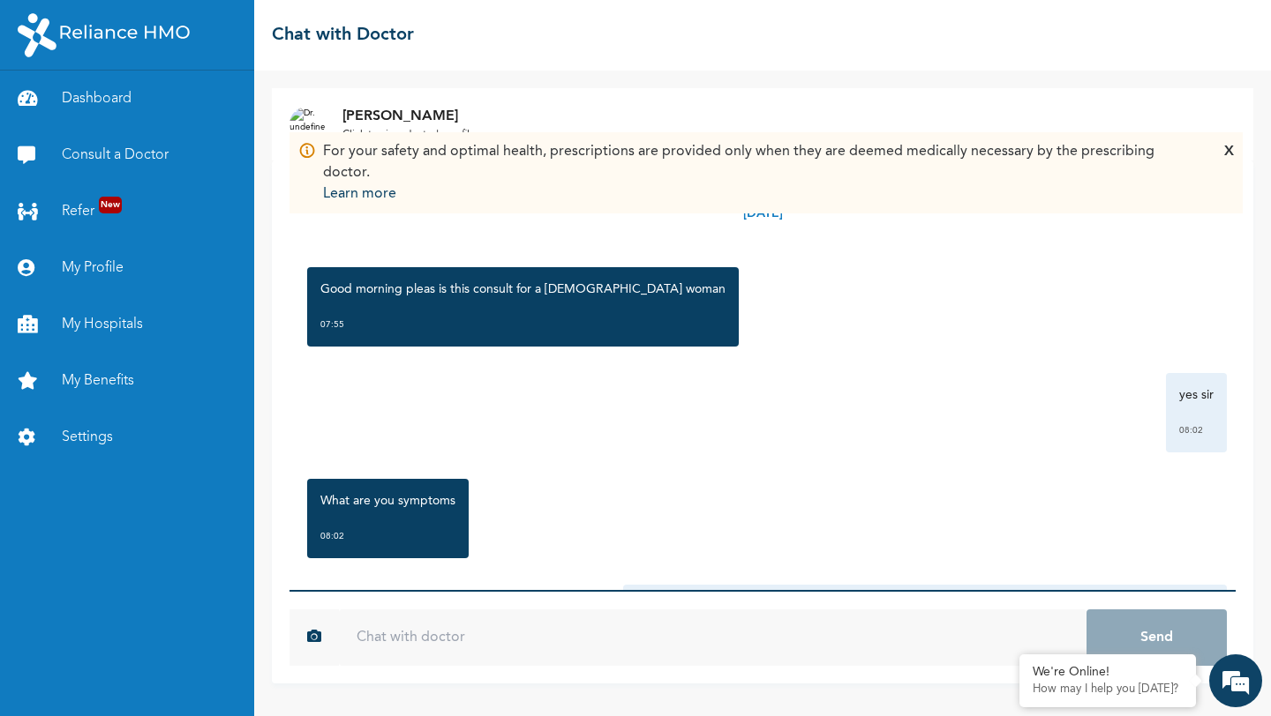
scroll to position [0, 0]
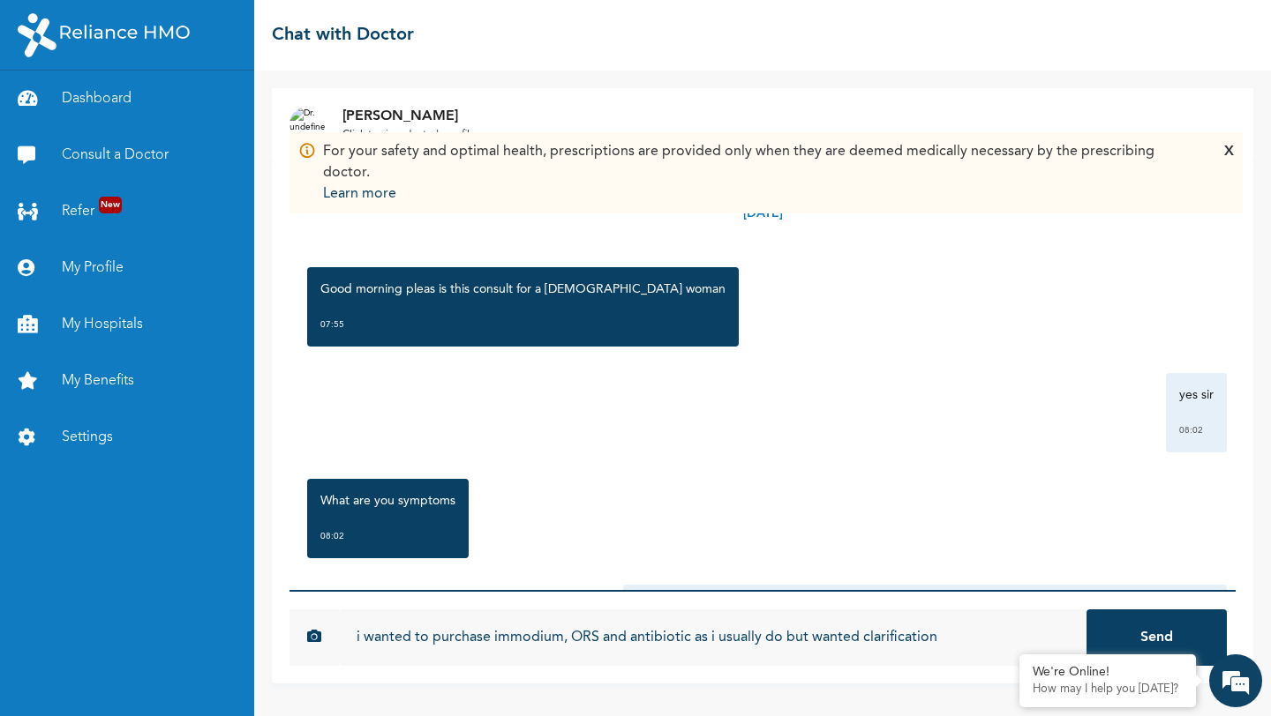
type input "i wanted to purchase immodium, ORS and antibiotic as i usually do but wanted cl…"
click at [1086, 610] on button "Send" at bounding box center [1156, 638] width 140 height 56
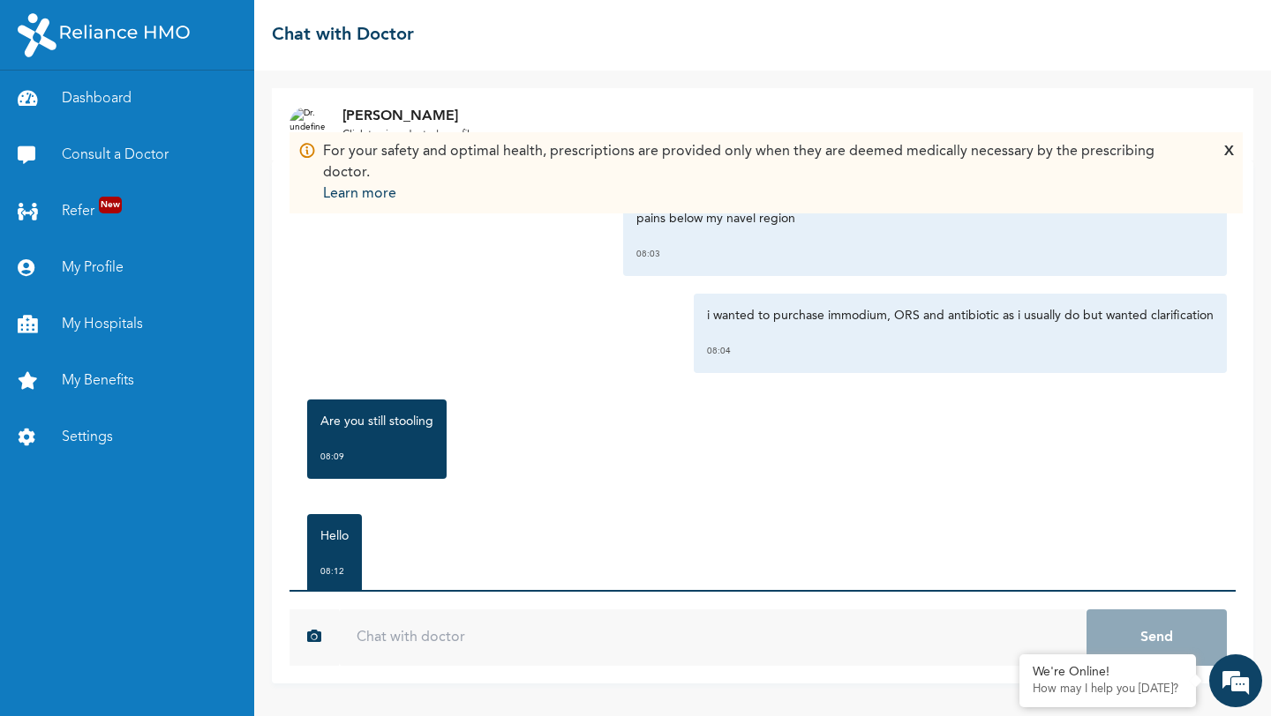
scroll to position [458, 0]
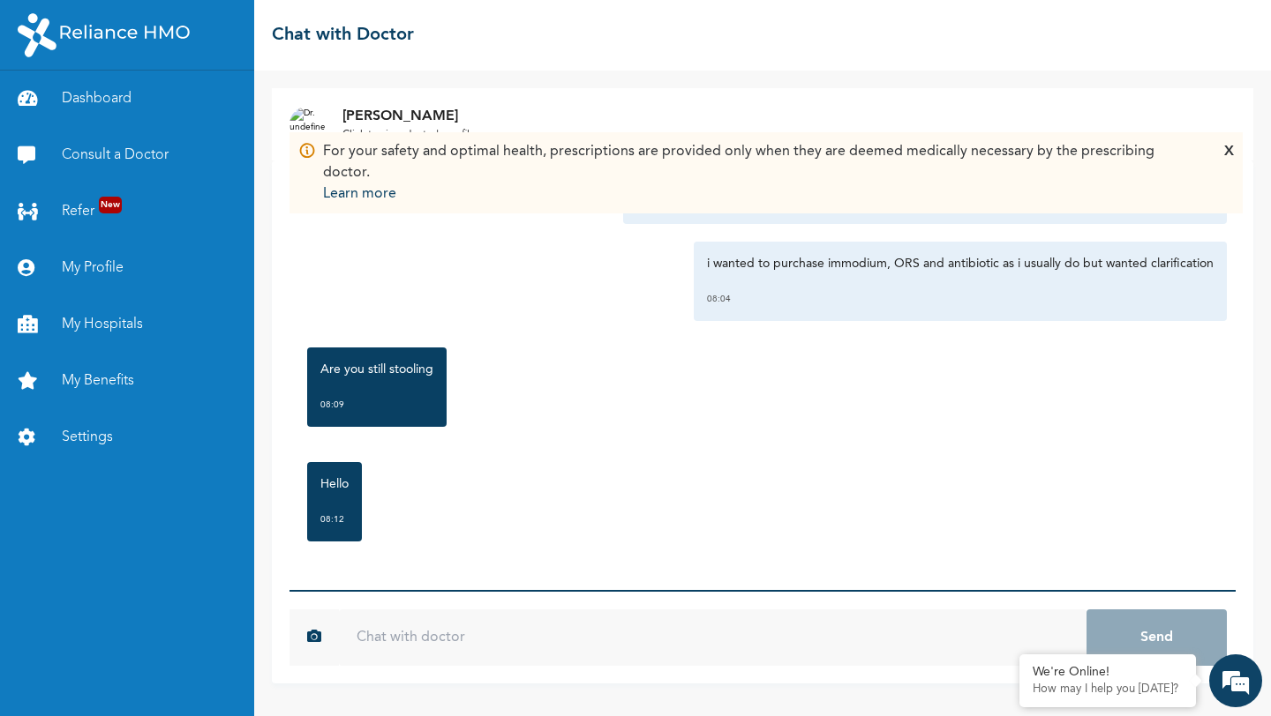
click at [648, 645] on input "text" at bounding box center [712, 638] width 747 height 56
type input "yes light stool sir"
click at [1086, 610] on button "Send" at bounding box center [1156, 638] width 140 height 56
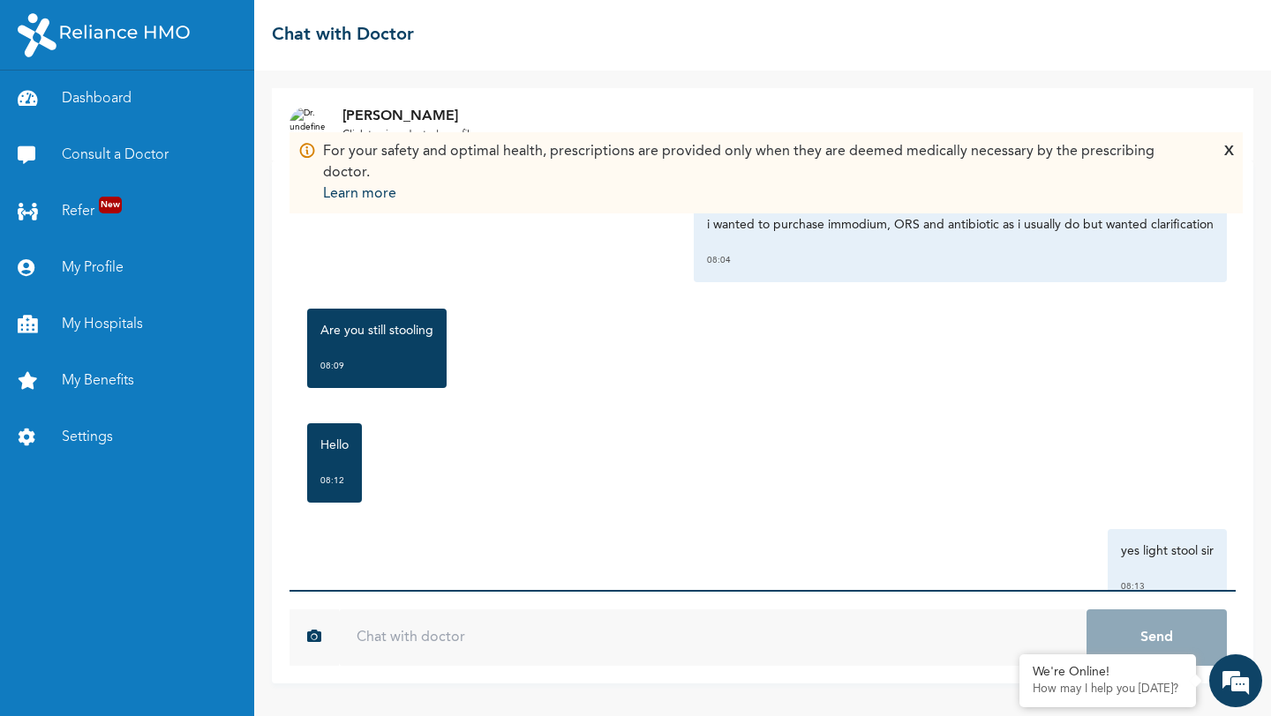
scroll to position [555, 0]
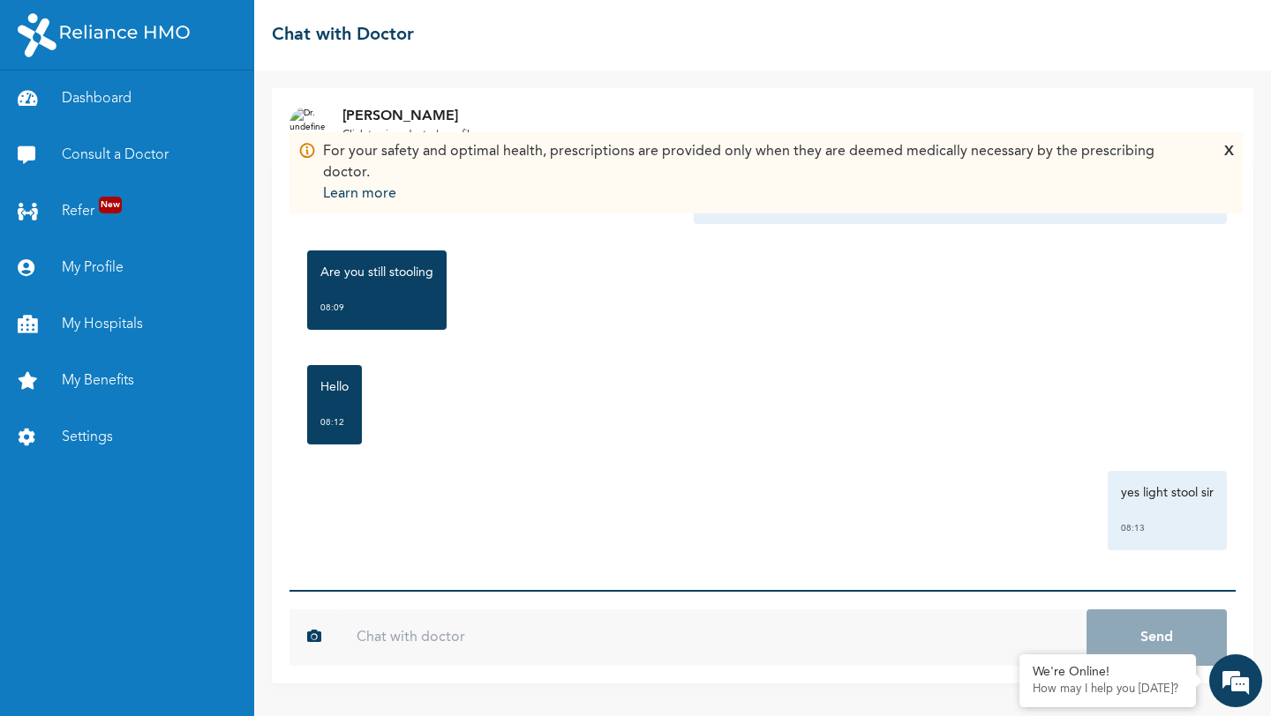
click at [588, 638] on input "text" at bounding box center [712, 638] width 747 height 56
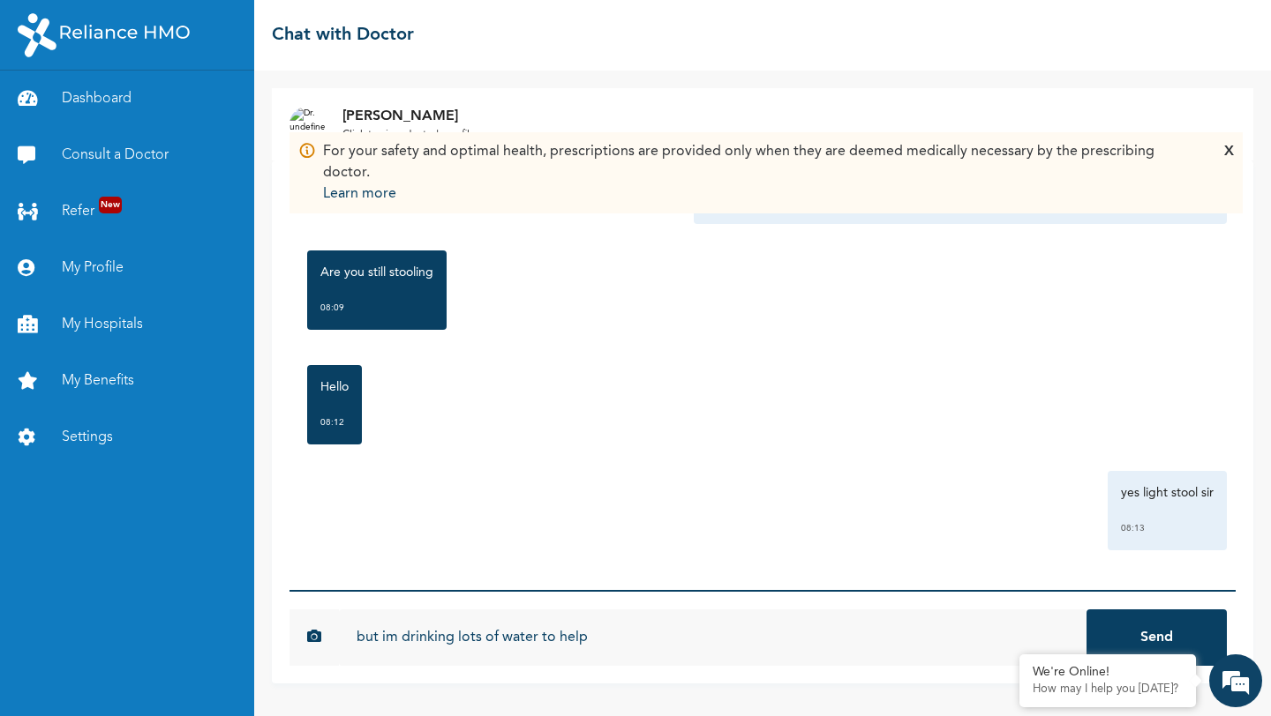
type input "but im drinking lots of water to help"
click at [1086, 610] on button "Send" at bounding box center [1156, 638] width 140 height 56
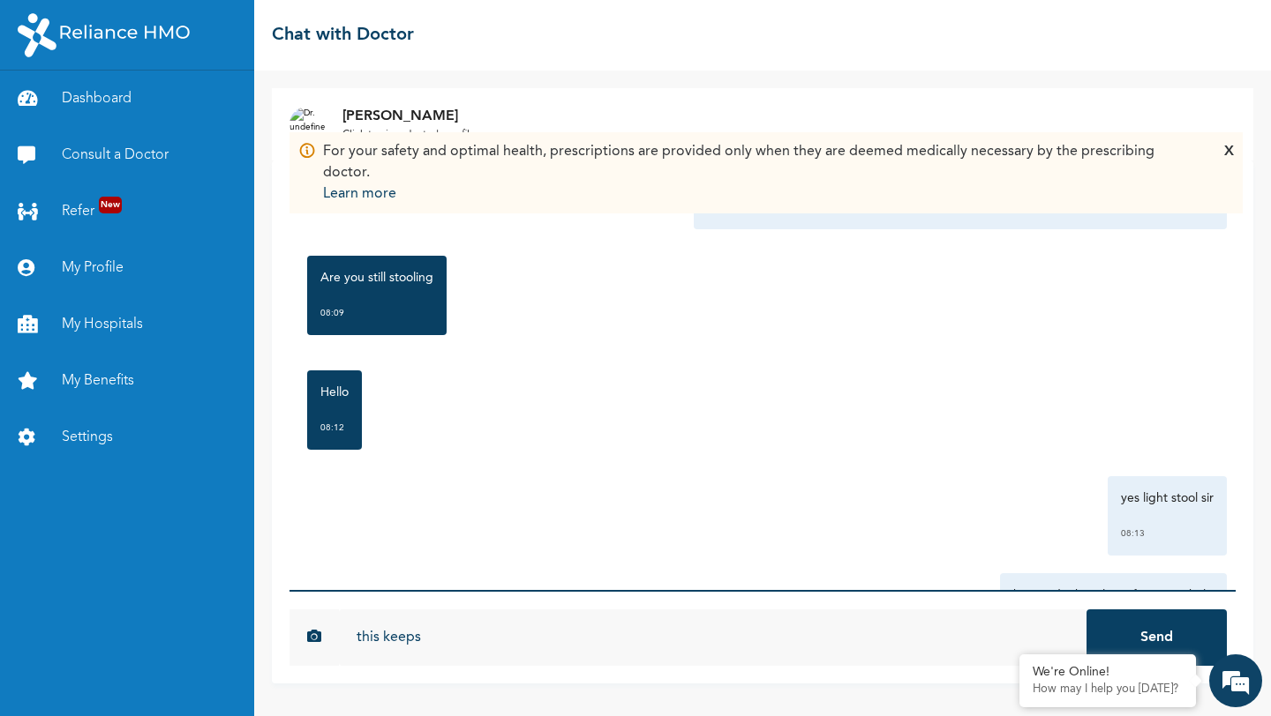
scroll to position [652, 0]
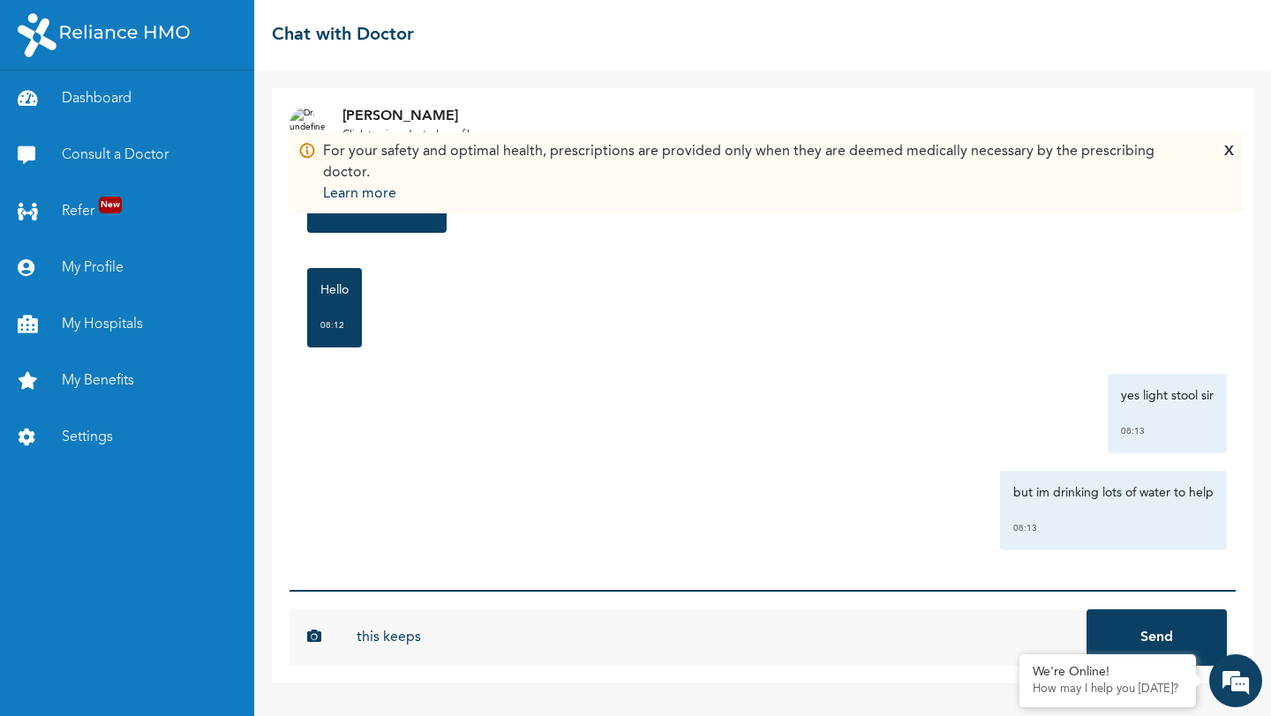
click at [544, 628] on input "this keeps" at bounding box center [712, 638] width 747 height 56
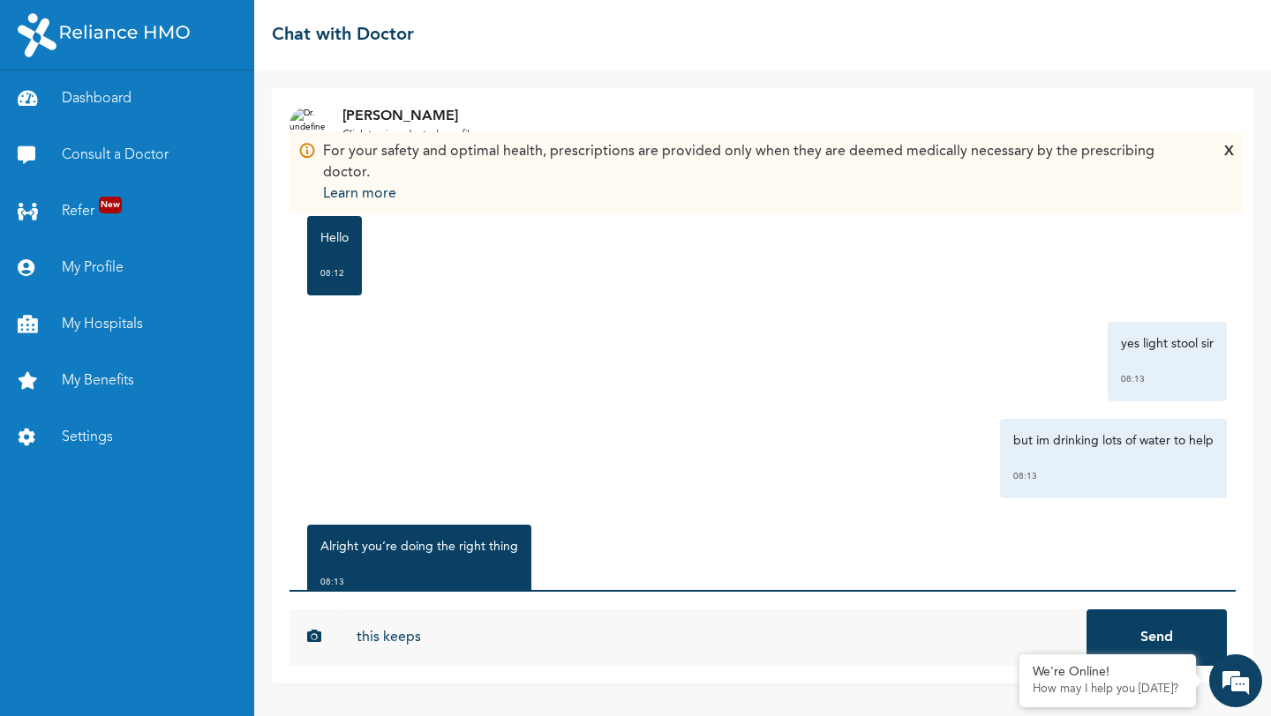
scroll to position [767, 0]
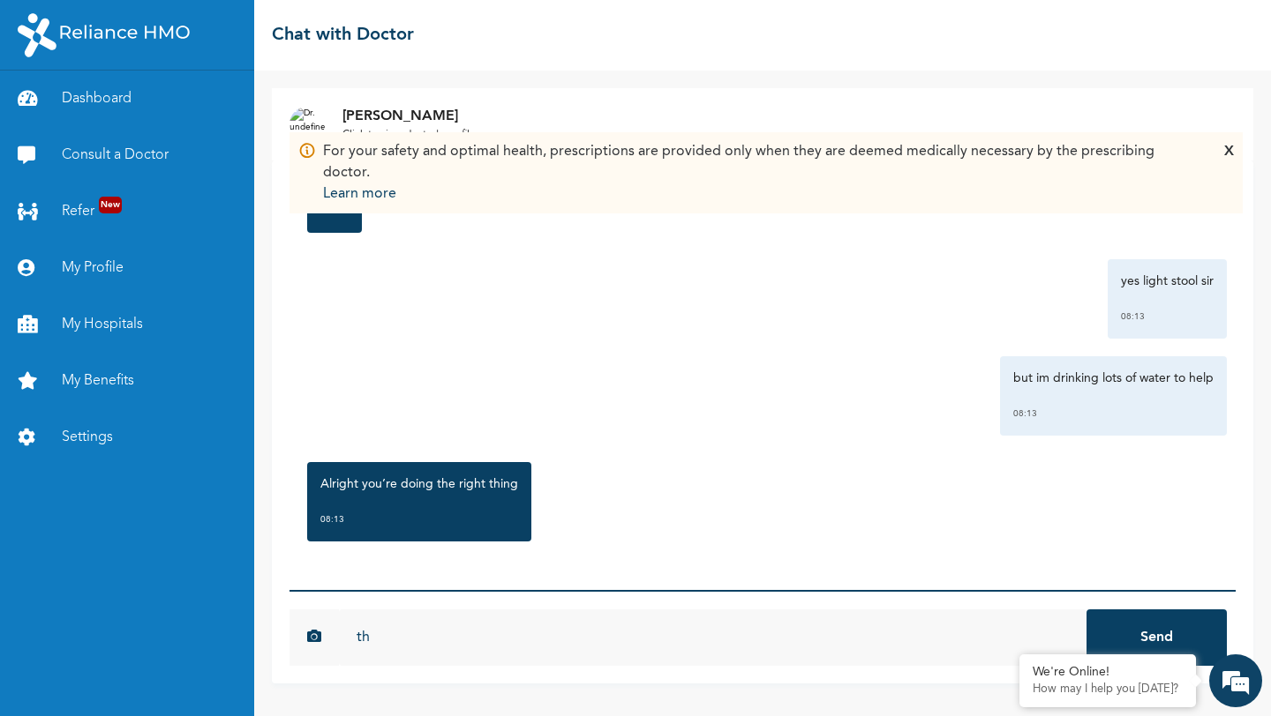
type input "t"
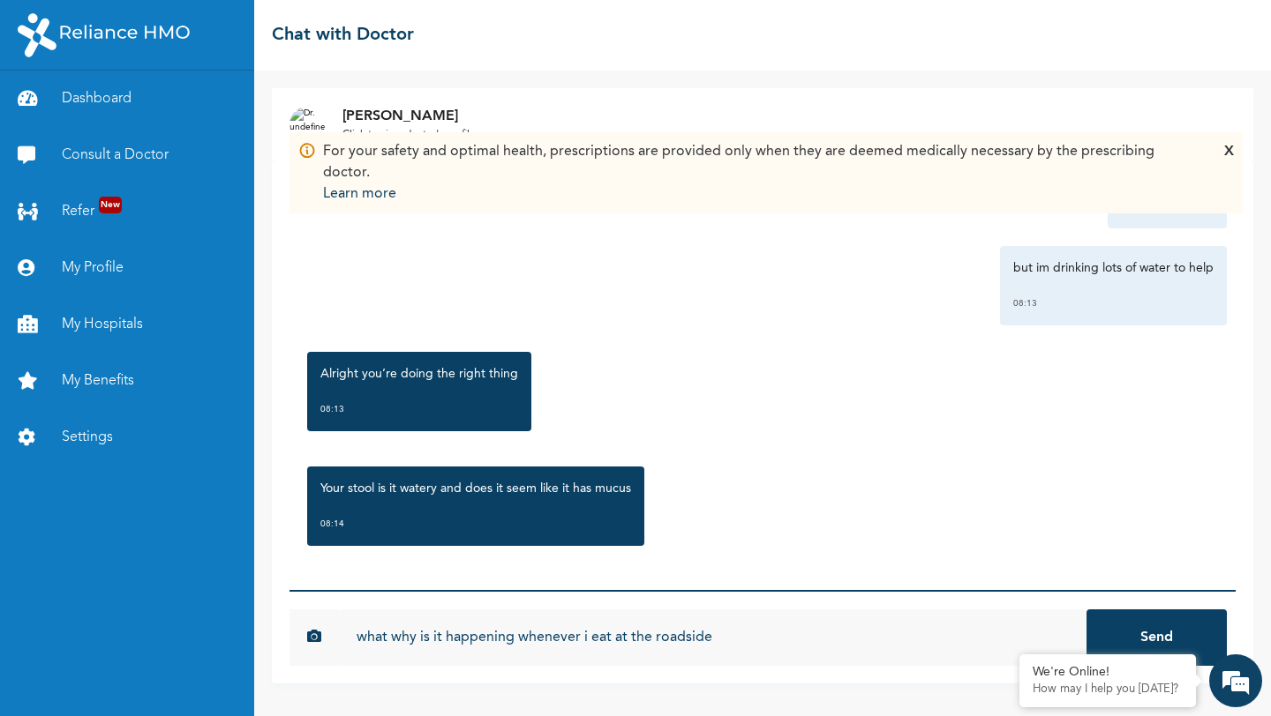
scroll to position [881, 0]
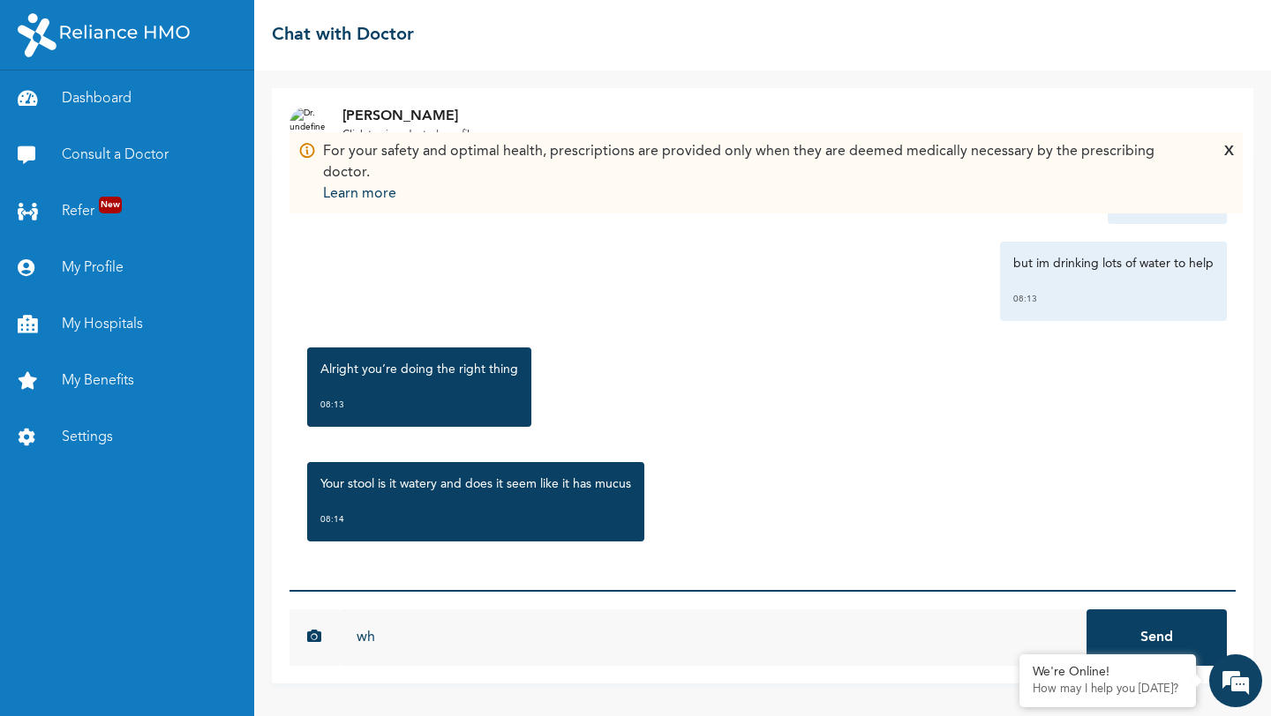
type input "w"
type input "yes sir its watery but no blood ."
click at [1086, 610] on button "Send" at bounding box center [1156, 638] width 140 height 56
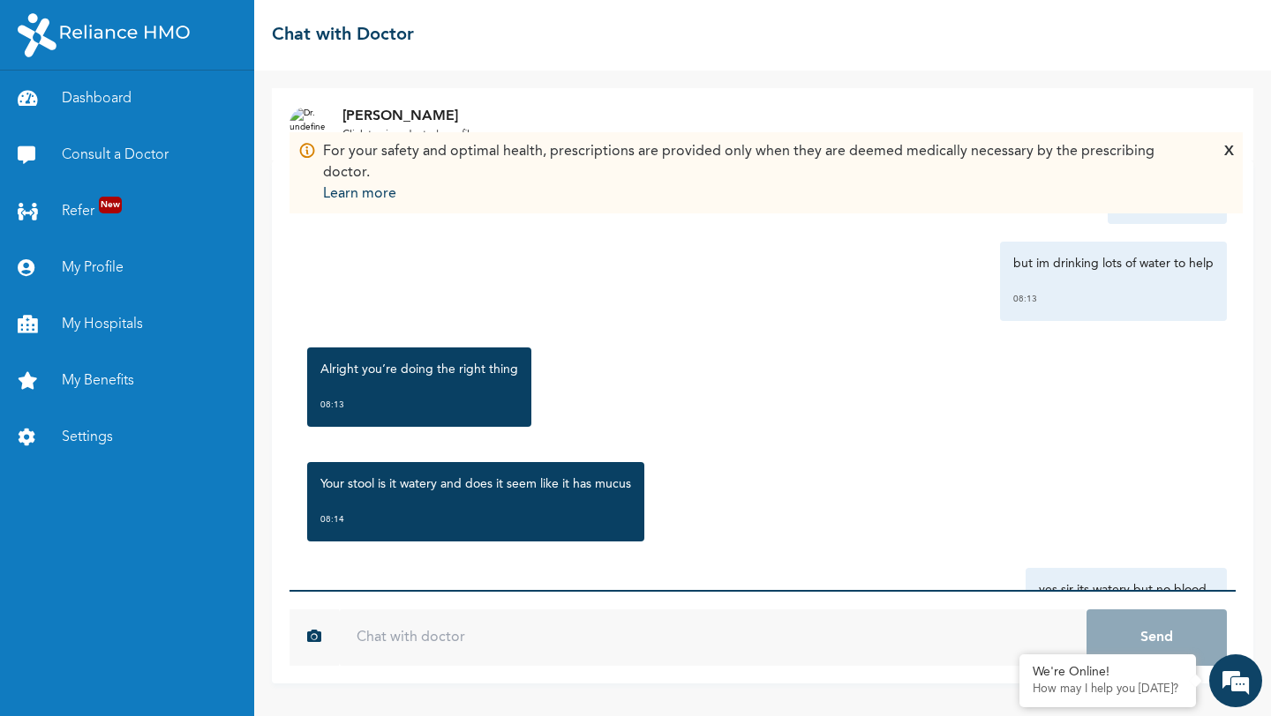
type input "c"
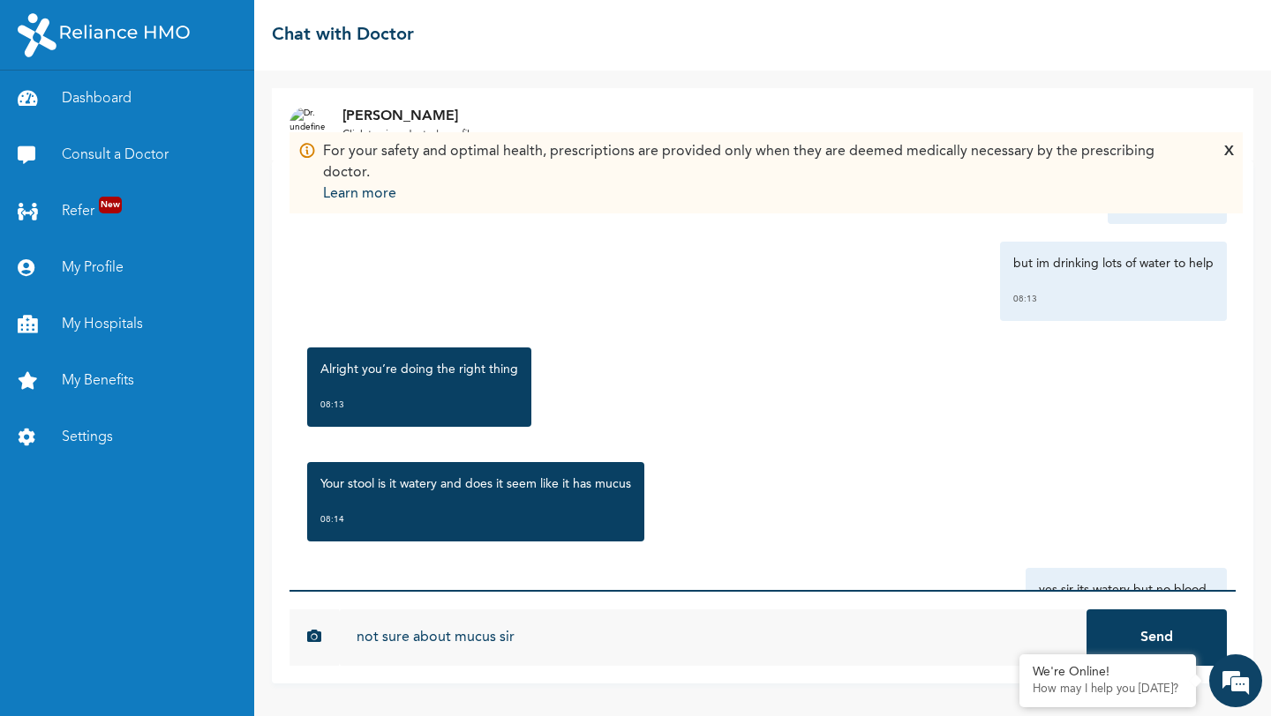
type input "not sure about mucus sir"
click at [1086, 610] on button "Send" at bounding box center [1156, 638] width 140 height 56
type input "its just frustrating eating out and then paying the price with medications"
click at [1086, 610] on button "Send" at bounding box center [1156, 638] width 140 height 56
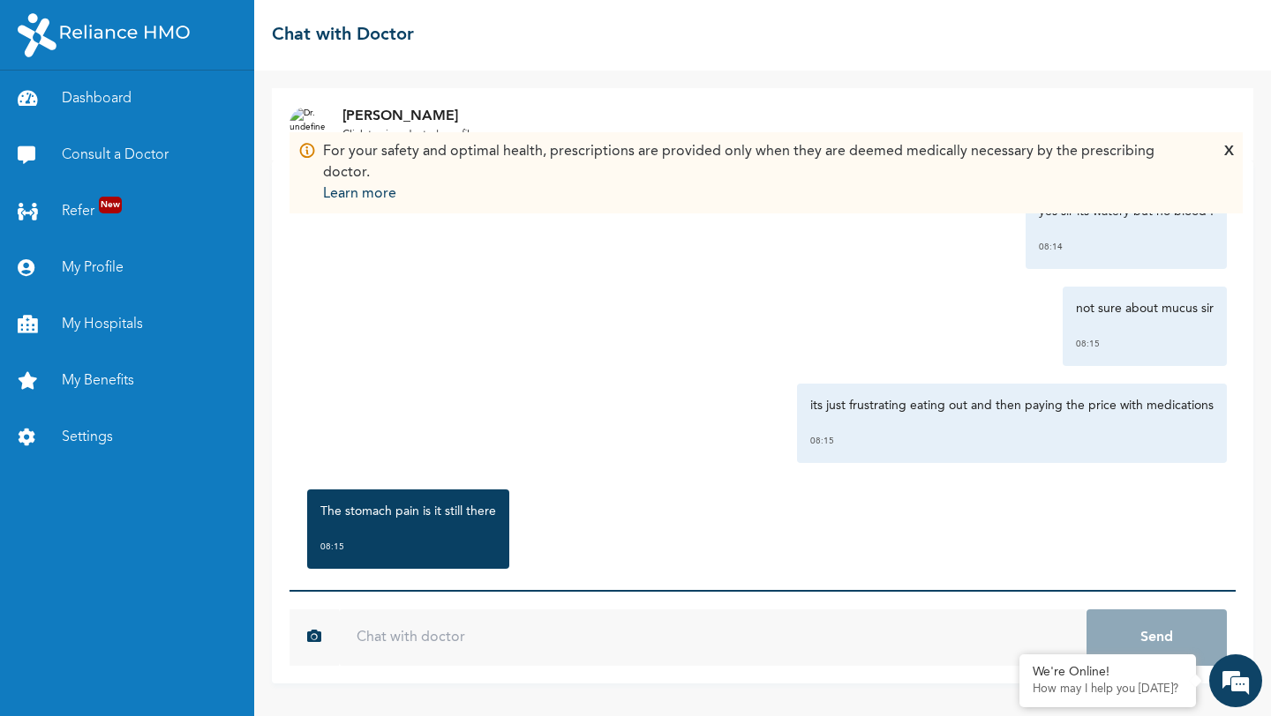
scroll to position [1287, 0]
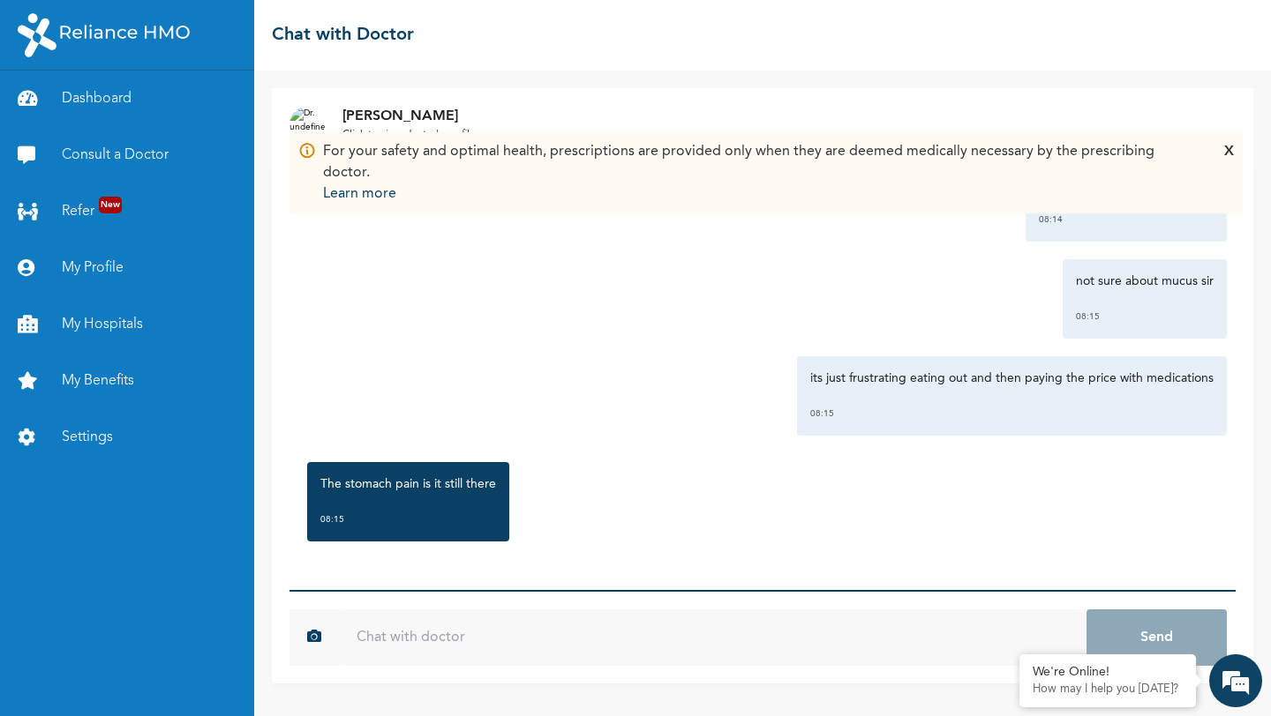
click at [622, 649] on input "text" at bounding box center [712, 638] width 747 height 56
type input "yes sir"
click at [1086, 610] on button "Send" at bounding box center [1156, 638] width 140 height 56
type input "n"
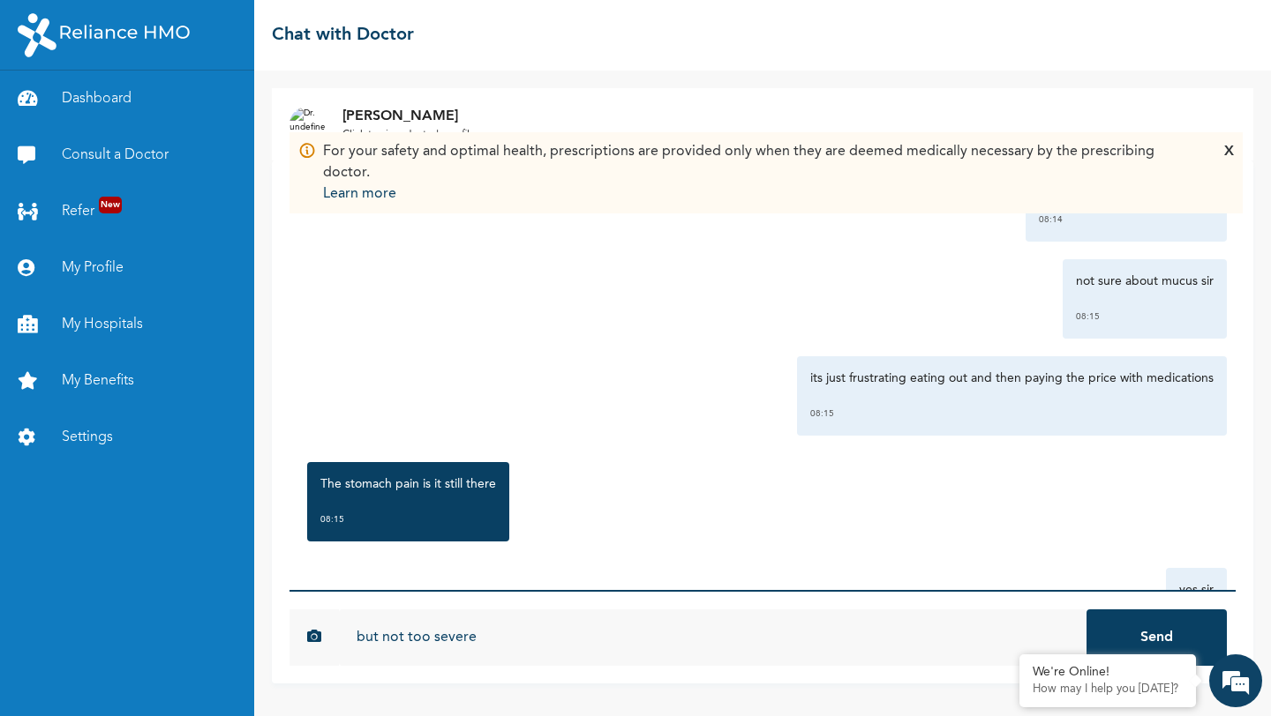
type input "but not too severe"
click at [1086, 610] on button "Send" at bounding box center [1156, 638] width 140 height 56
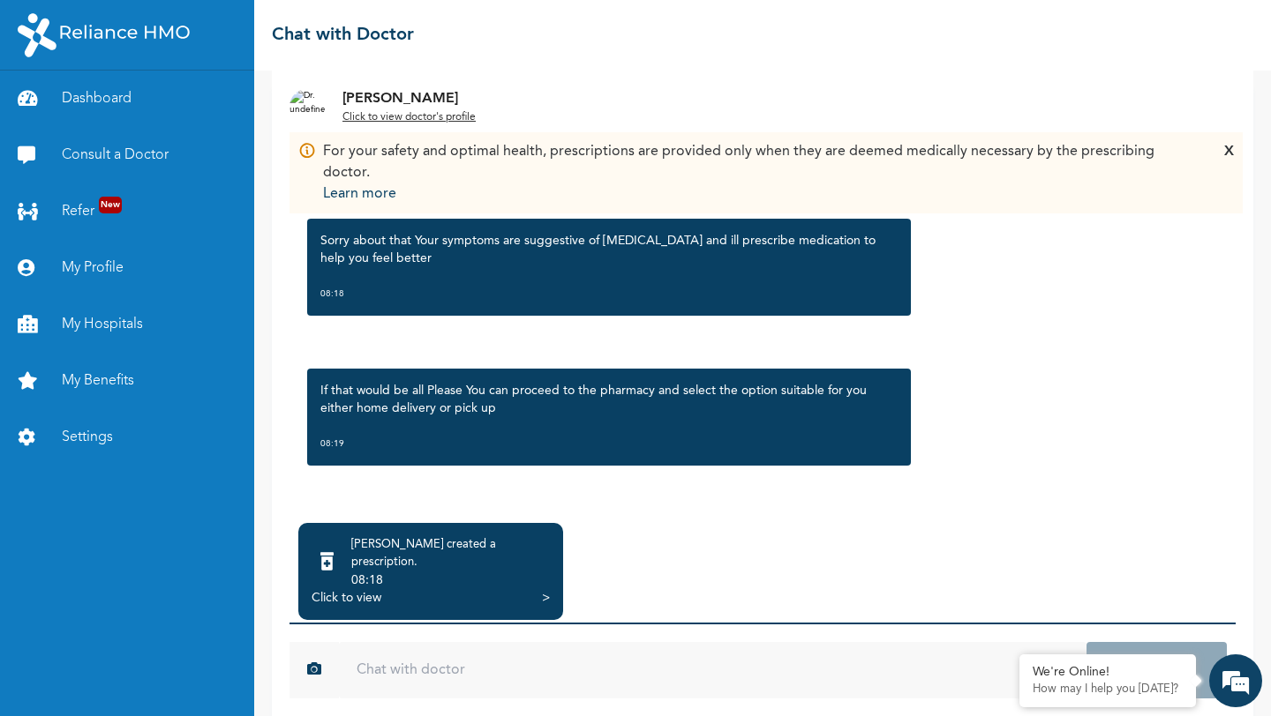
scroll to position [85, 0]
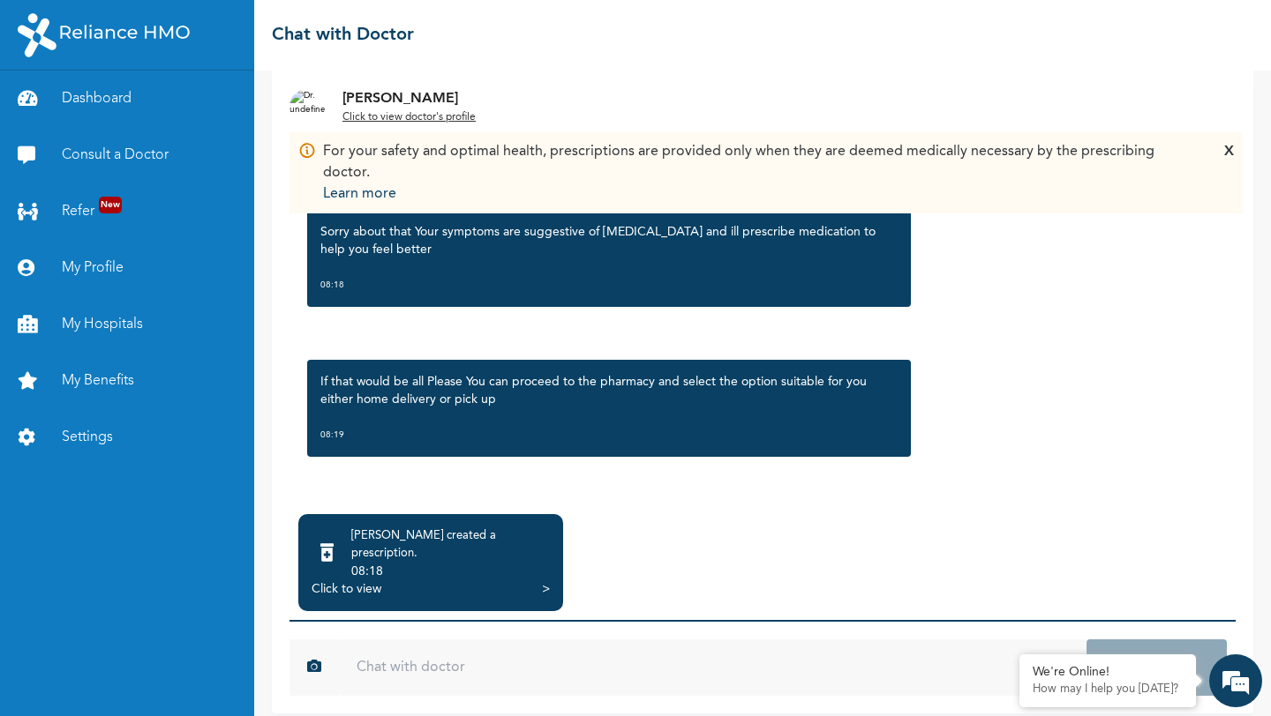
click at [341, 581] on div "Click to view" at bounding box center [346, 590] width 70 height 18
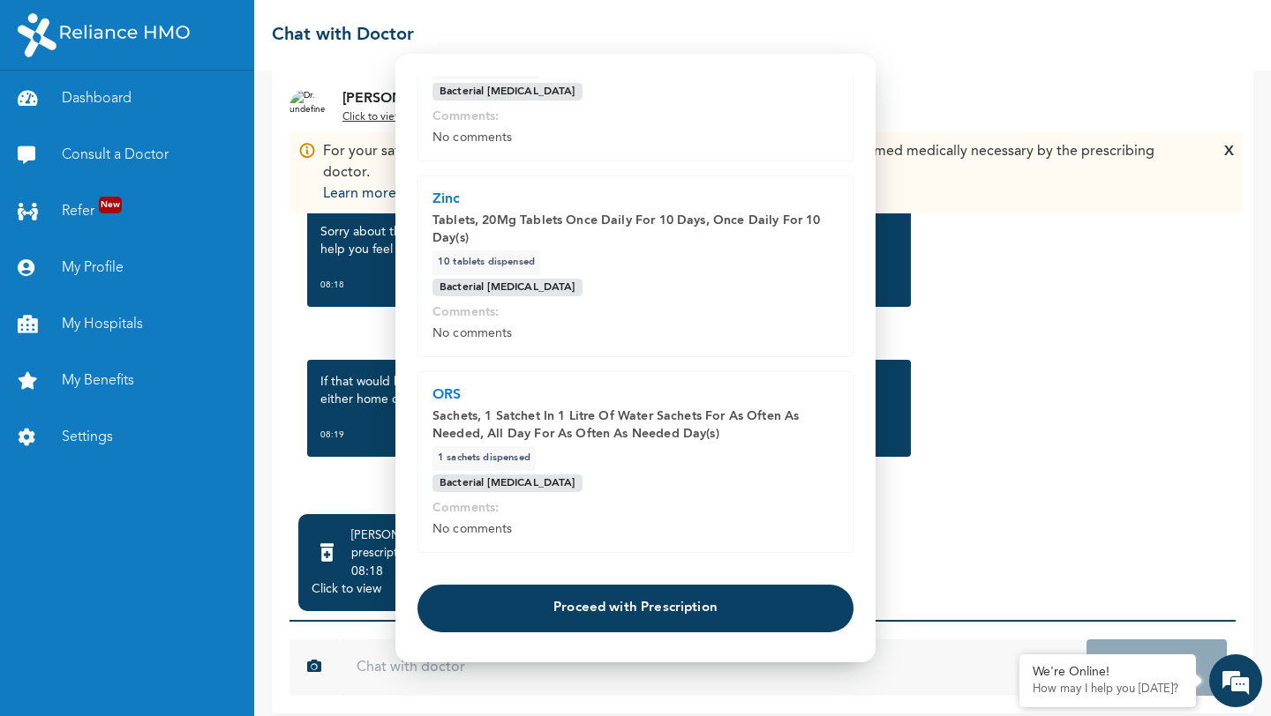
scroll to position [590, 0]
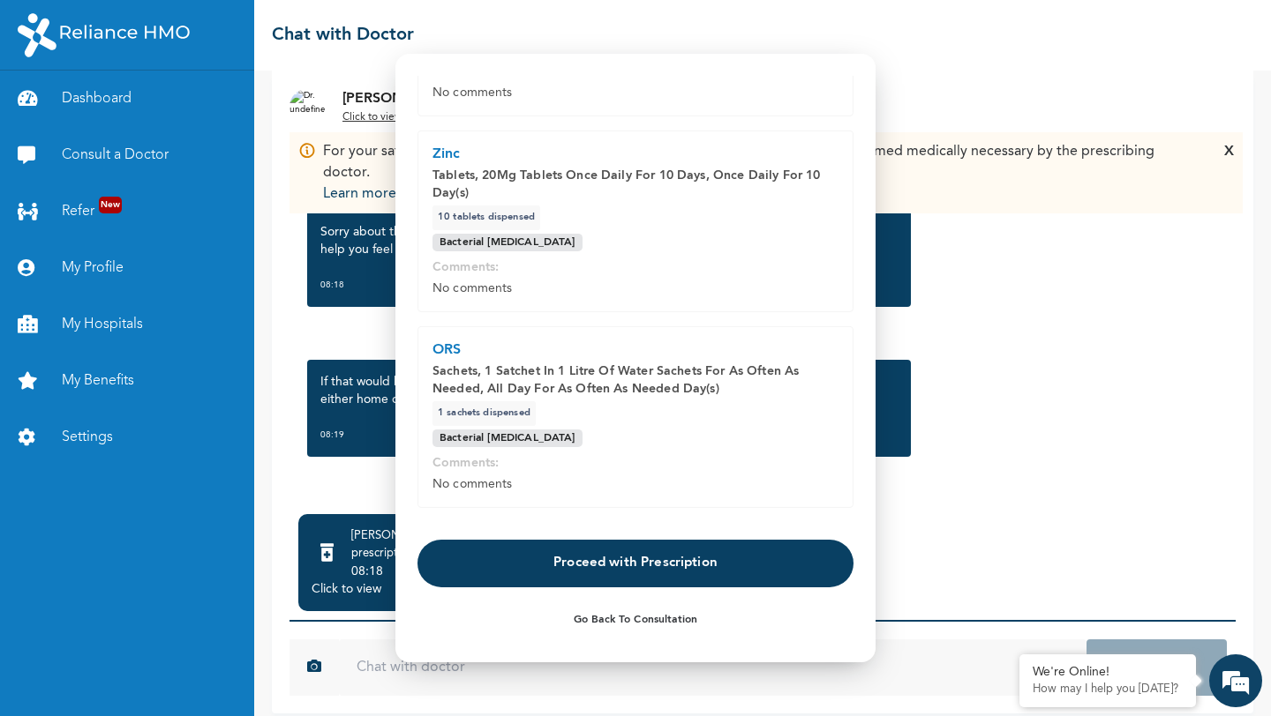
click at [626, 566] on button "Proceed with Prescription" at bounding box center [635, 563] width 436 height 48
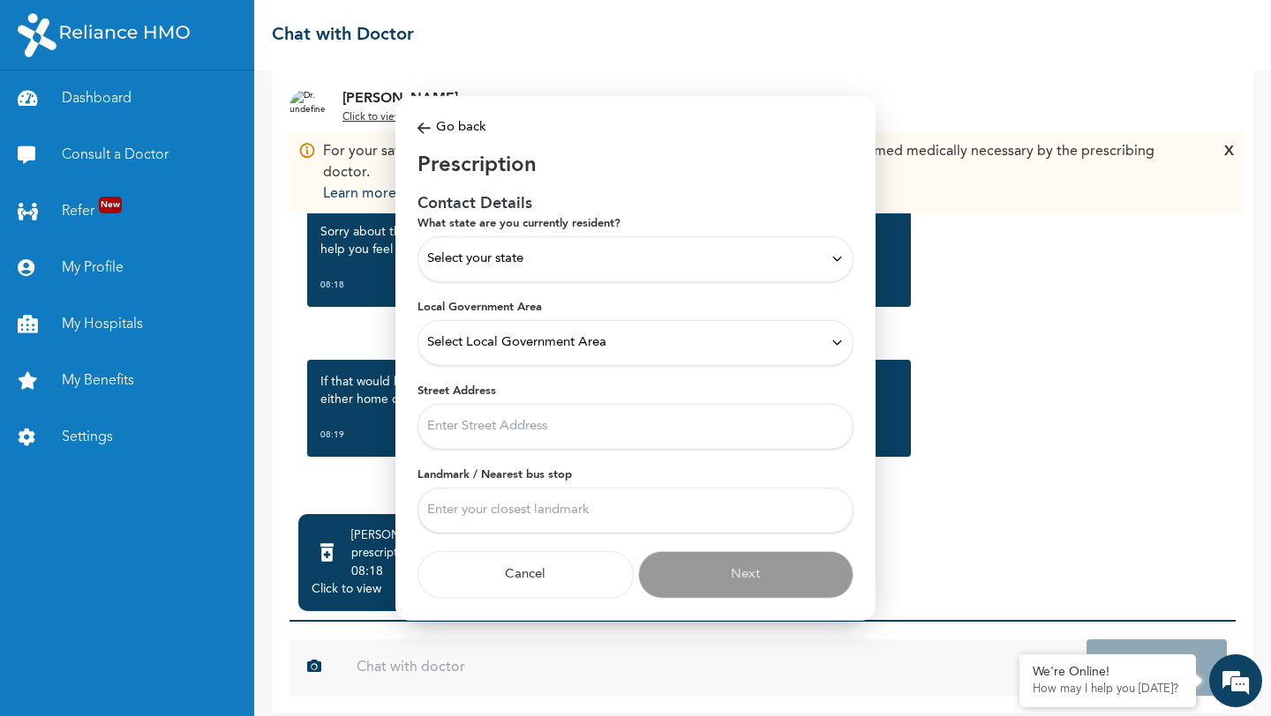
scroll to position [0, 0]
click at [478, 278] on div "Select your state" at bounding box center [635, 259] width 436 height 46
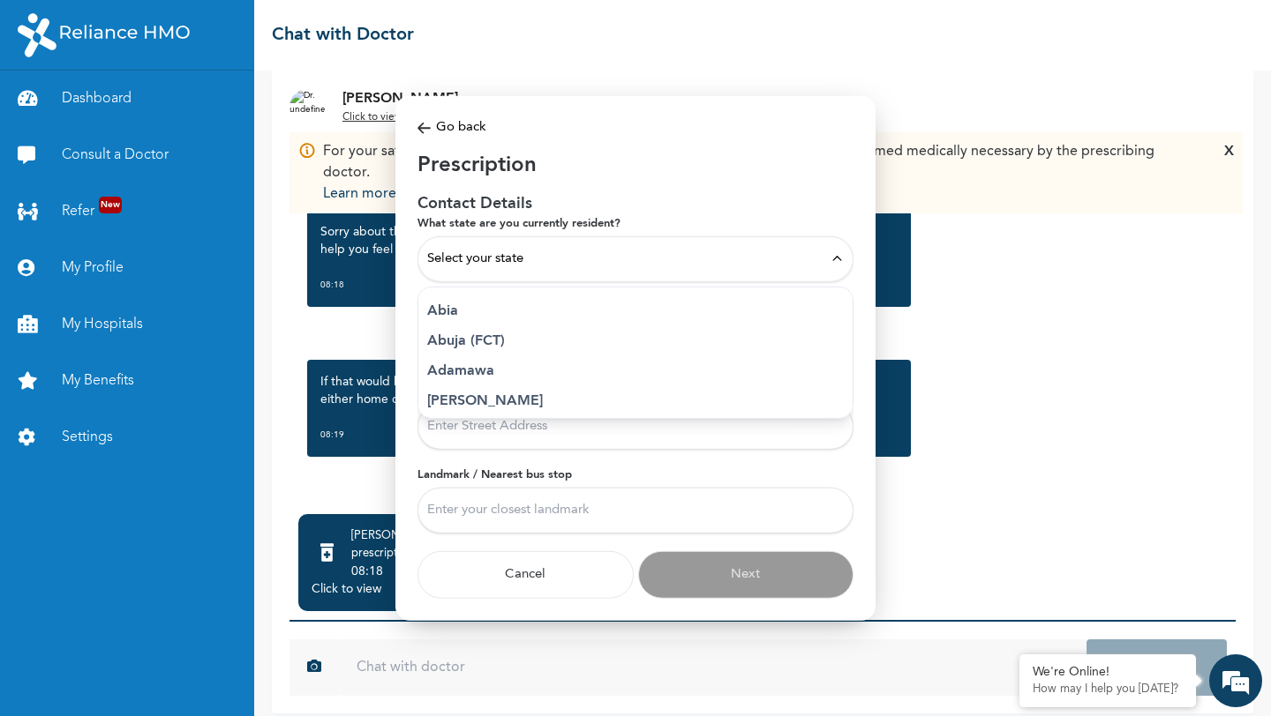
click at [476, 347] on p "Abuja (FCT)" at bounding box center [635, 340] width 416 height 21
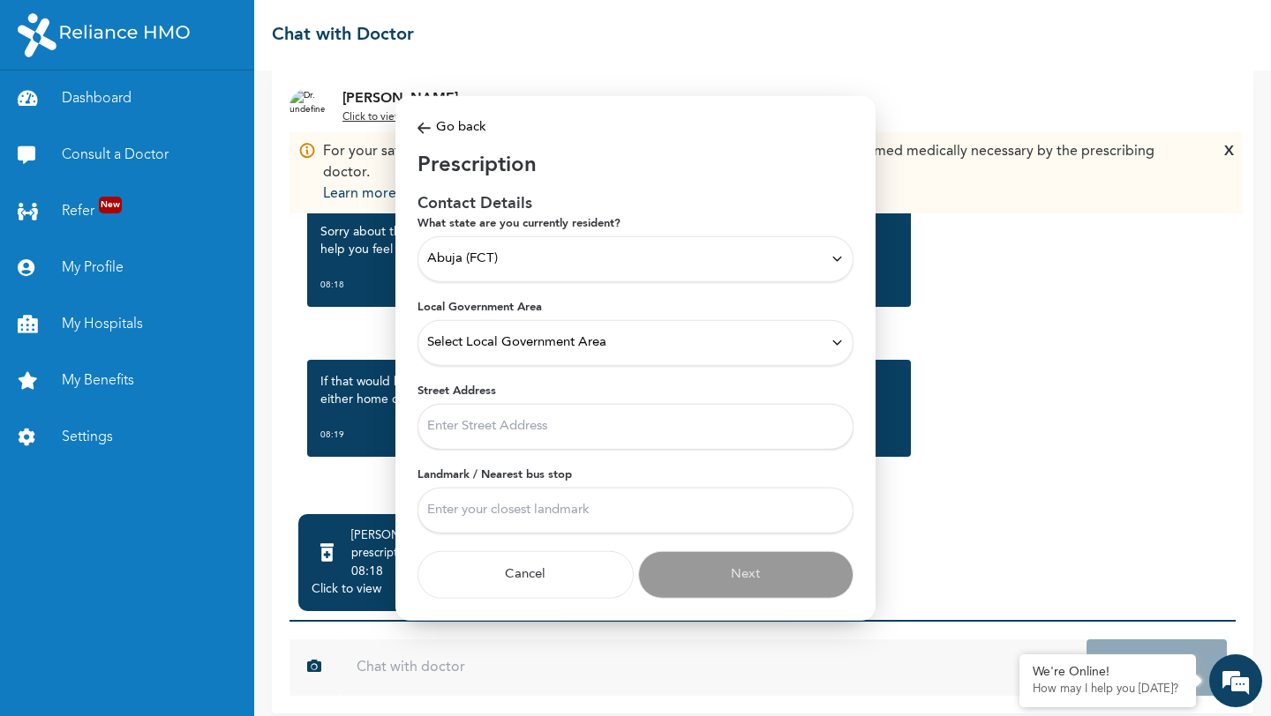
click at [476, 353] on div "Select Local Government Area" at bounding box center [635, 342] width 436 height 46
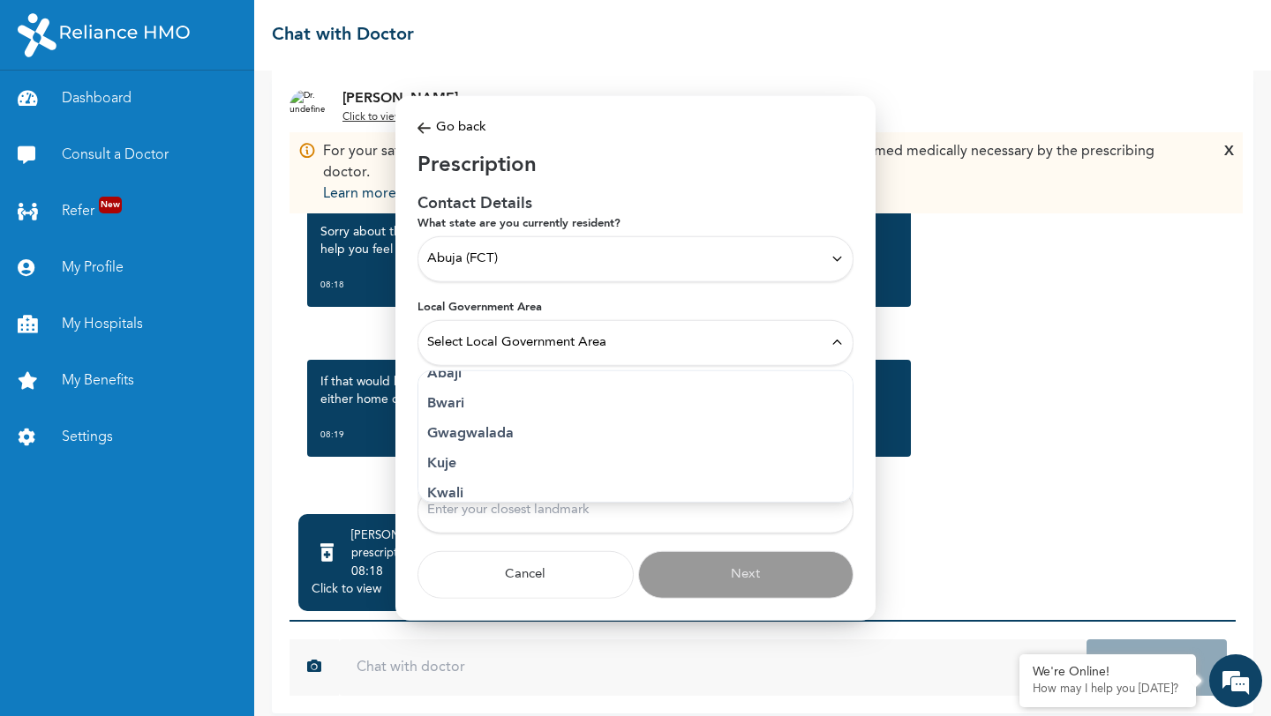
scroll to position [67, 0]
click at [480, 477] on p "Municipal Area Council" at bounding box center [635, 477] width 416 height 21
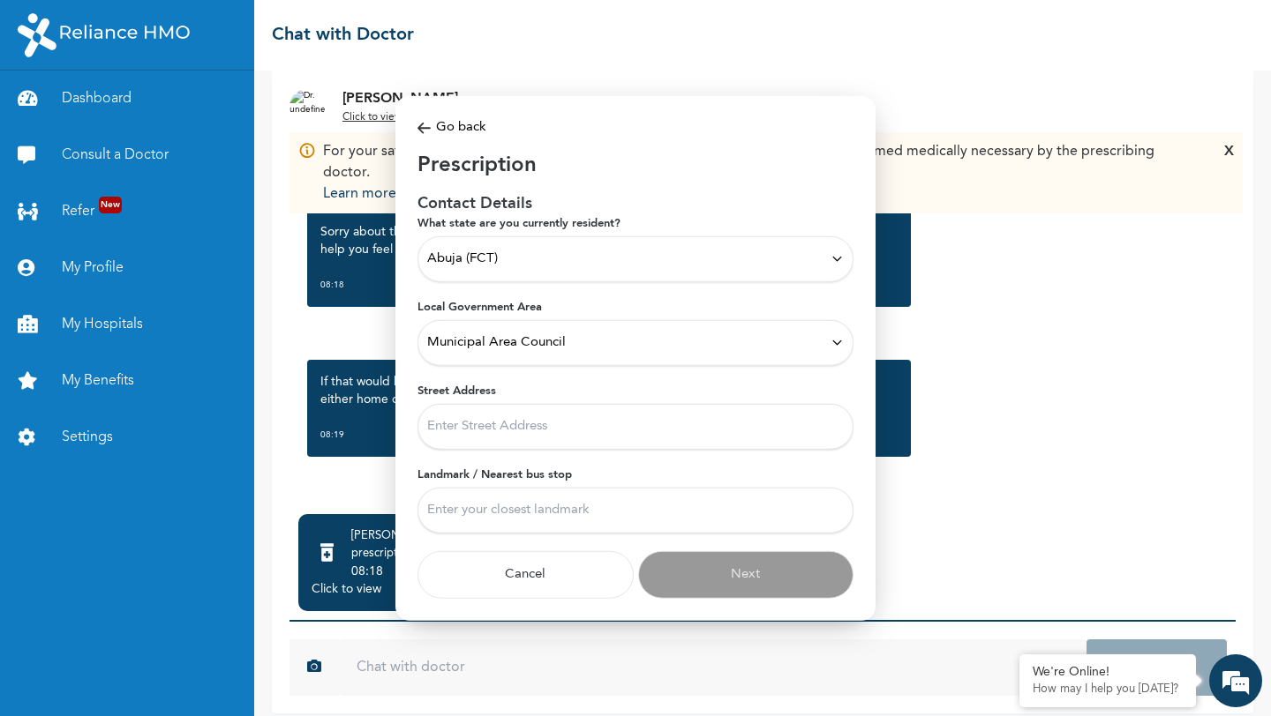
click at [483, 428] on input "Street Address" at bounding box center [635, 426] width 436 height 46
type input "plot [GEOGRAPHIC_DATA][PERSON_NAME] E Apo resettlement fct abuja"
click at [518, 505] on input "Landmark / Nearest bus stop" at bounding box center [635, 510] width 436 height 46
type input "Arab junction"
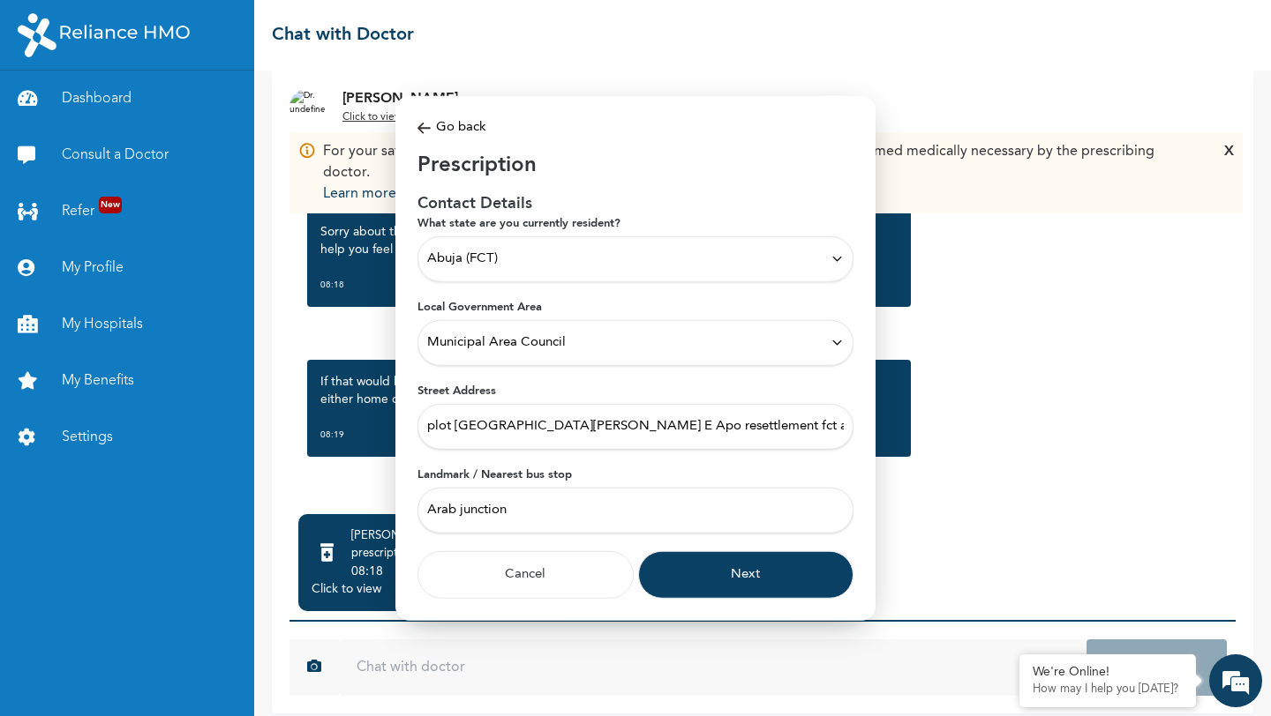
click at [688, 585] on button "Next" at bounding box center [746, 575] width 216 height 48
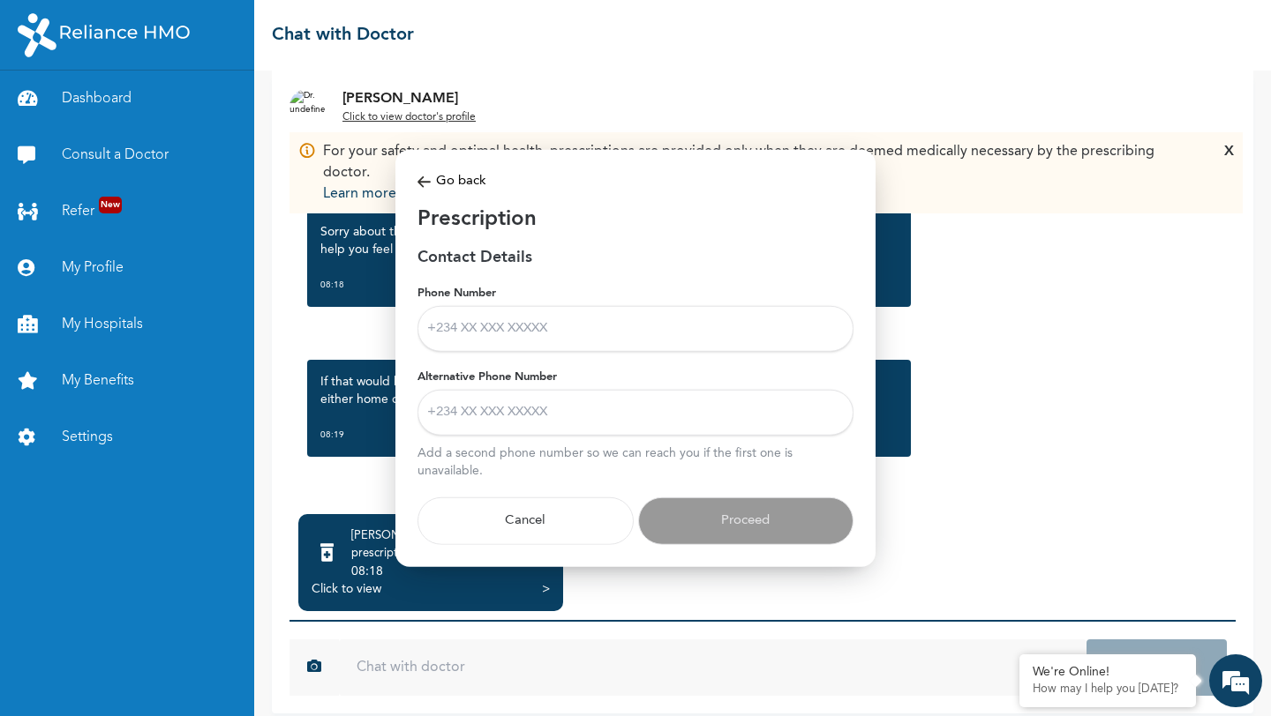
click at [495, 325] on input "Phone Number" at bounding box center [635, 328] width 436 height 46
type input "08030503977"
click at [529, 401] on input "Alternative Phone Number" at bounding box center [635, 412] width 436 height 46
type input "08183000070"
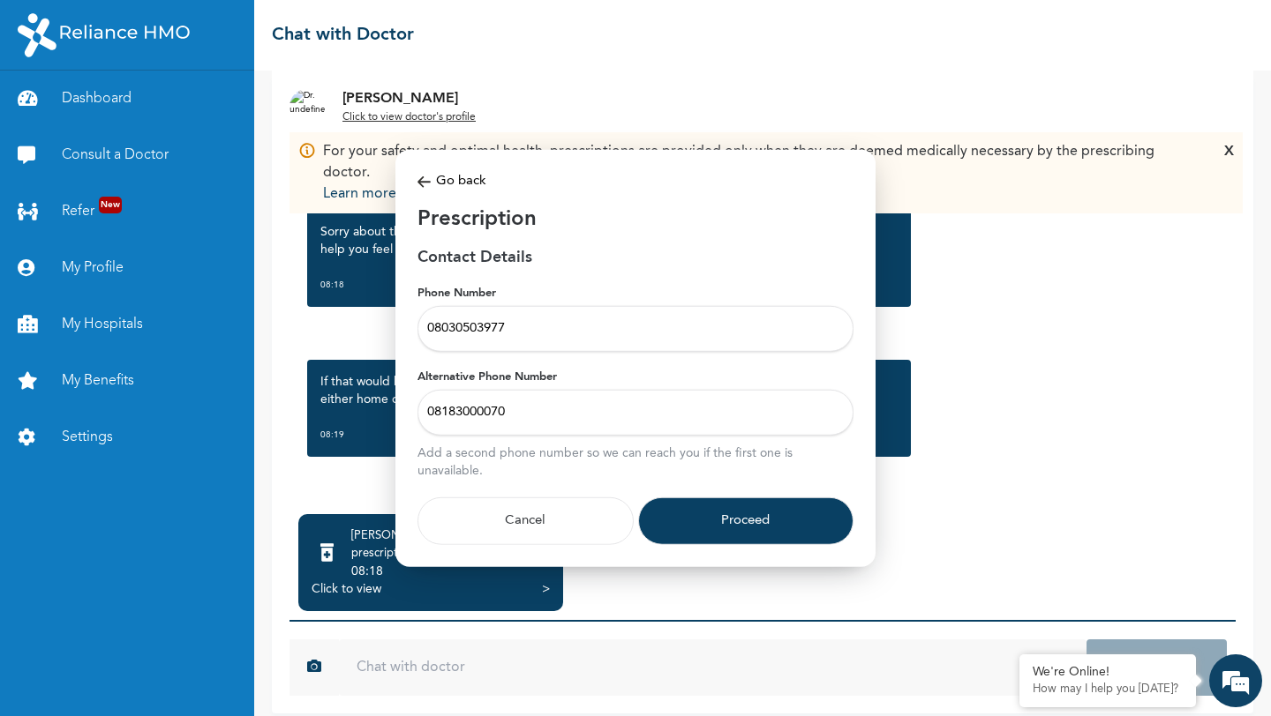
click at [728, 536] on button "Proceed" at bounding box center [746, 521] width 216 height 48
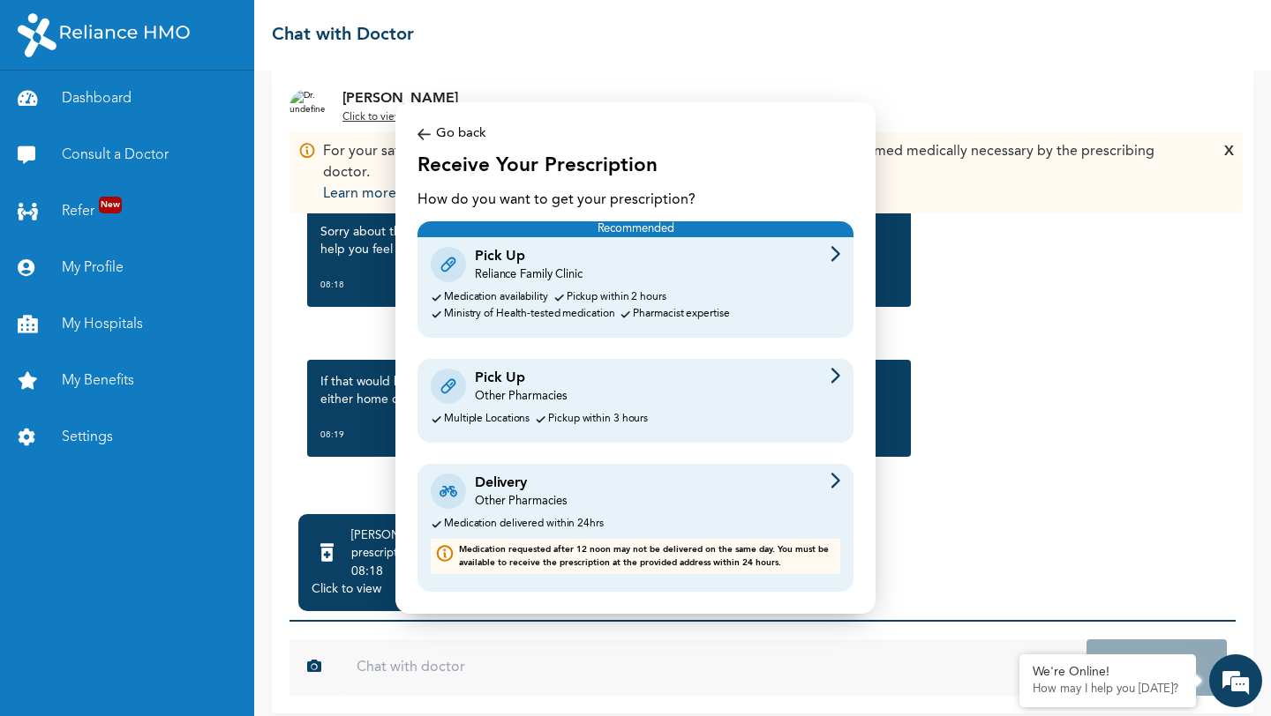
click at [582, 491] on div "Delivery Other Pharmacies" at bounding box center [635, 491] width 409 height 37
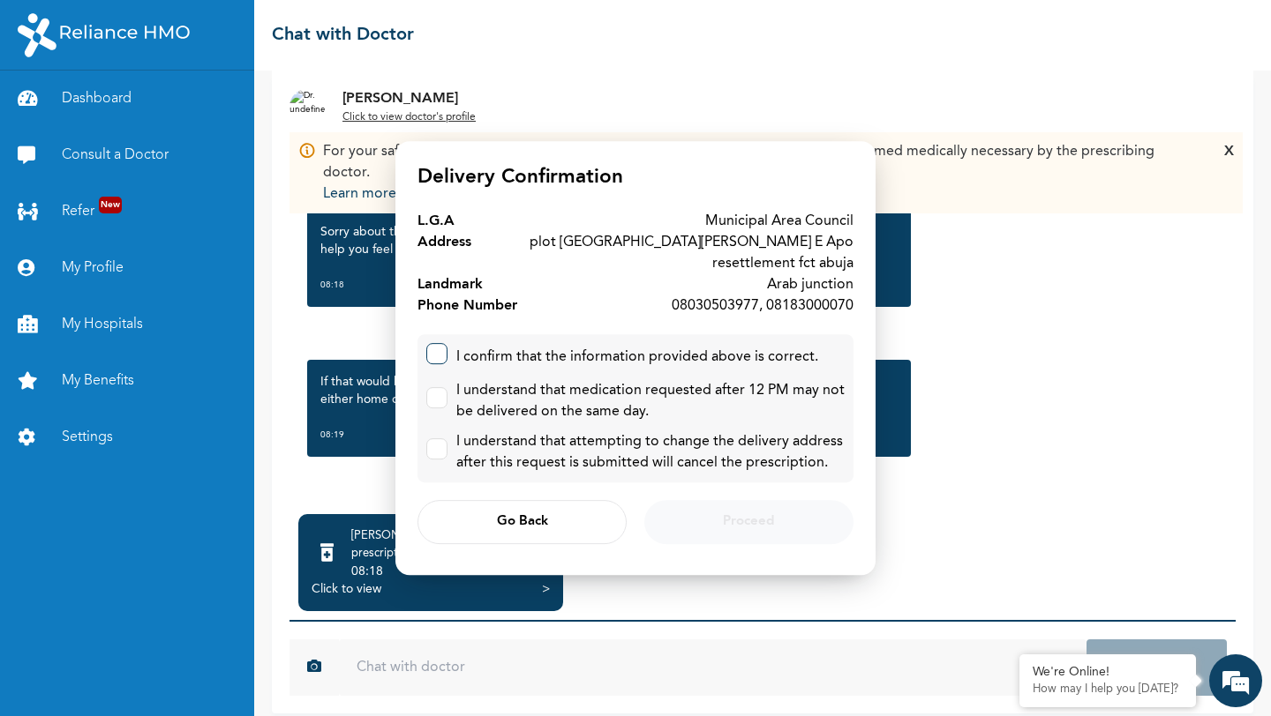
click at [431, 359] on label at bounding box center [436, 353] width 21 height 21
click at [431, 356] on input "checkbox" at bounding box center [432, 349] width 11 height 11
checkbox input "true"
click at [446, 415] on div at bounding box center [436, 401] width 21 height 28
click at [442, 409] on div at bounding box center [436, 401] width 21 height 28
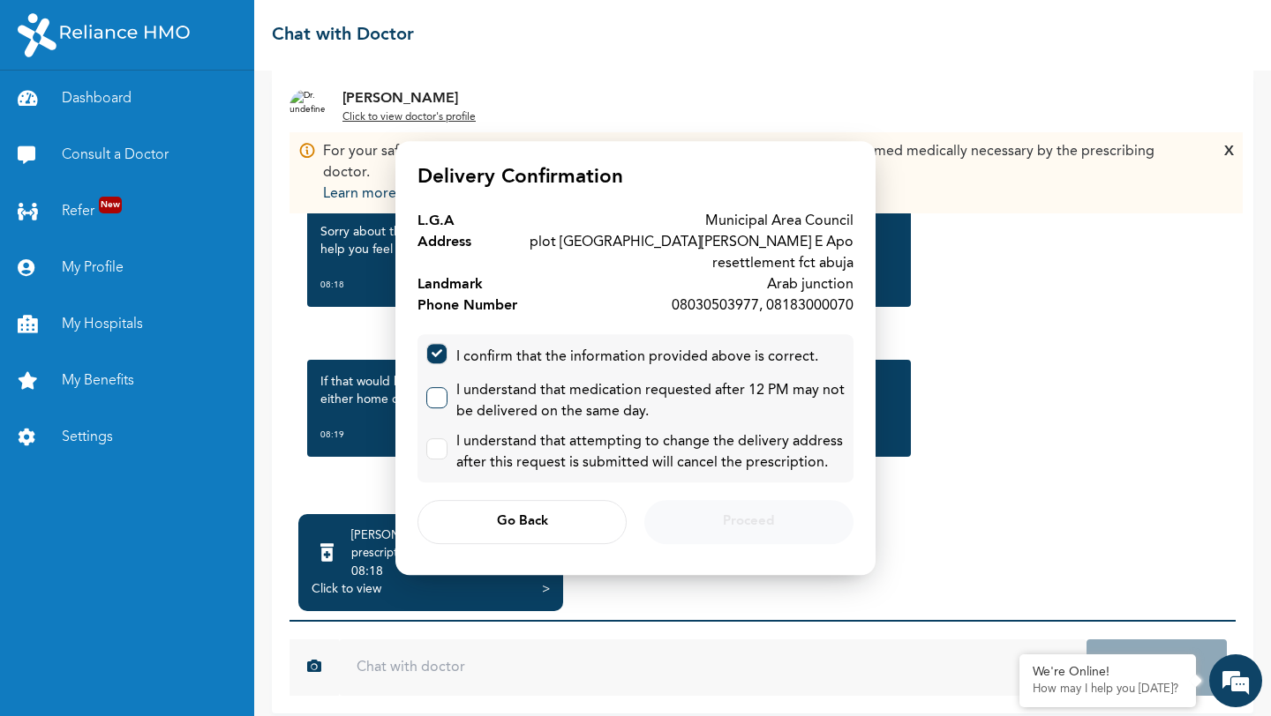
click at [439, 406] on label at bounding box center [436, 397] width 21 height 21
click at [439, 400] on input "checkbox" at bounding box center [432, 393] width 11 height 11
checkbox input "true"
click at [436, 454] on label at bounding box center [436, 449] width 21 height 21
click at [436, 451] on input "checkbox" at bounding box center [432, 444] width 11 height 11
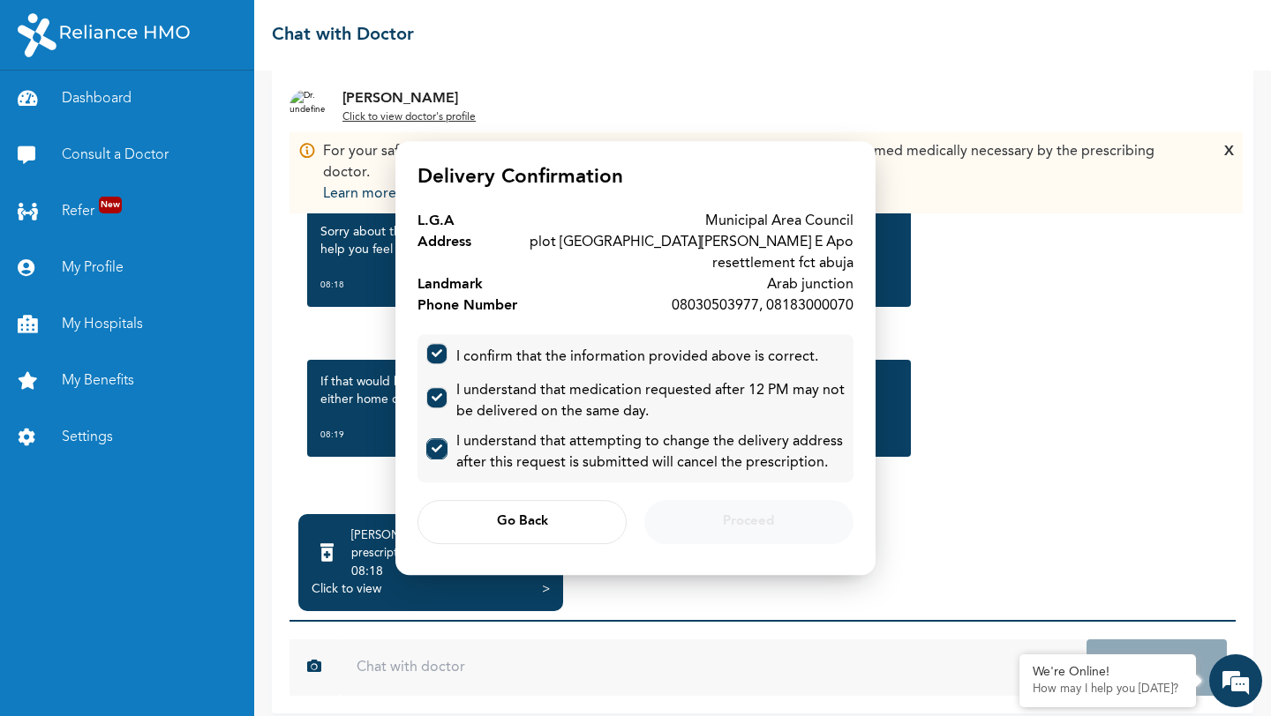
checkbox input "true"
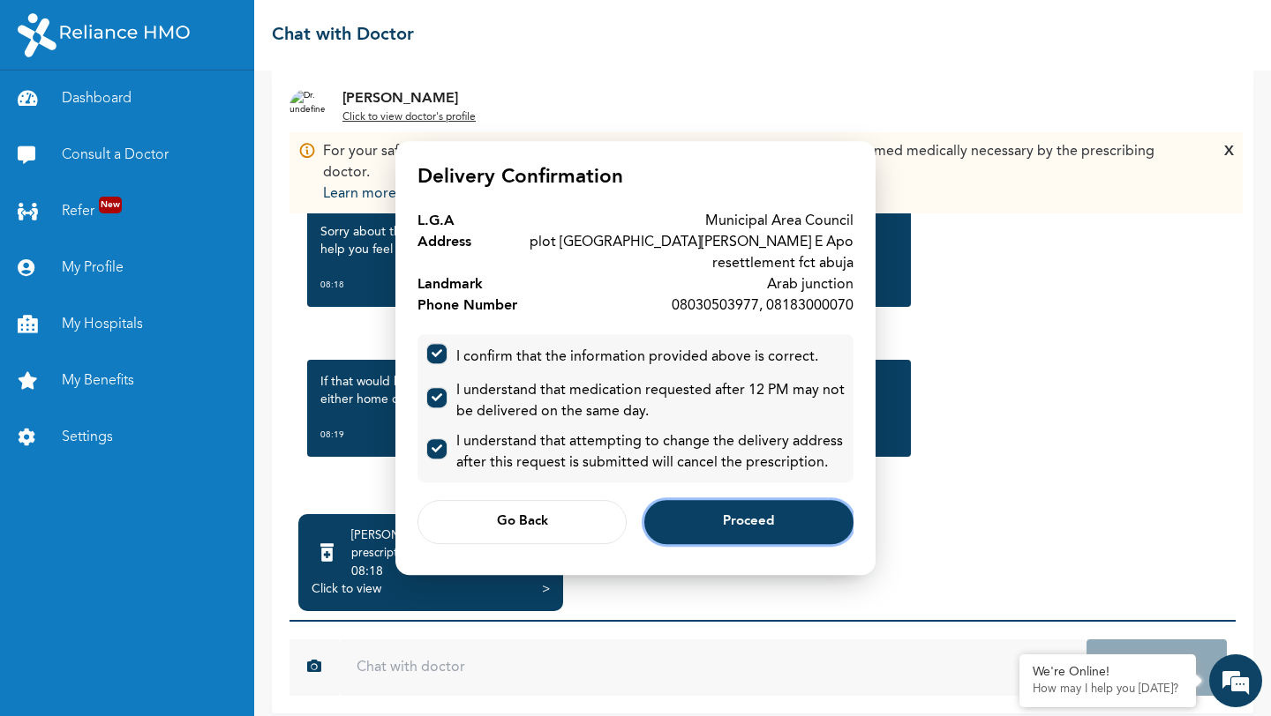
click at [695, 521] on button "Proceed" at bounding box center [748, 522] width 209 height 44
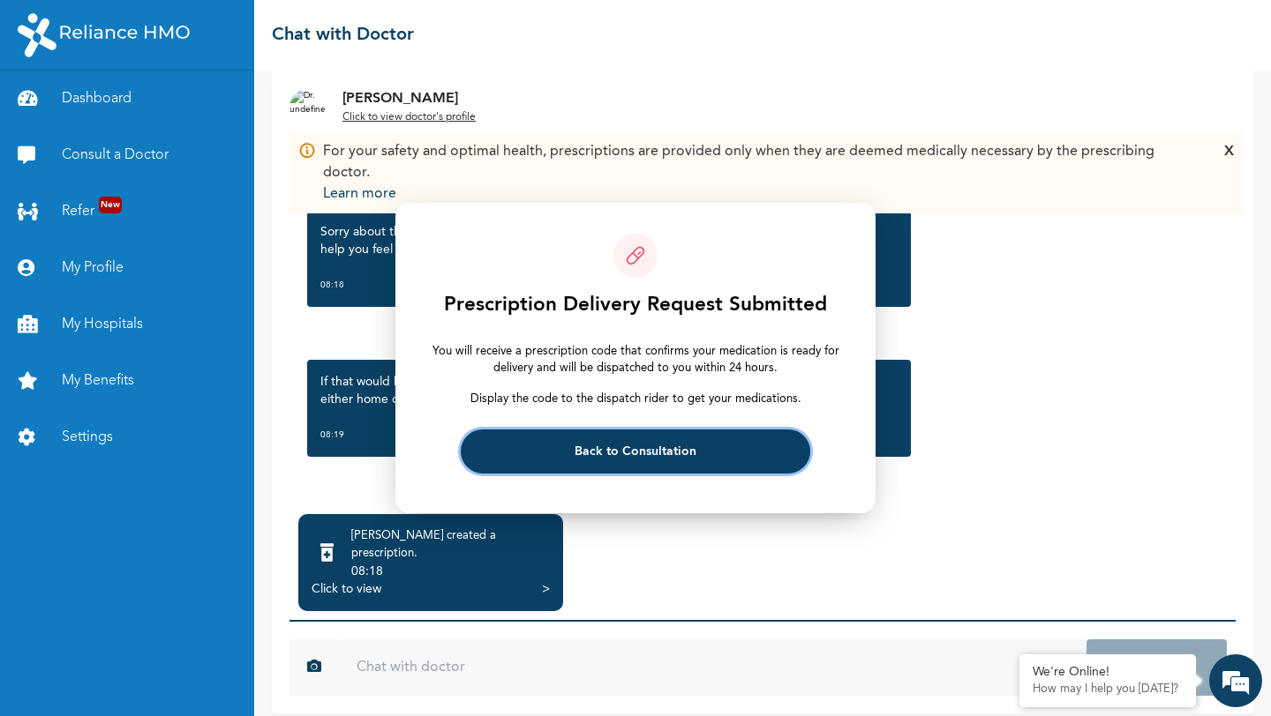
click at [626, 452] on span "Back to Consultation" at bounding box center [635, 451] width 122 height 11
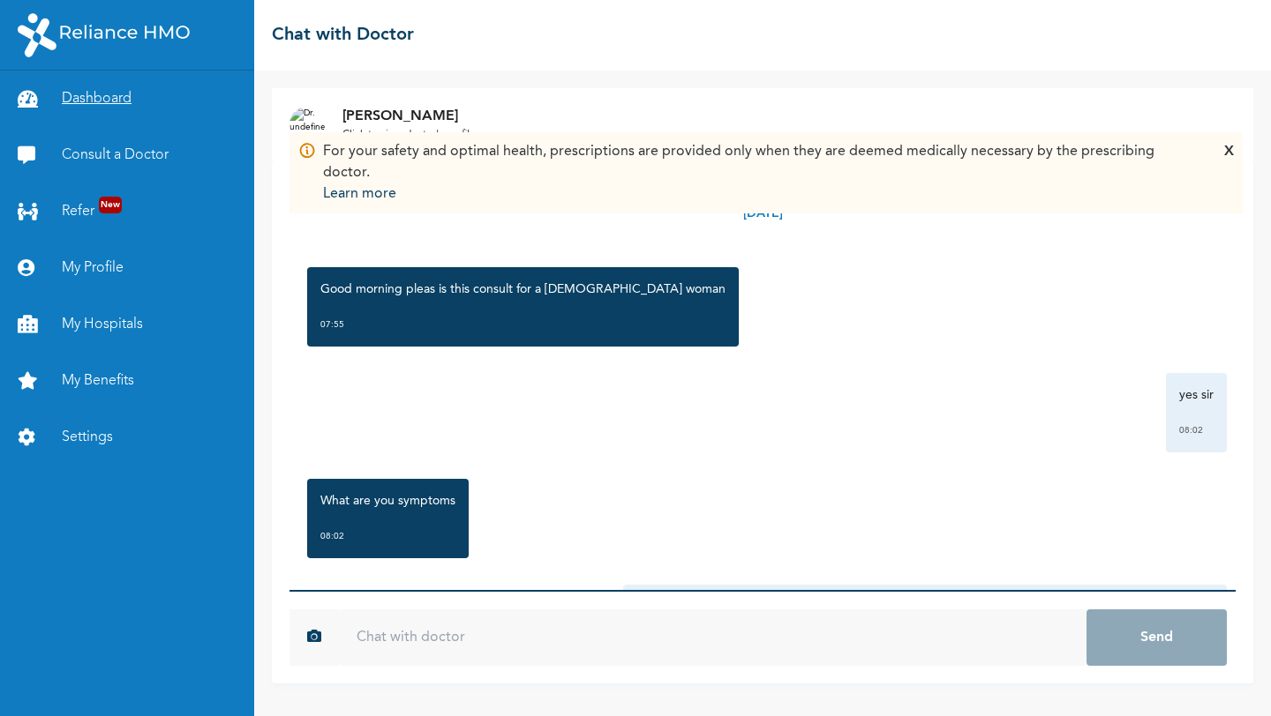
click at [106, 104] on link "Dashboard" at bounding box center [127, 99] width 254 height 56
